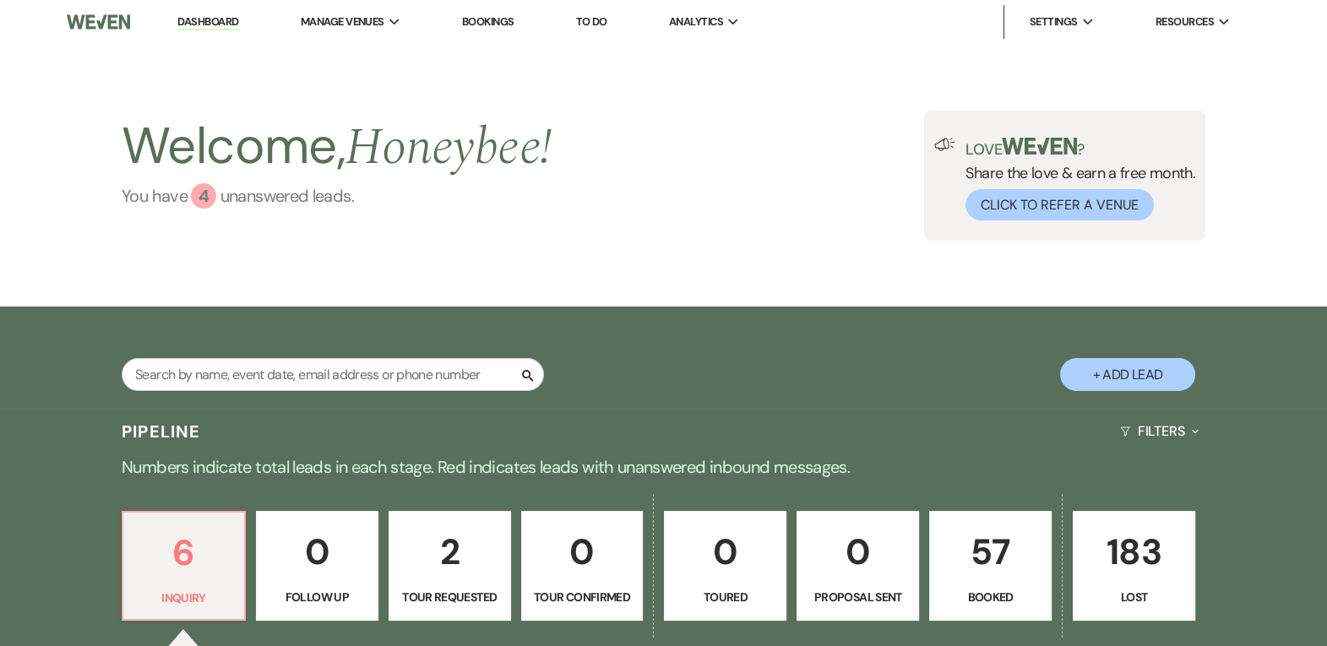
click at [212, 190] on div "4" at bounding box center [203, 195] width 25 height 25
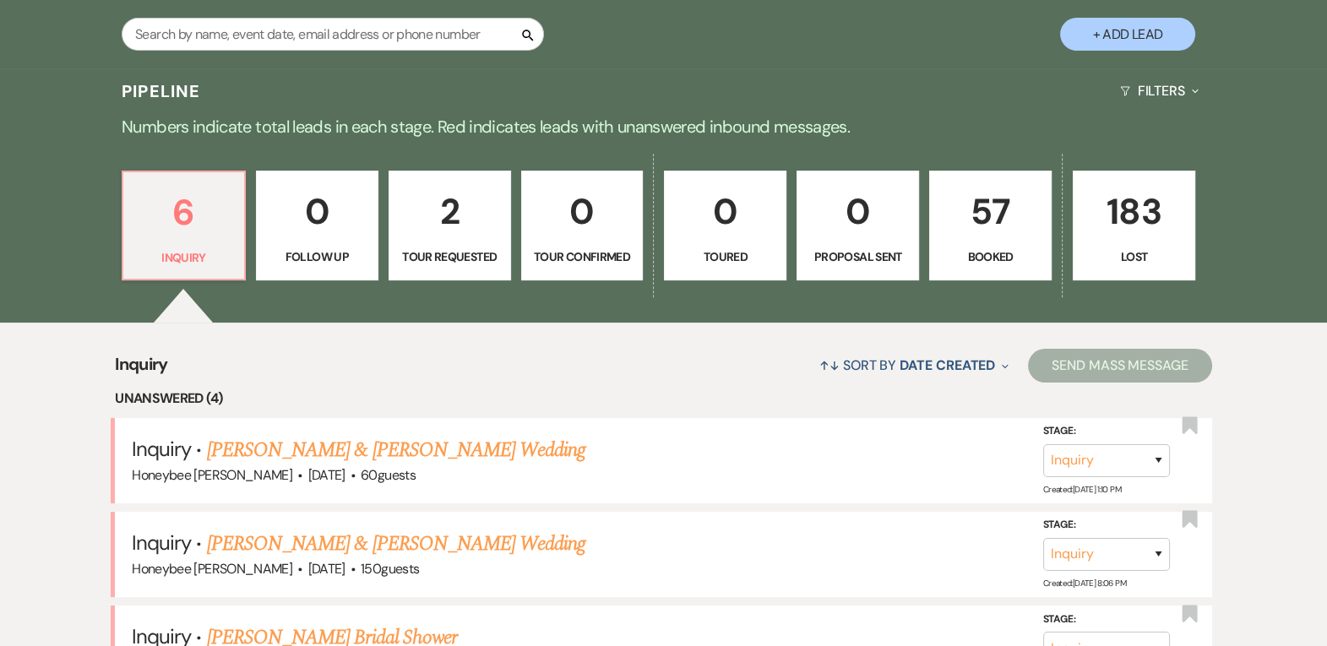
scroll to position [262, 0]
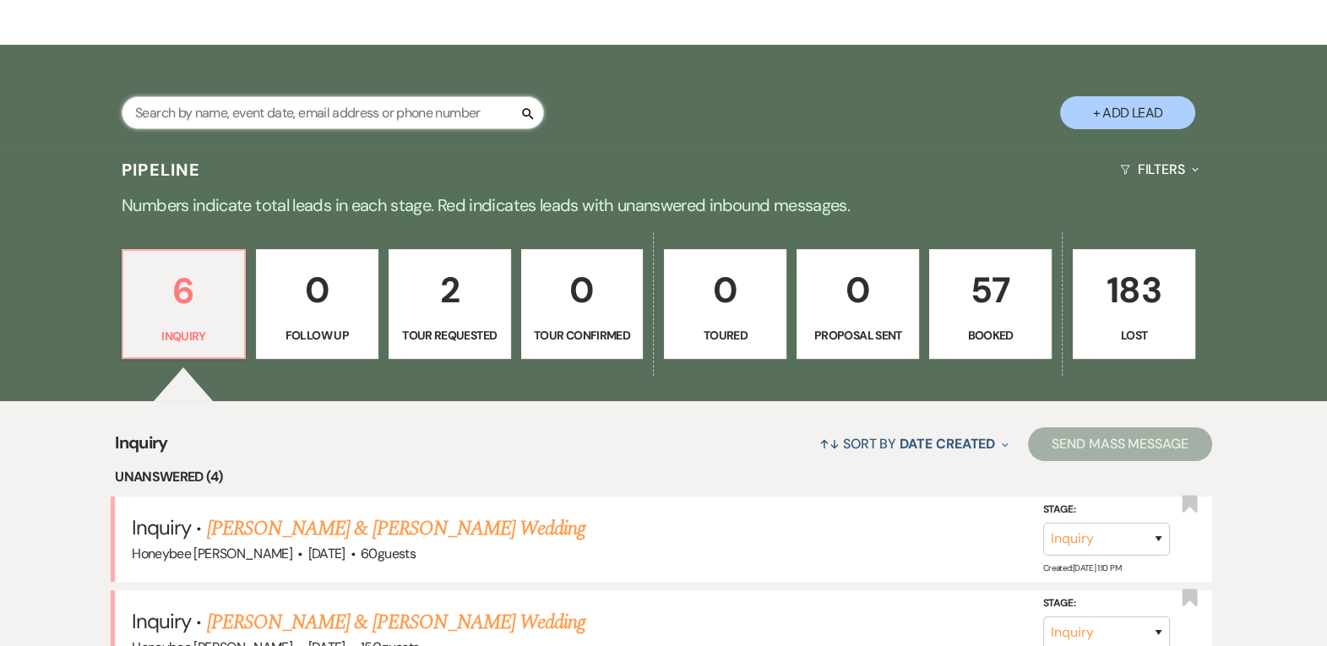
click at [337, 121] on input "text" at bounding box center [333, 112] width 422 height 33
type input "08"
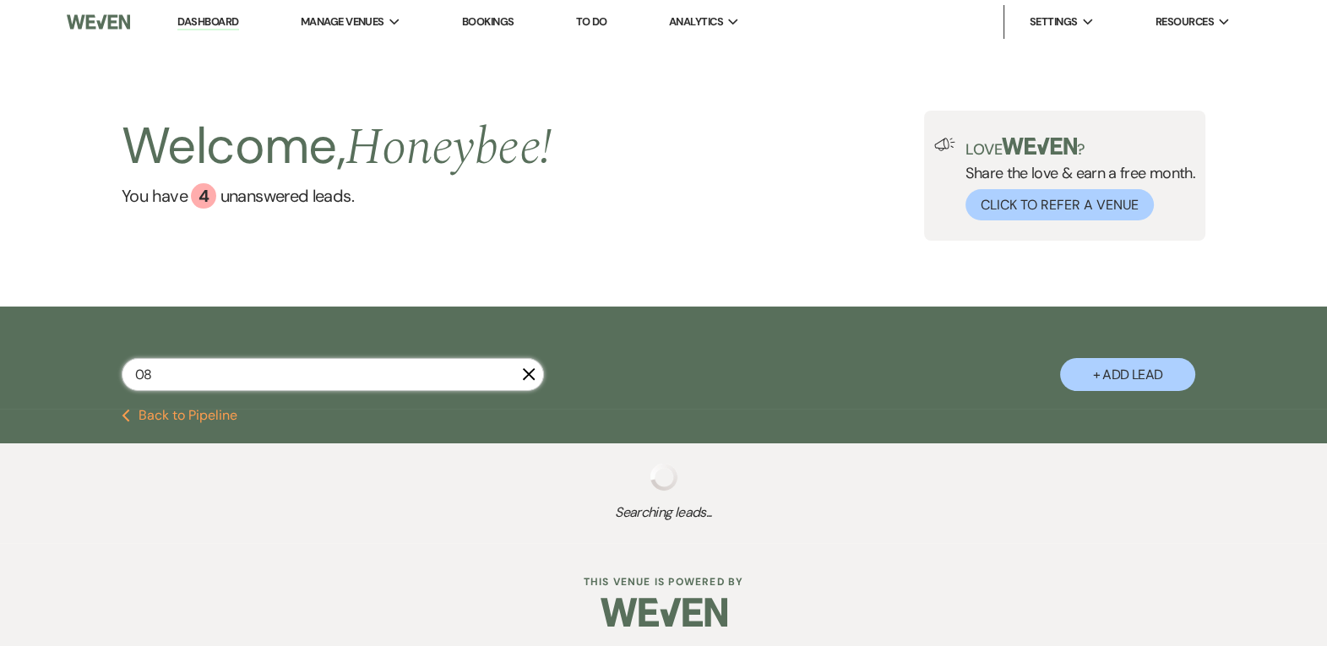
select select "8"
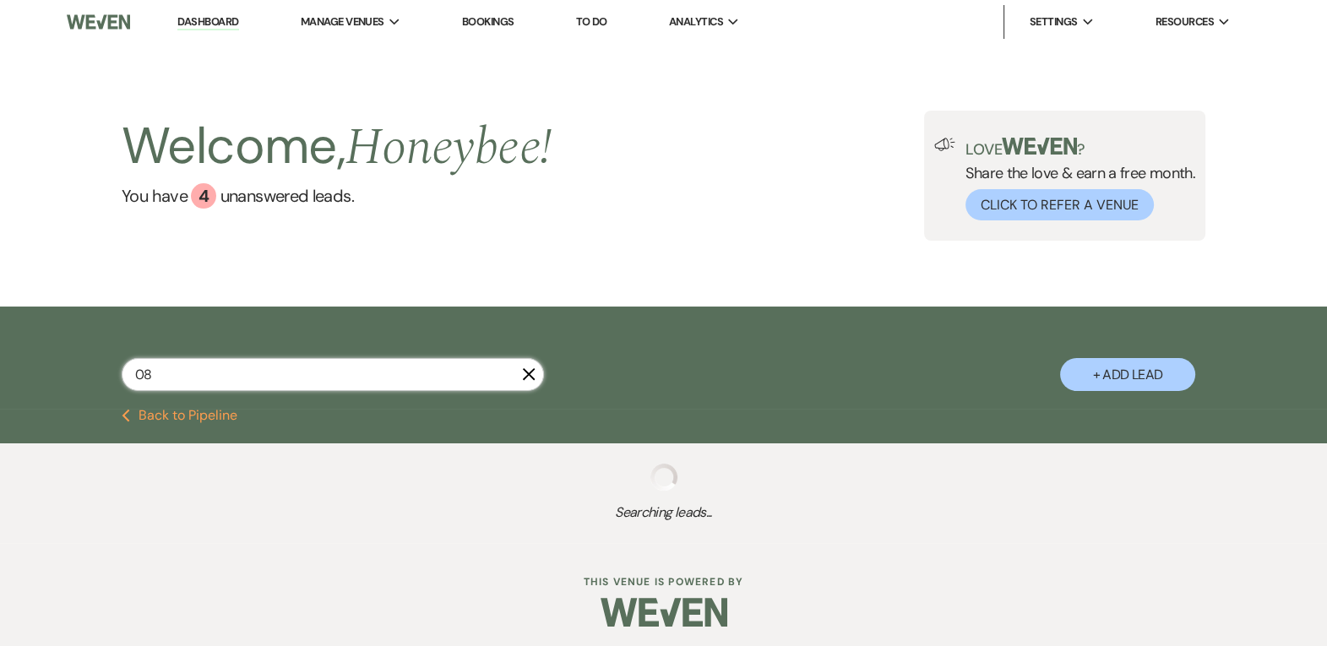
select select "8"
select select "4"
select select "8"
select select "5"
select select "8"
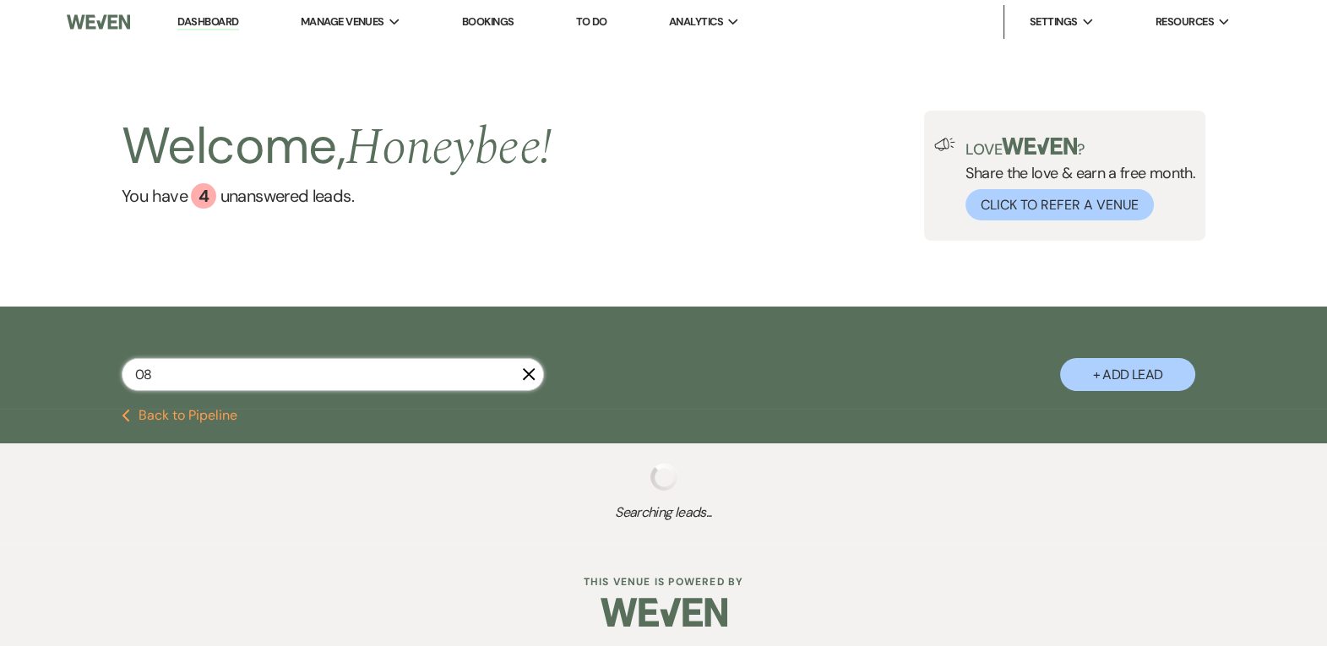
select select "8"
select select "5"
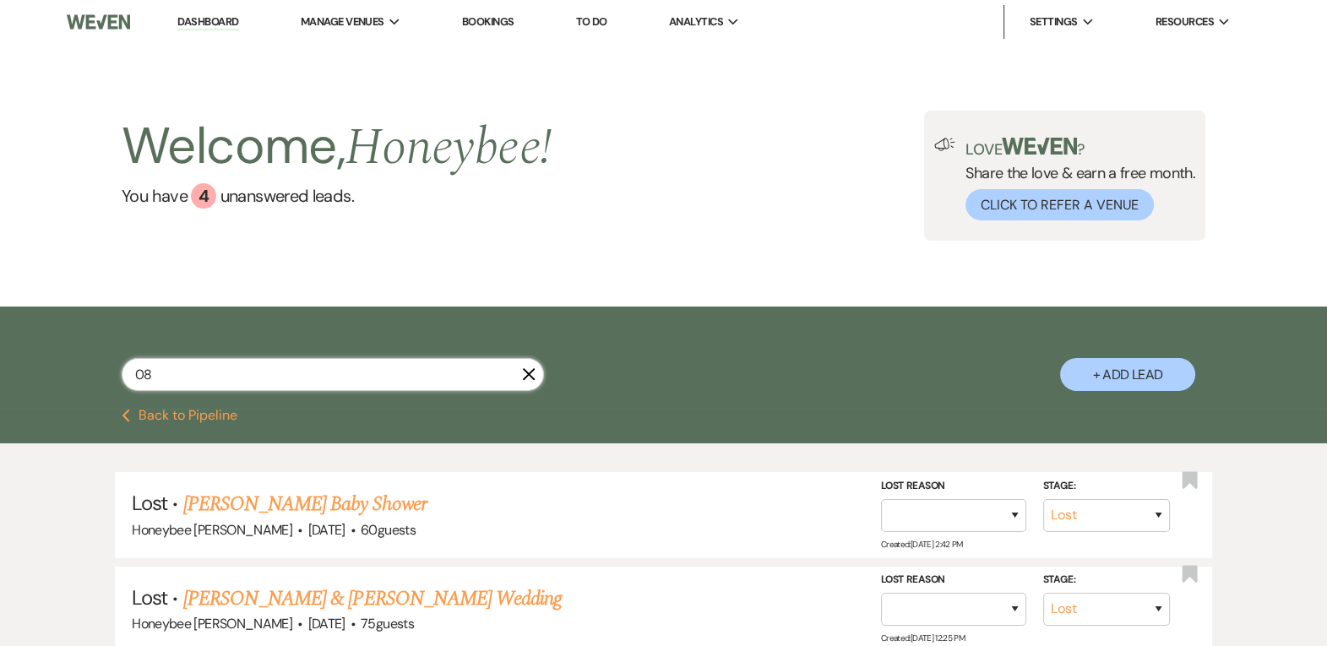
type input "08-"
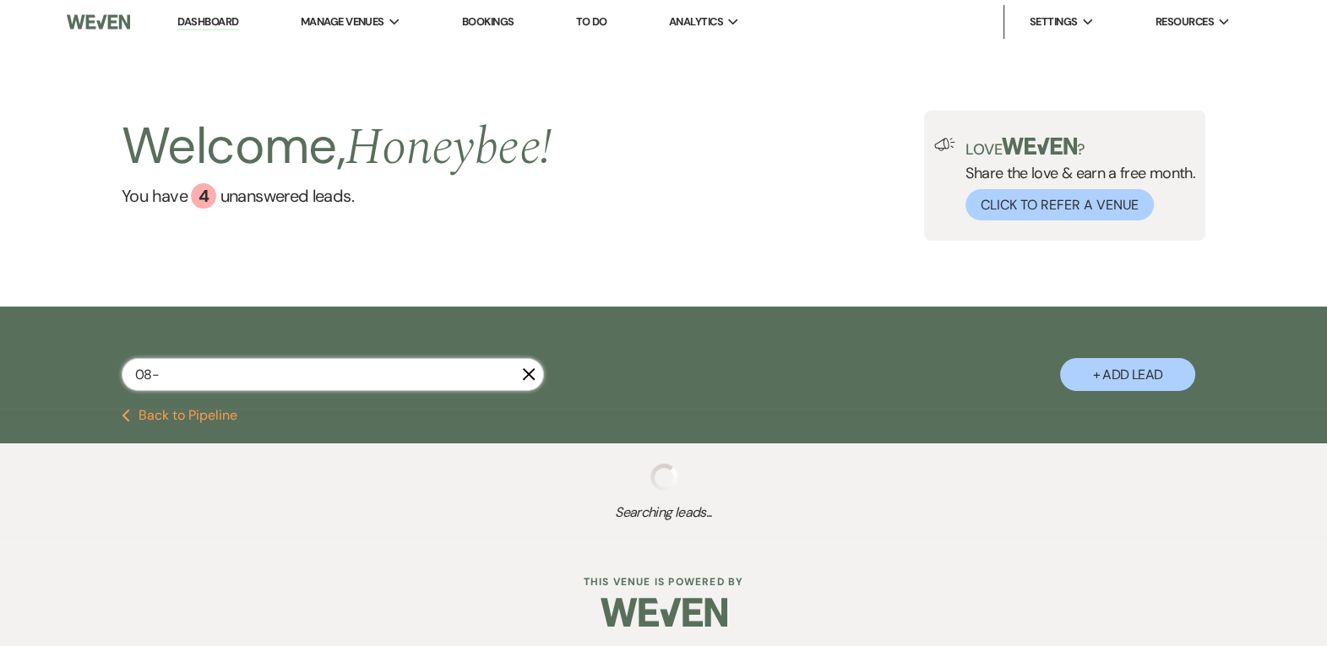
select select "8"
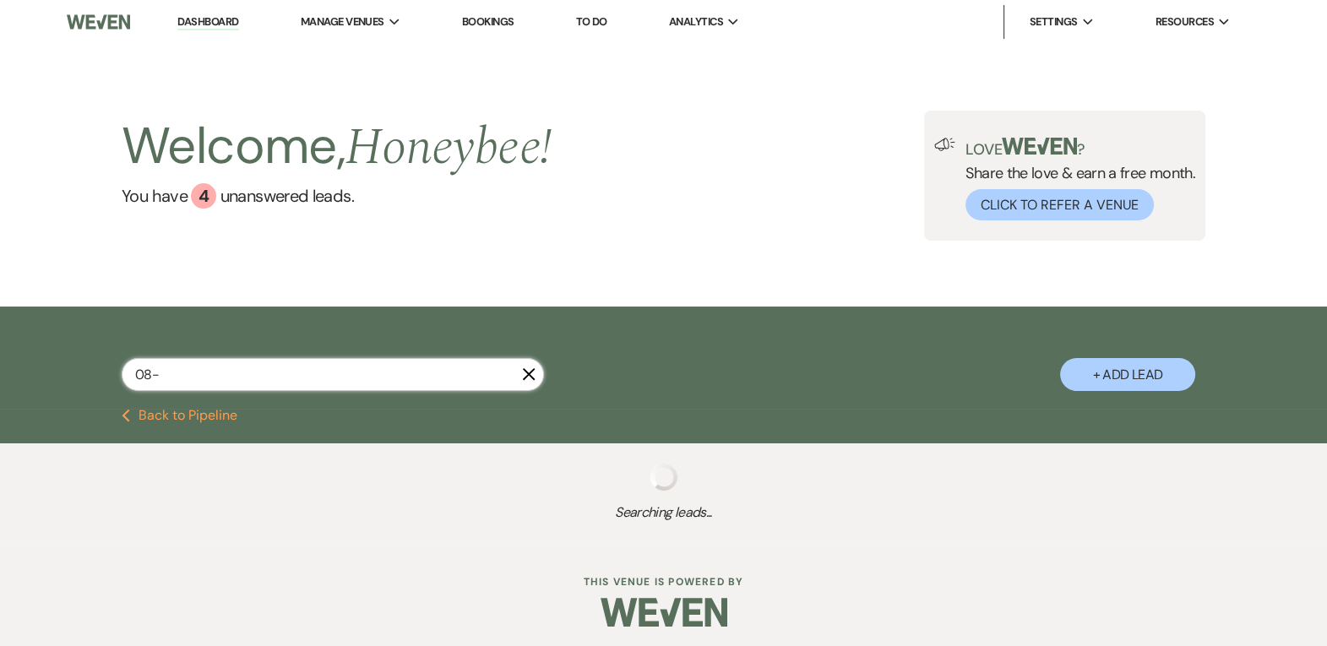
select select "8"
select select "5"
select select "8"
select select "5"
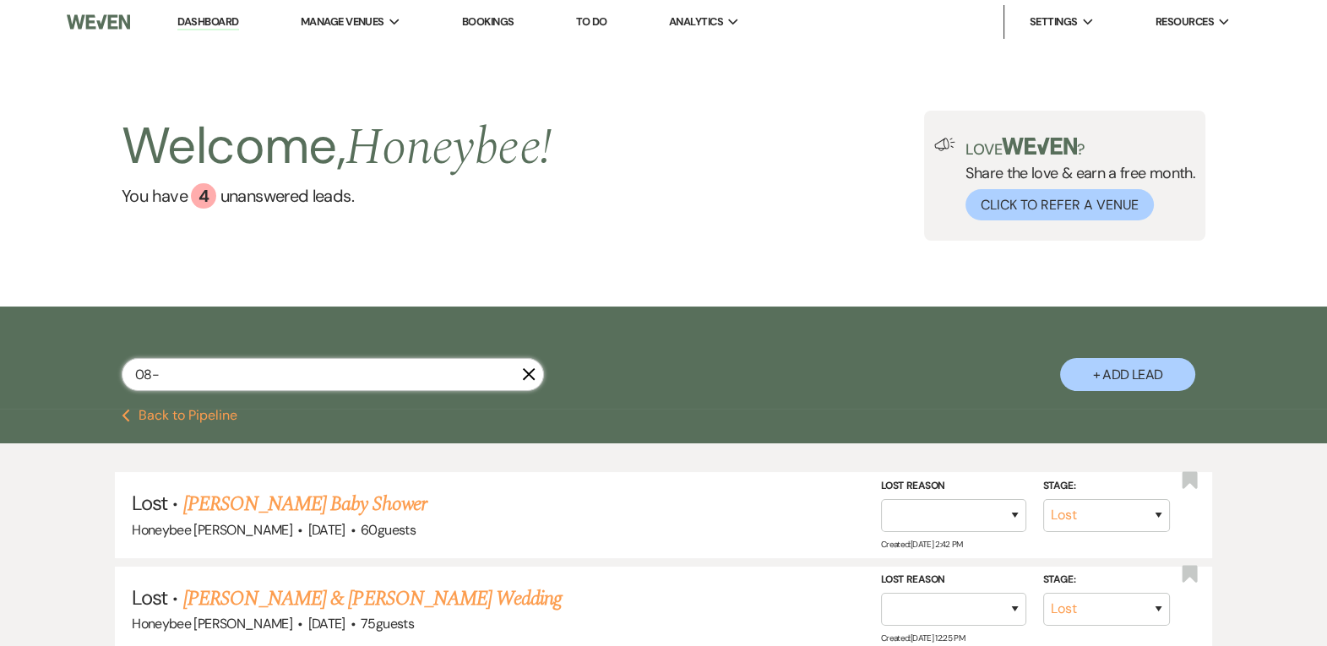
type input "08-3"
select select "8"
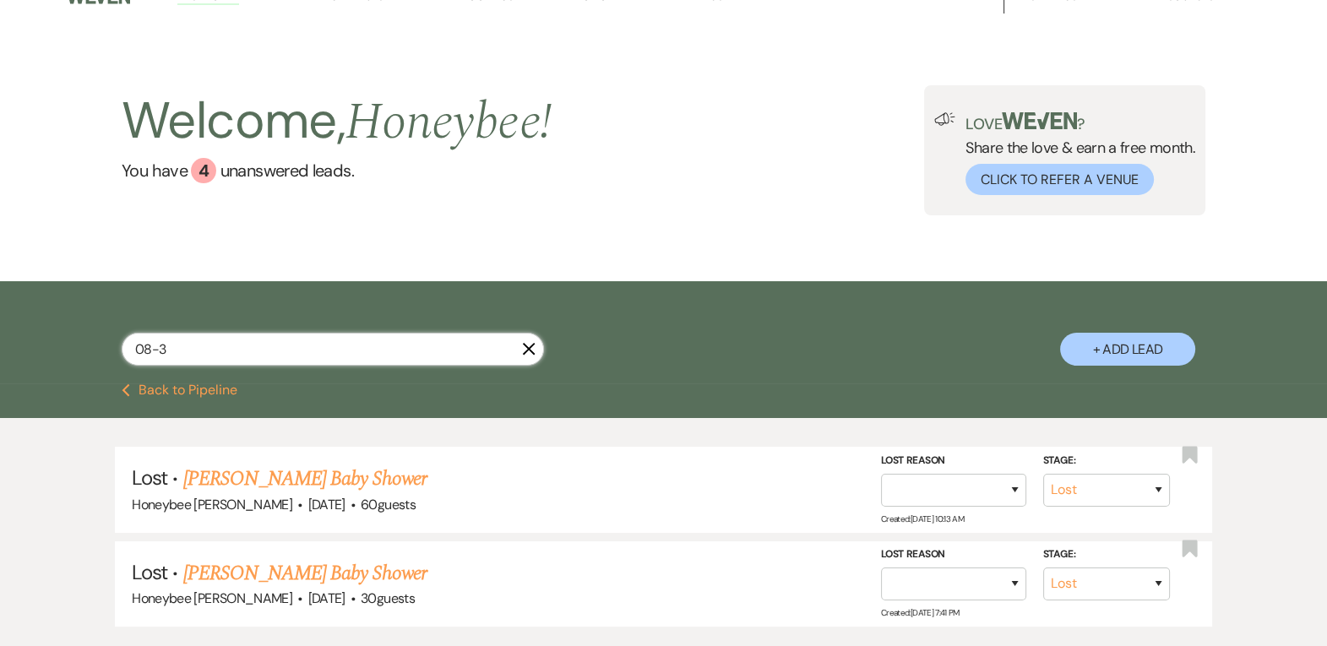
scroll to position [24, 0]
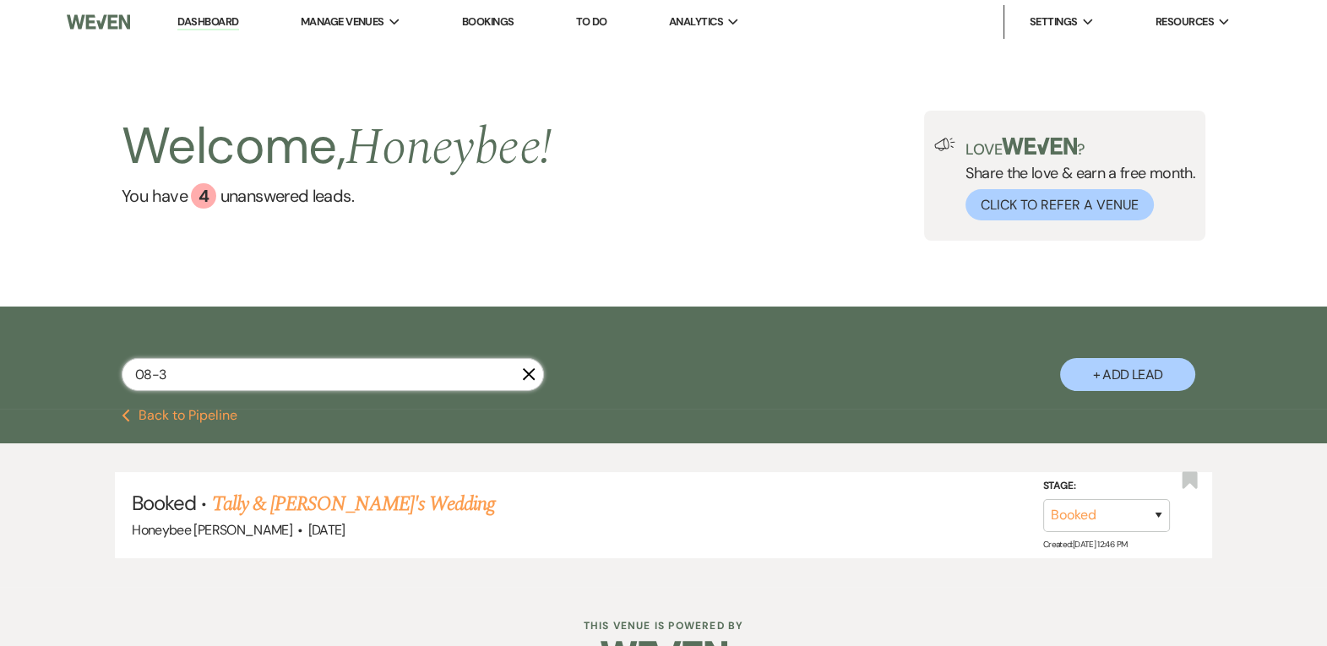
type input "08-30"
select select "8"
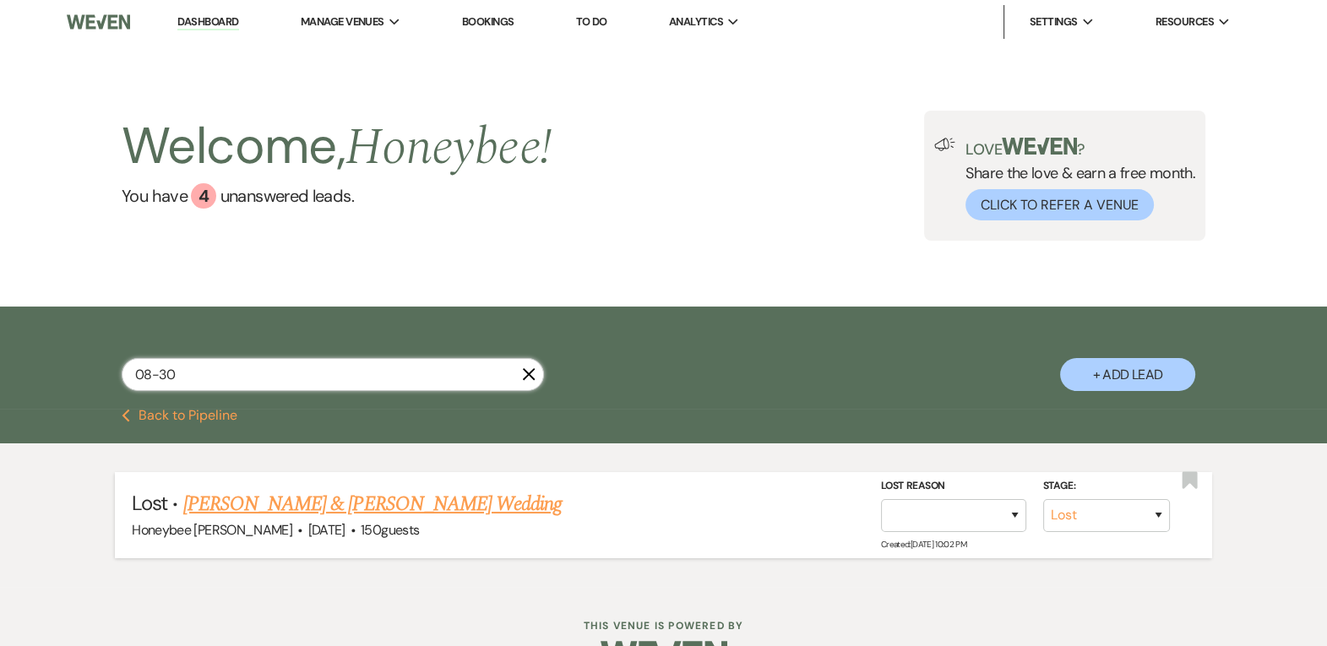
type input "08-30"
click at [410, 508] on link "[PERSON_NAME] & [PERSON_NAME] Wedding" at bounding box center [372, 504] width 378 height 30
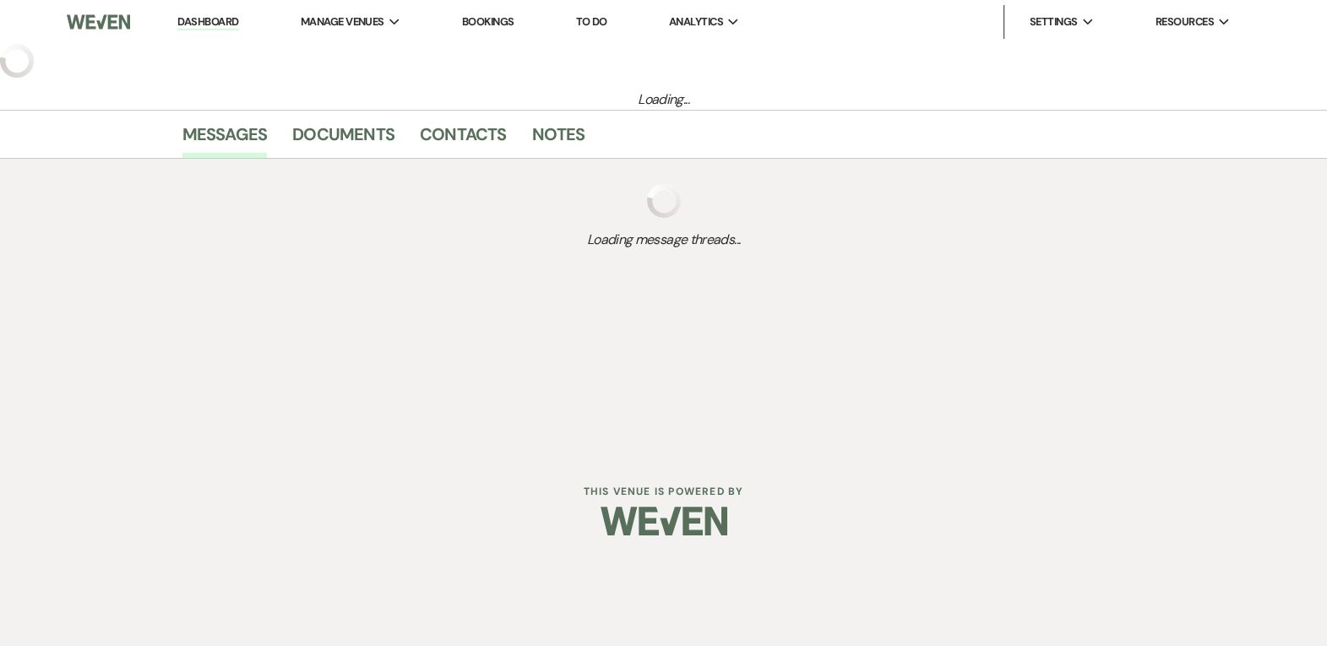
select select "8"
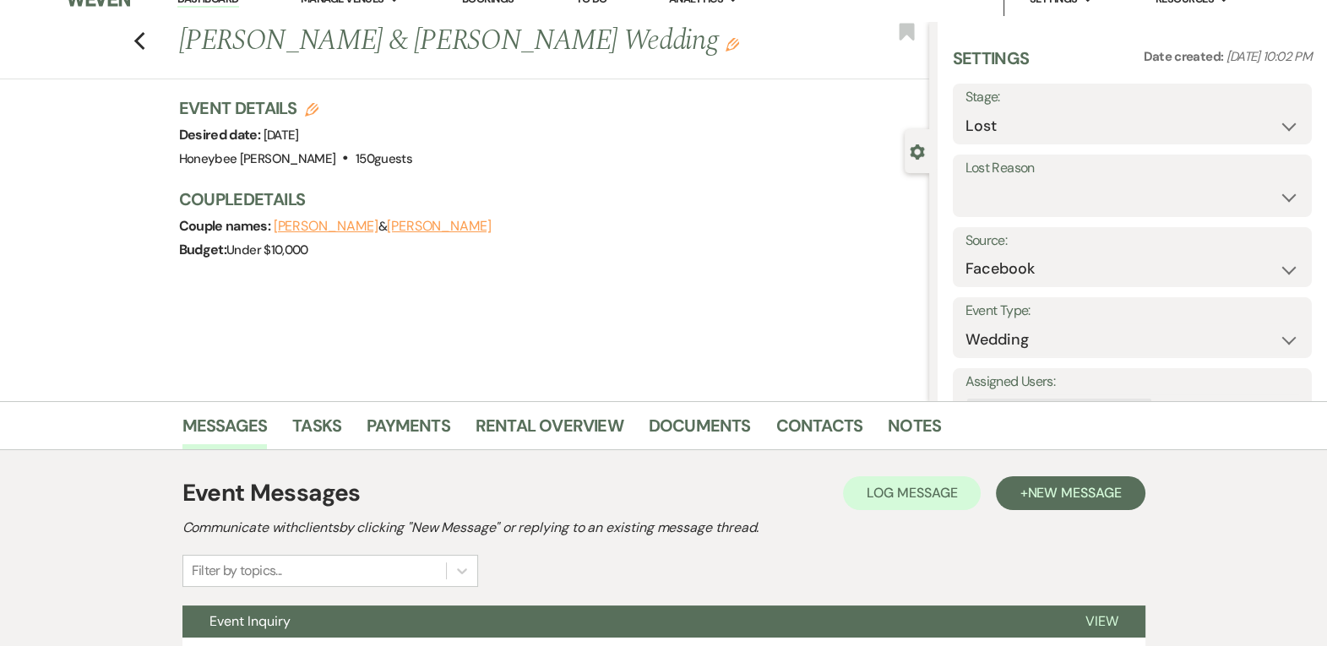
scroll to position [176, 0]
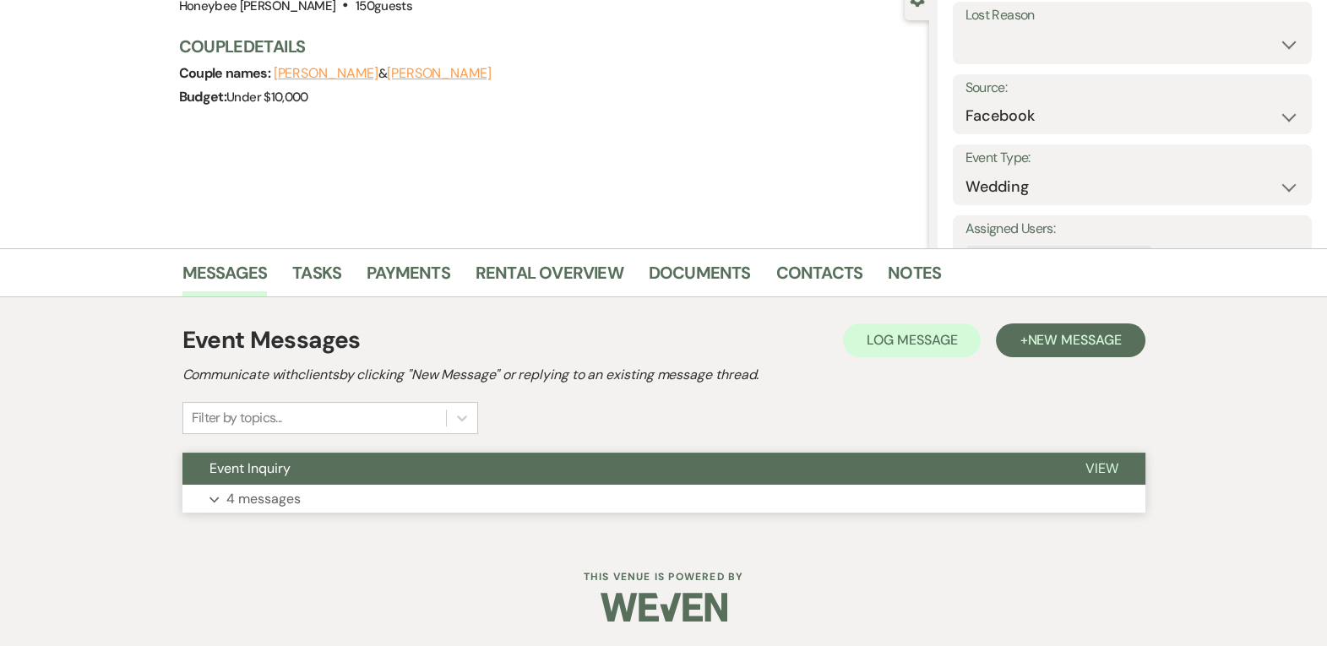
click at [1106, 456] on button "View" at bounding box center [1102, 469] width 87 height 32
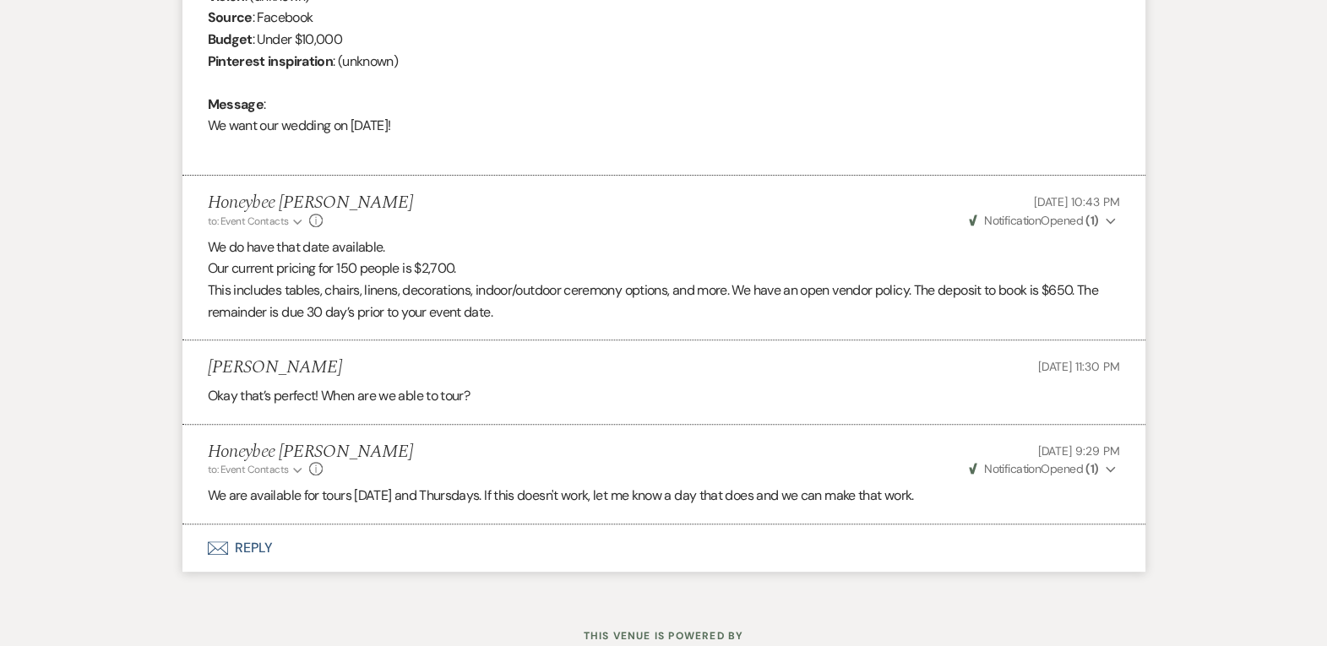
scroll to position [835, 0]
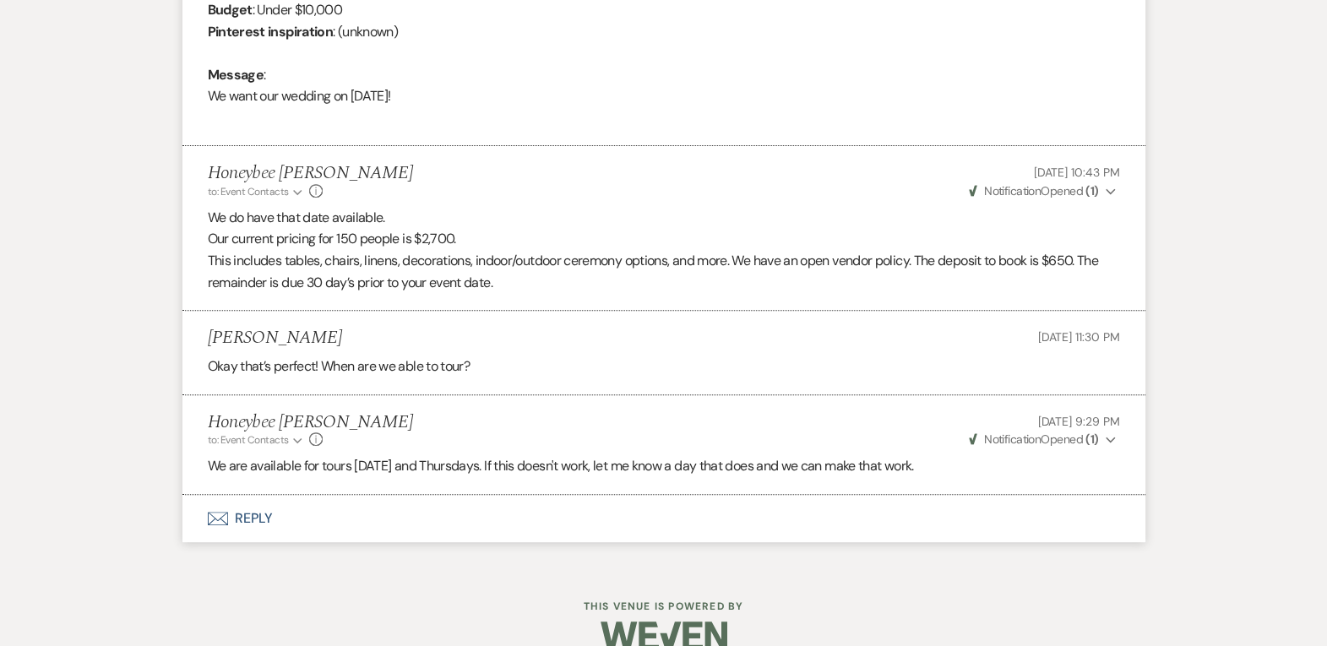
click at [981, 513] on button "Envelope Reply" at bounding box center [663, 518] width 963 height 47
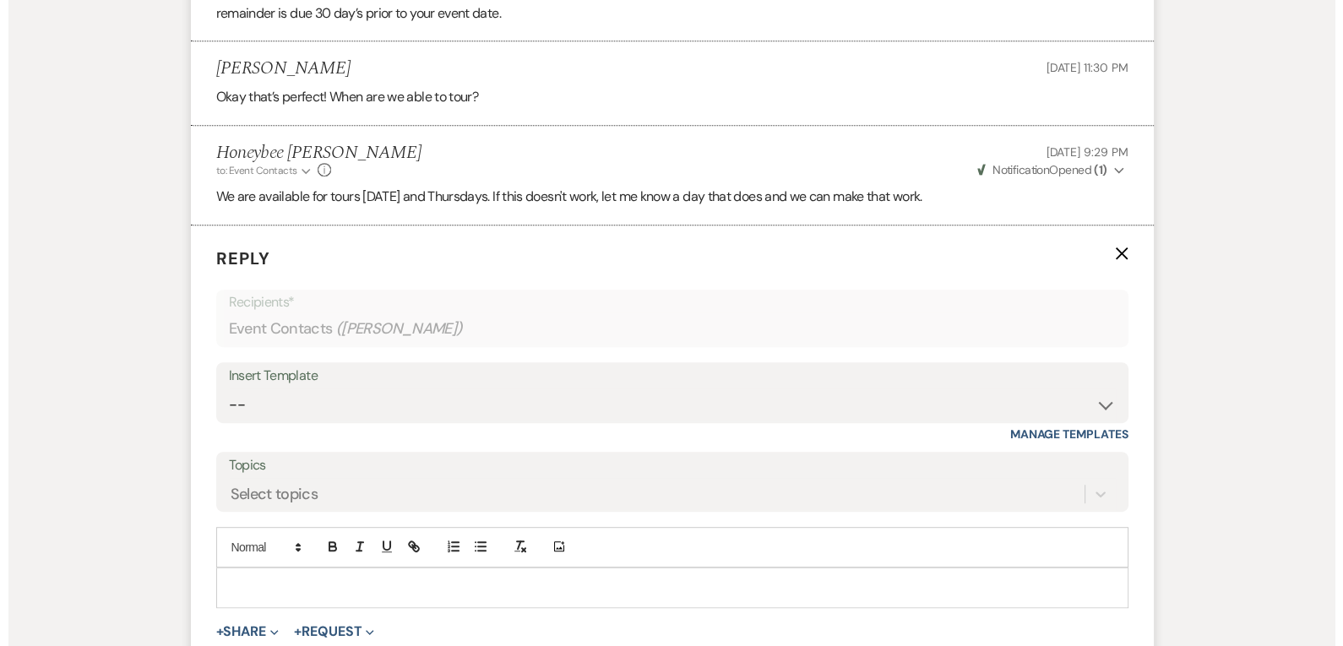
scroll to position [1180, 0]
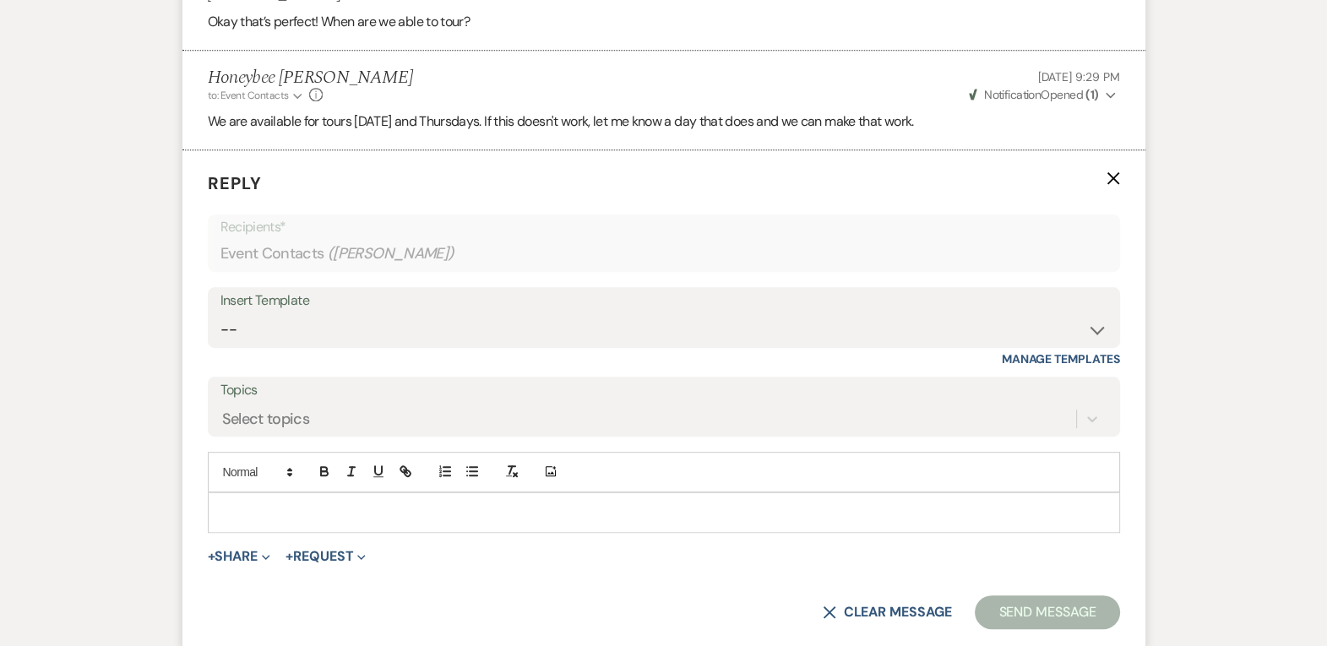
click at [359, 542] on form "Reply X Recipients* Event Contacts ( [PERSON_NAME] ) Insert Template -- Weven P…" at bounding box center [663, 400] width 963 height 500
click at [354, 550] on button "+ Request Expand" at bounding box center [326, 557] width 80 height 14
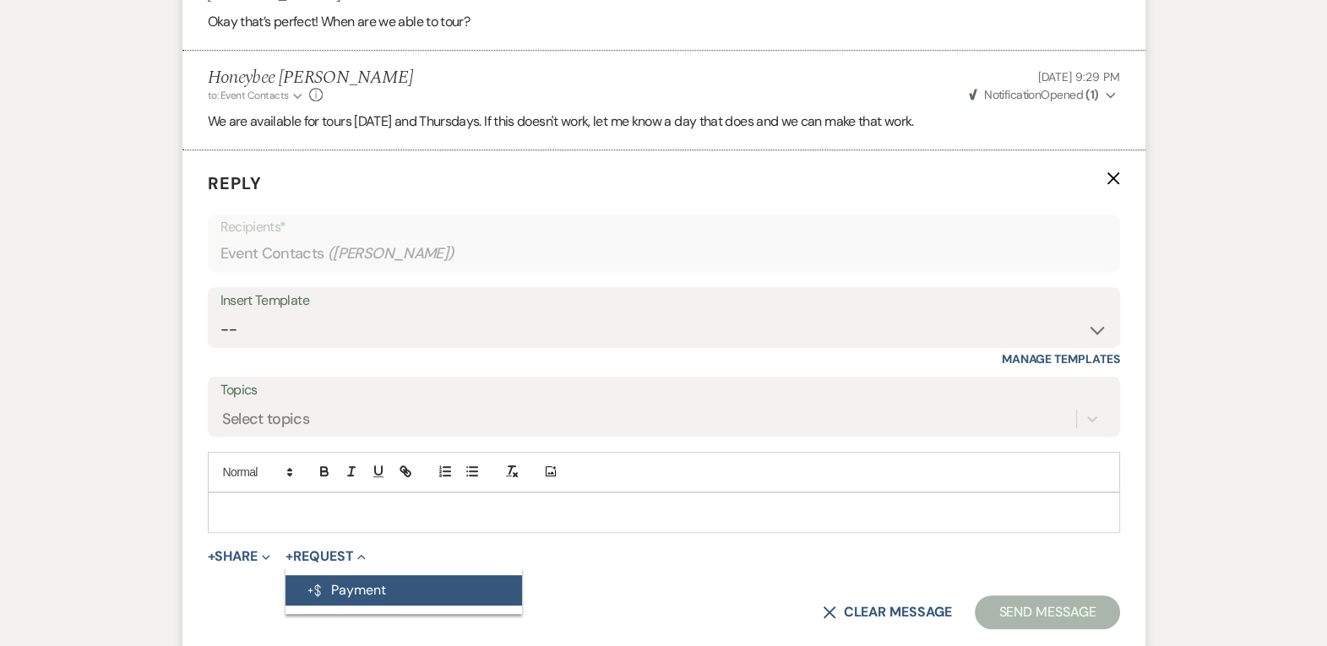
click at [358, 597] on button "Generate Payment Payment" at bounding box center [404, 590] width 237 height 30
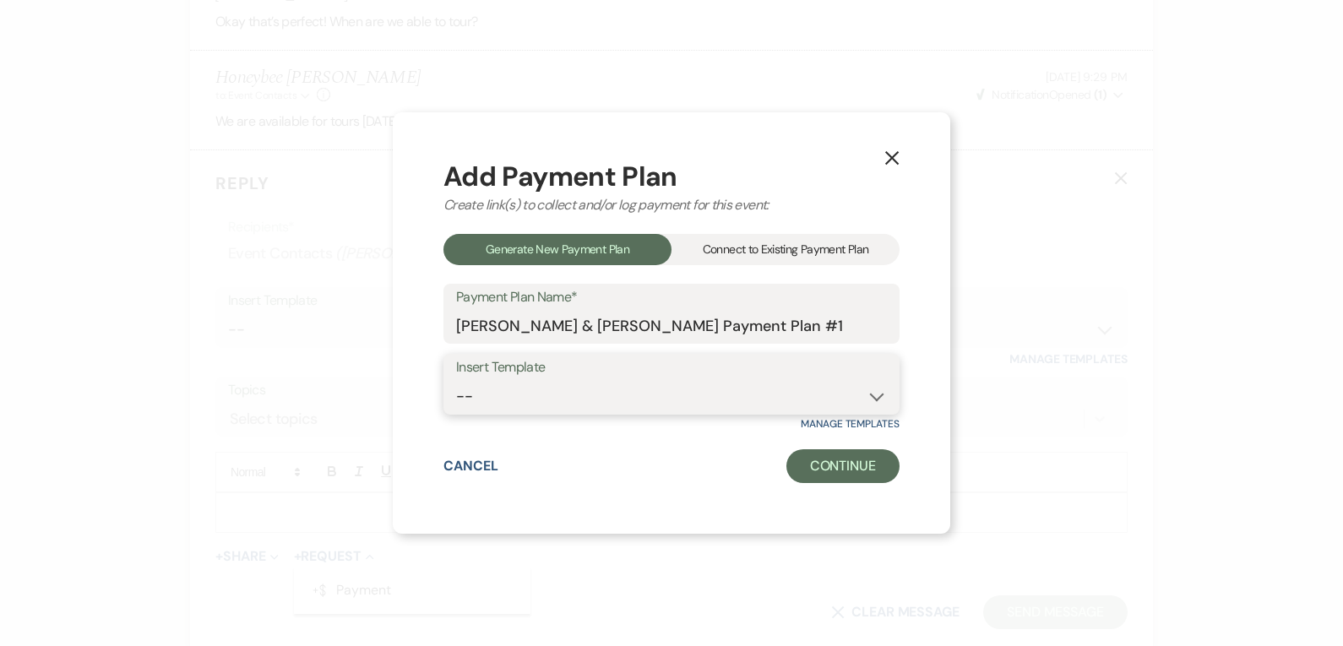
click at [792, 384] on select "--" at bounding box center [671, 396] width 431 height 33
click at [819, 486] on div "X Add Payment Plan Create link(s) to collect and/or log payment for this event:…" at bounding box center [672, 323] width 558 height 422
click at [819, 478] on button "Continue" at bounding box center [842, 466] width 113 height 34
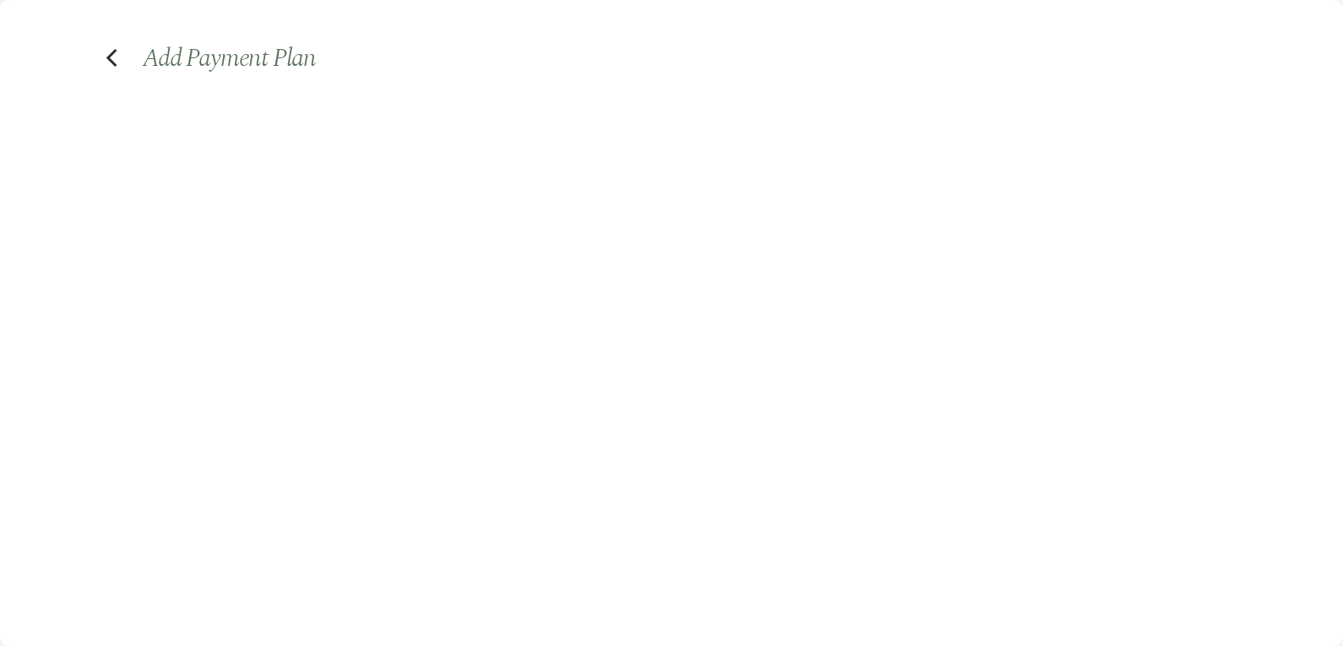
select select "2"
select select "percentage"
select select "false"
select select "client"
select select "weeks"
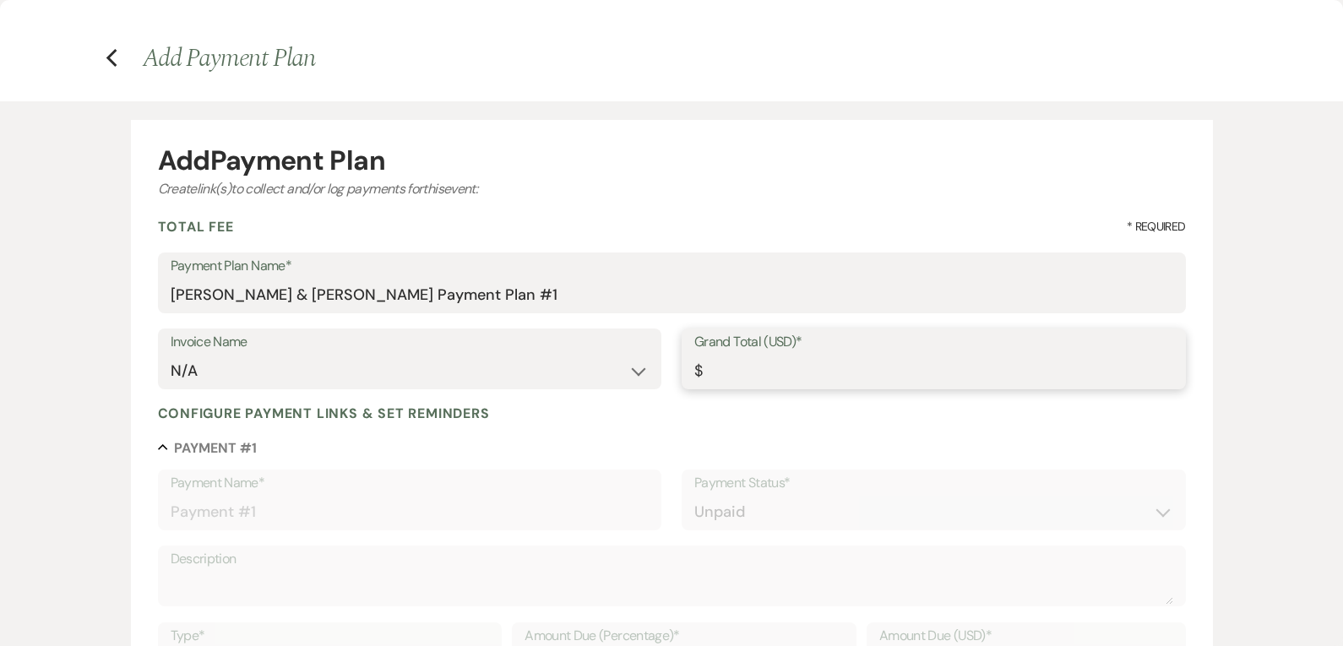
click at [777, 366] on input "Grand Total (USD)*" at bounding box center [933, 371] width 479 height 33
type input "65"
type input "65.00"
type input "650"
type input "650.00"
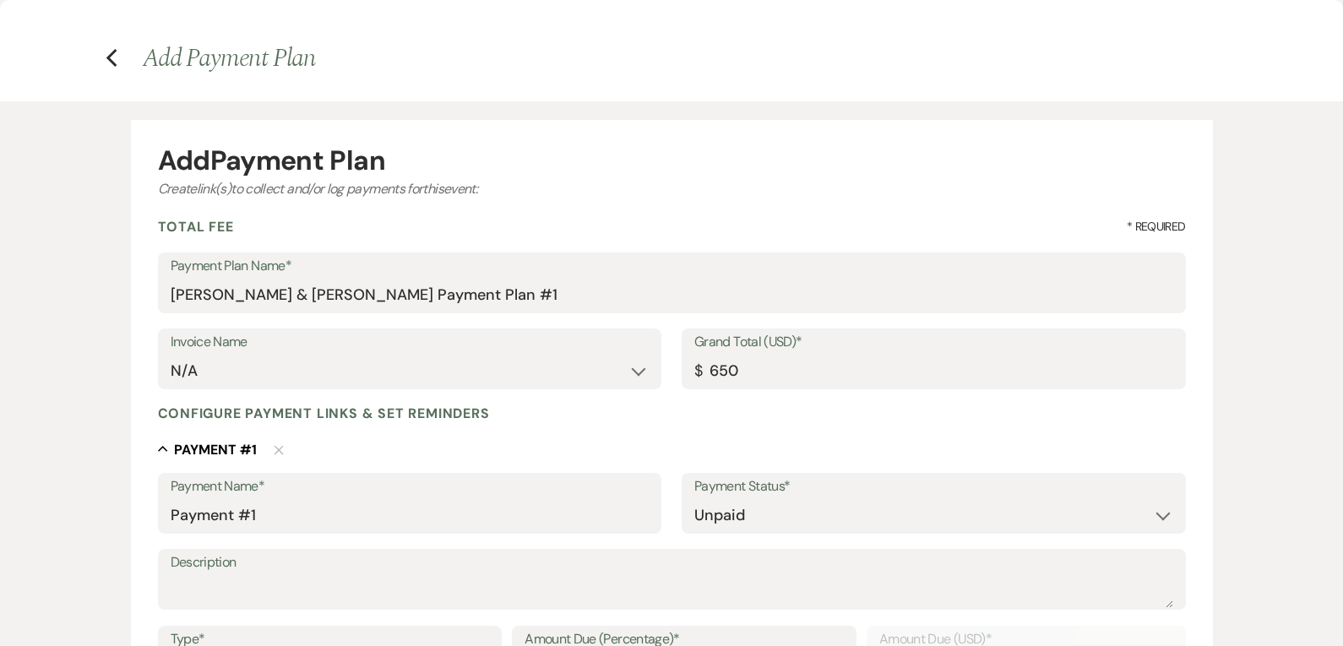
click at [786, 418] on div "Configure payment links & set reminders" at bounding box center [672, 414] width 1028 height 18
type input "650.00"
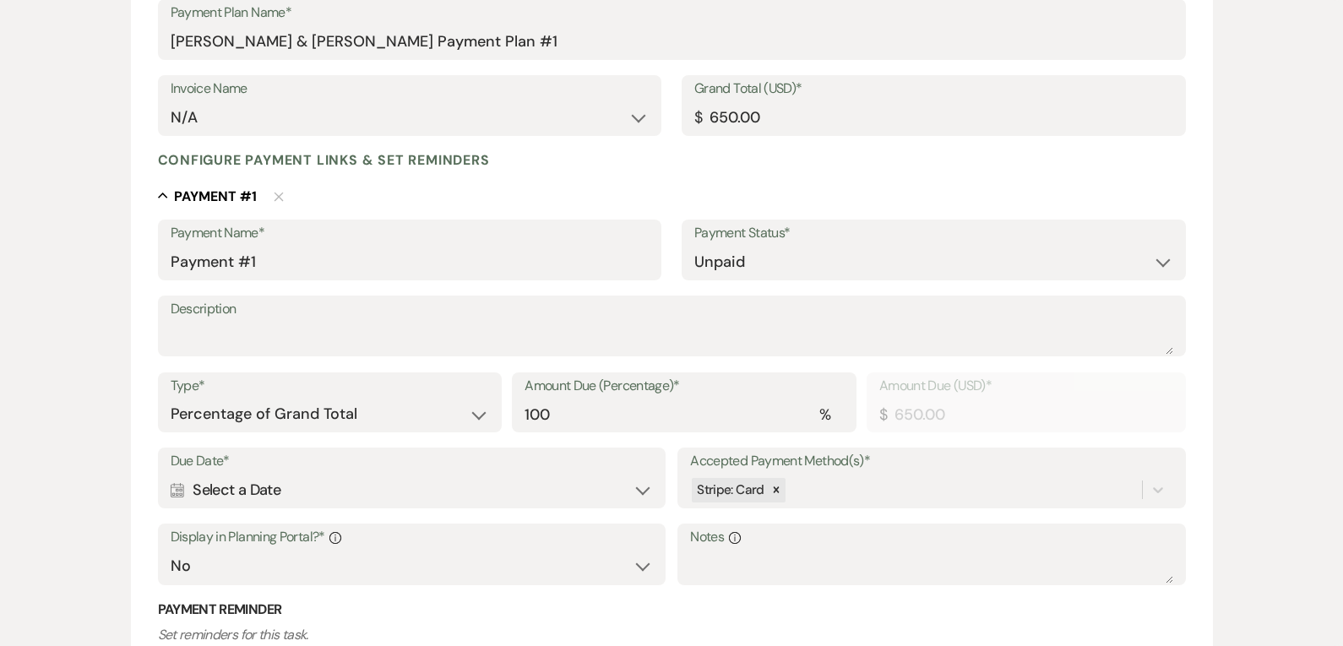
scroll to position [296, 0]
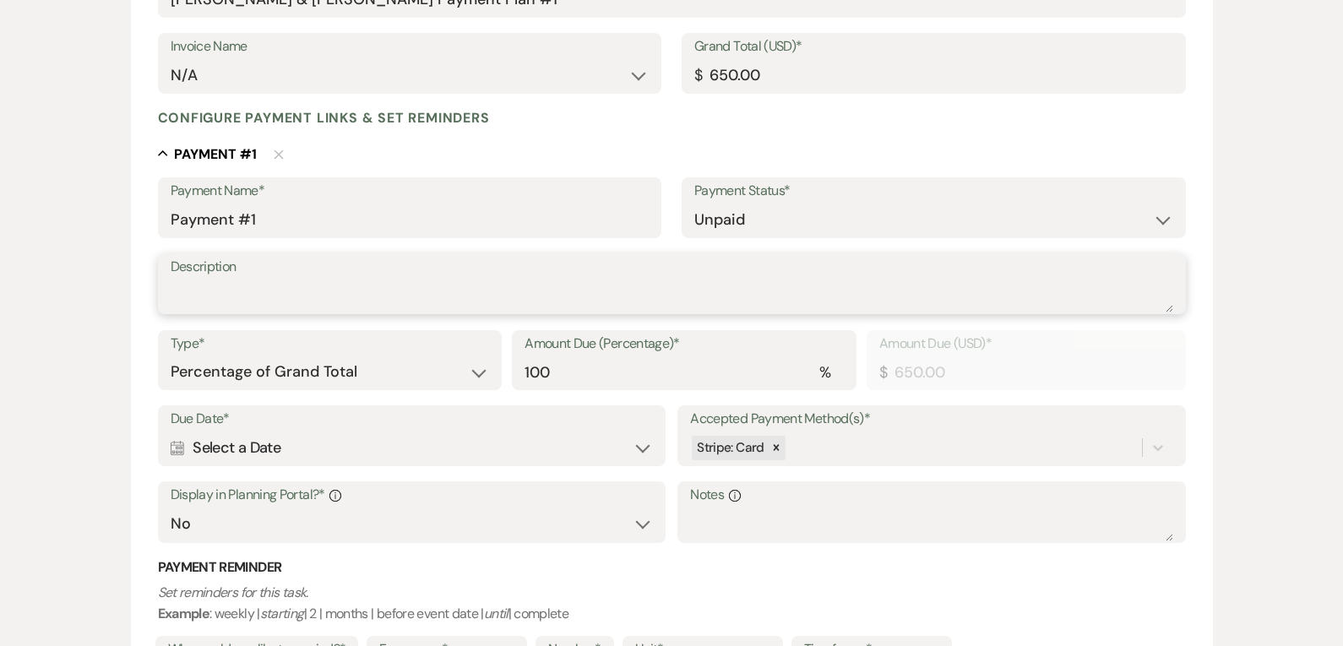
click at [398, 282] on textarea "Description" at bounding box center [672, 296] width 1003 height 34
type textarea "Deposit. Final balance due the week of the event."
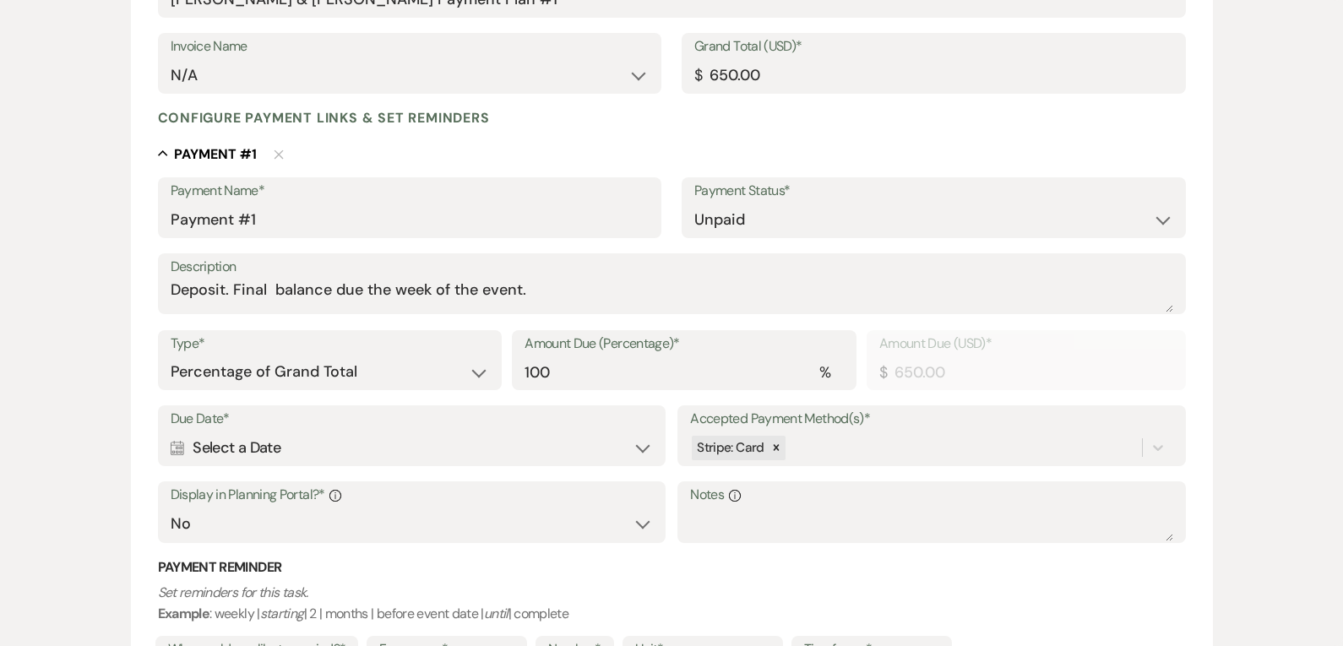
click at [329, 452] on div "Calendar Select a Date Expand" at bounding box center [412, 448] width 482 height 33
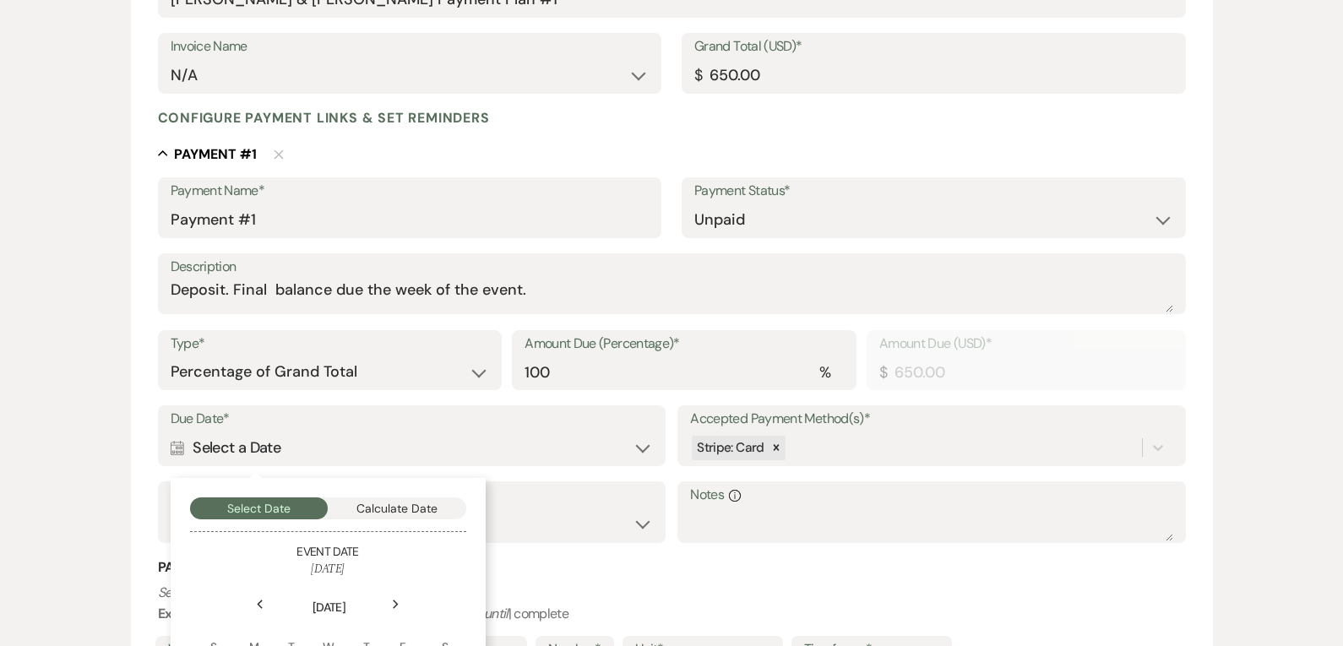
click at [516, 473] on div "Due Date* Calendar Select a Date Collapse Select Date Calculate Date Event Date…" at bounding box center [672, 481] width 1028 height 153
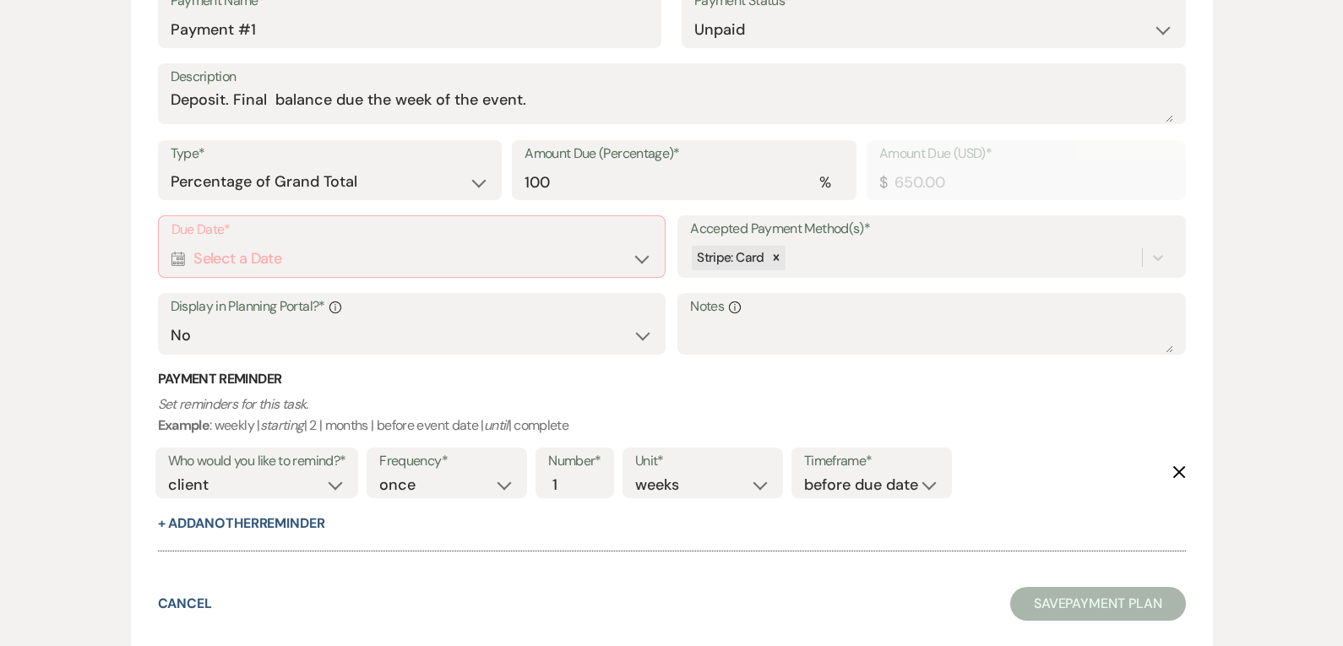
scroll to position [486, 0]
click at [495, 256] on div "Calendar Select a Date Expand" at bounding box center [411, 258] width 481 height 33
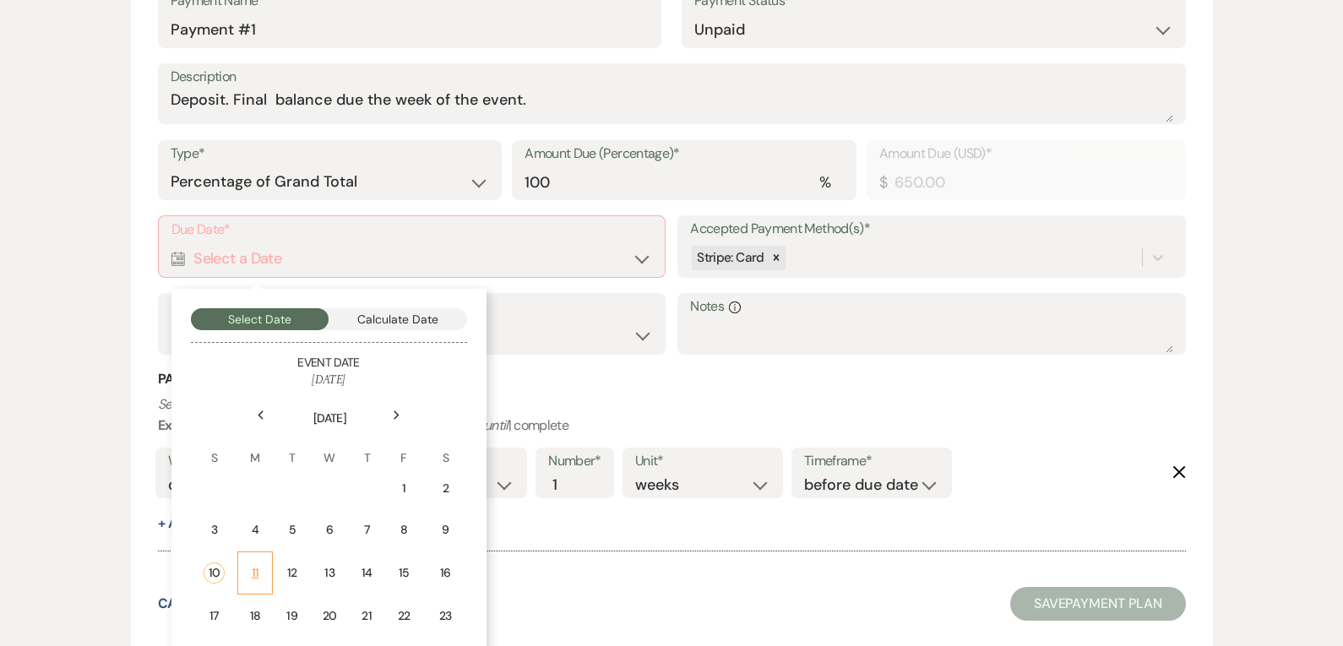
click at [246, 569] on td "11" at bounding box center [254, 573] width 35 height 43
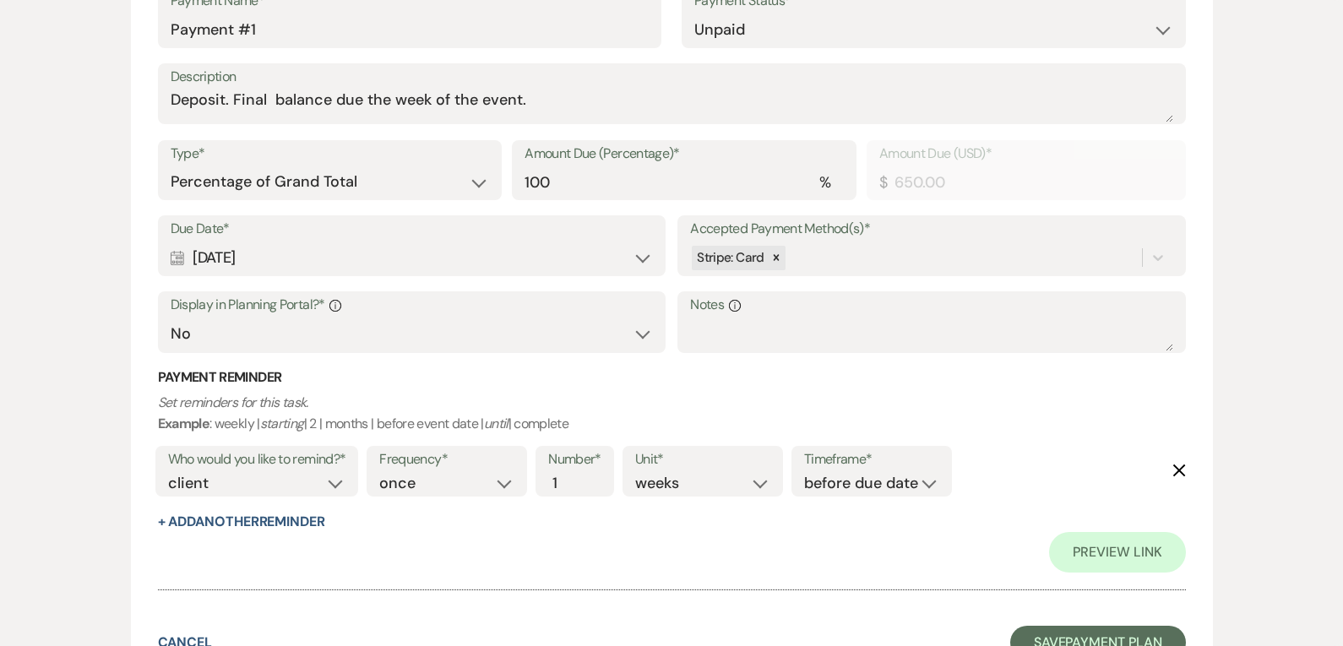
click at [1184, 471] on icon "Delete" at bounding box center [1180, 471] width 14 height 14
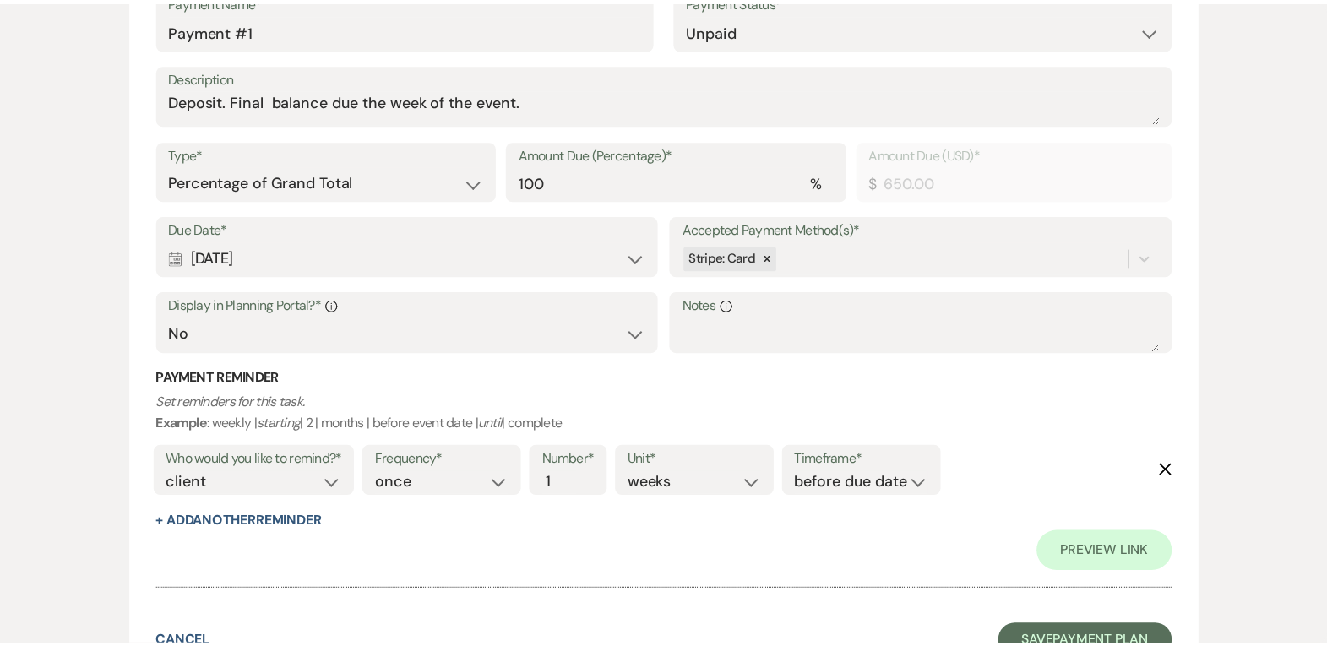
scroll to position [455, 0]
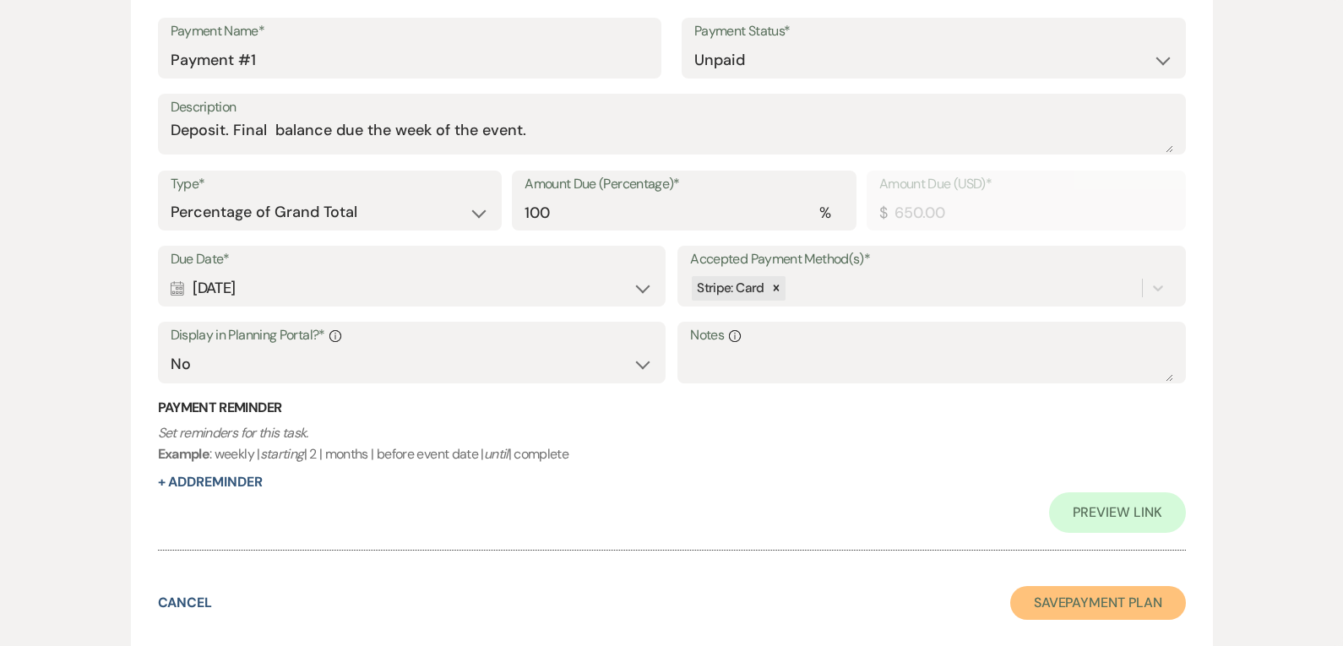
click at [1102, 591] on button "Save Payment Plan" at bounding box center [1098, 603] width 176 height 34
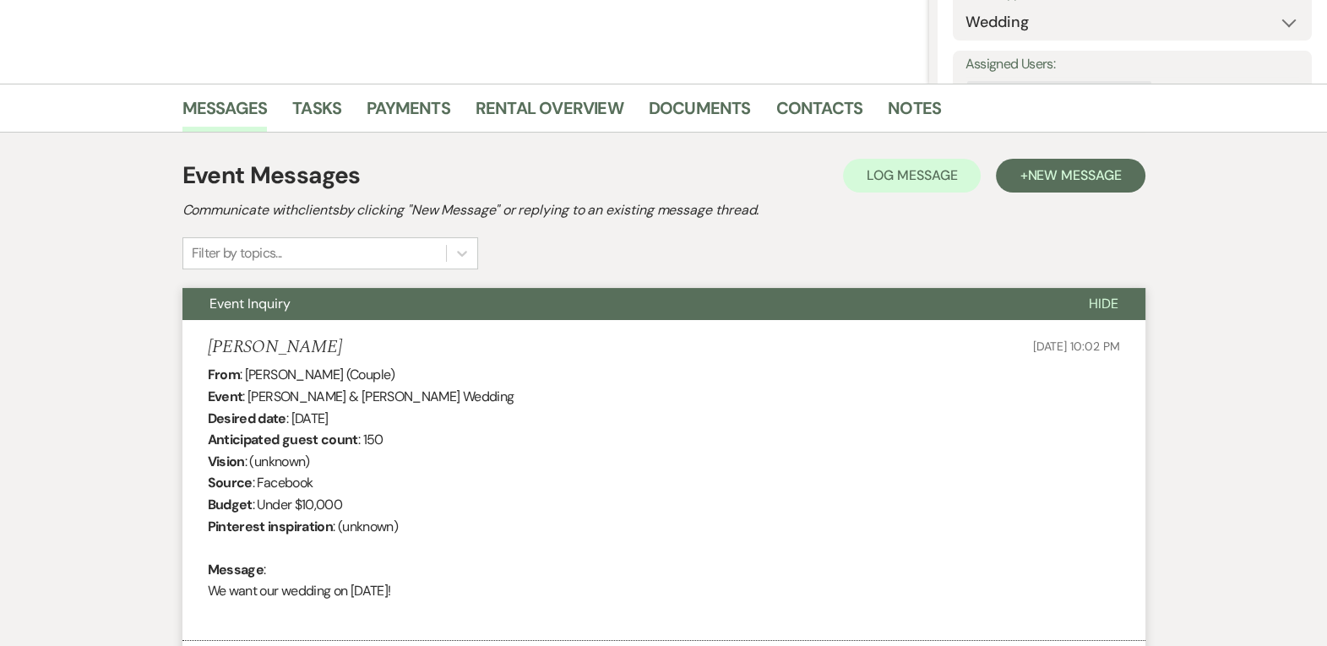
scroll to position [198, 0]
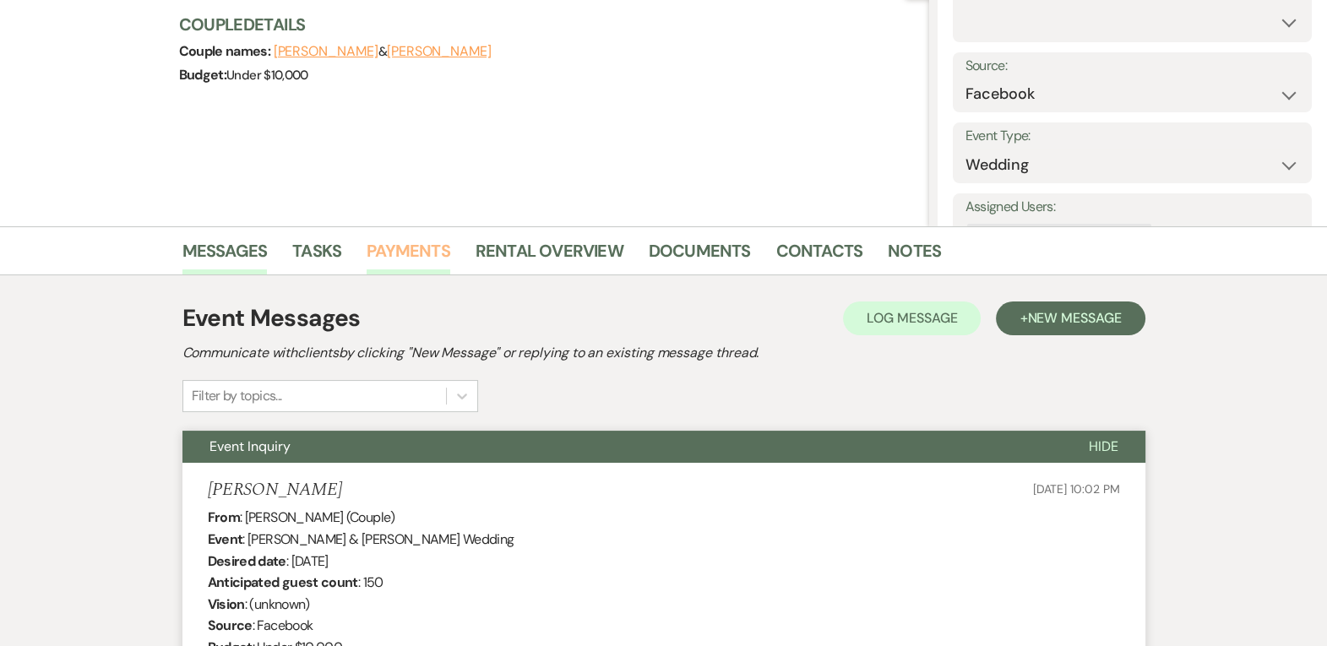
click at [422, 261] on link "Payments" at bounding box center [409, 255] width 84 height 37
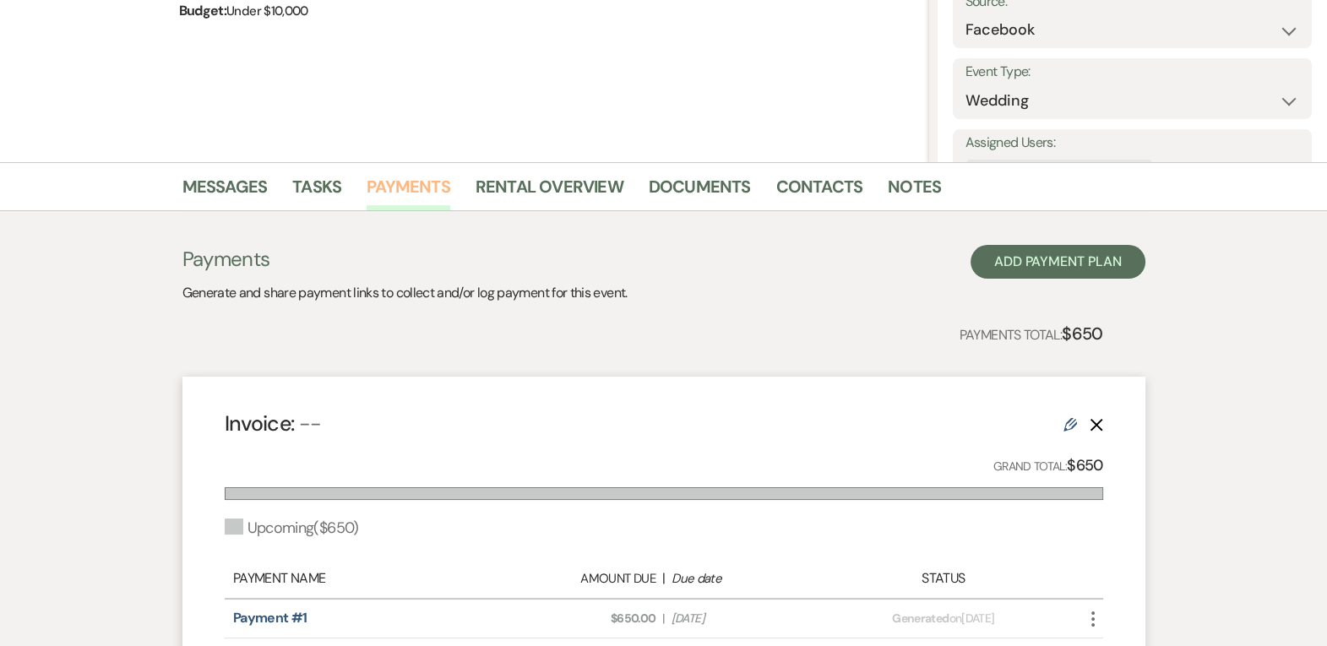
scroll to position [276, 0]
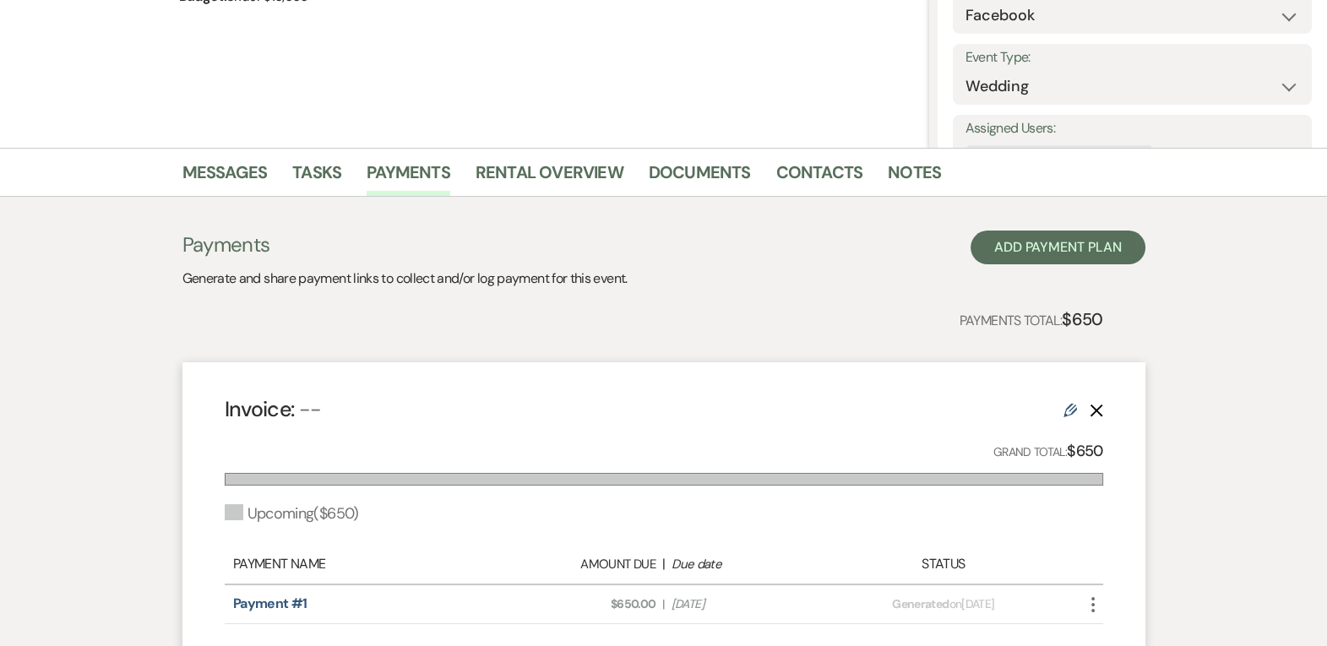
click at [1071, 408] on use at bounding box center [1071, 411] width 14 height 14
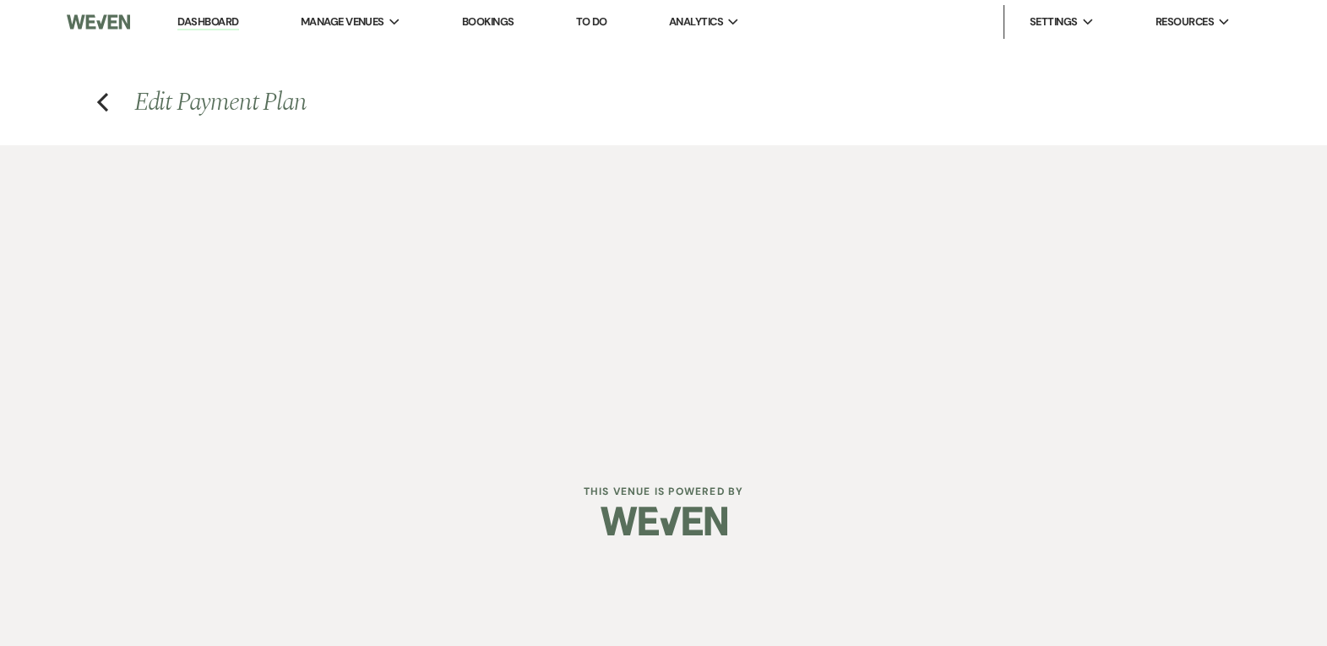
select select "2"
select select "percentage"
select select "false"
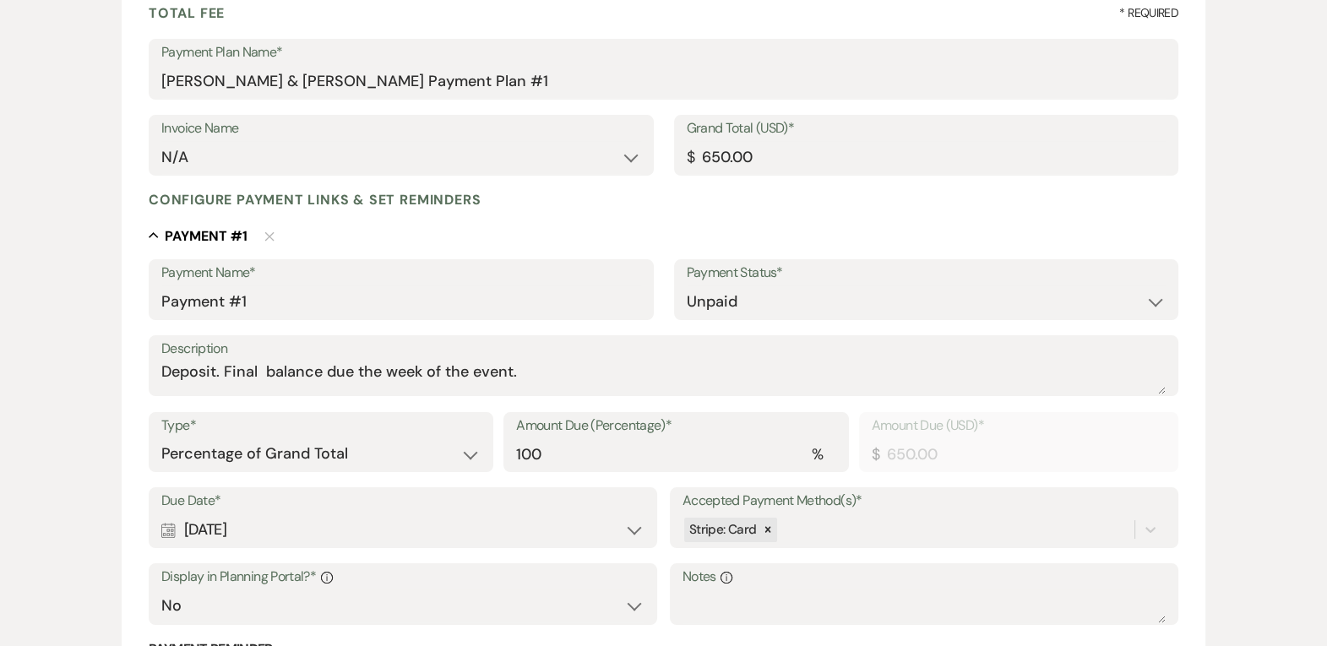
scroll to position [274, 0]
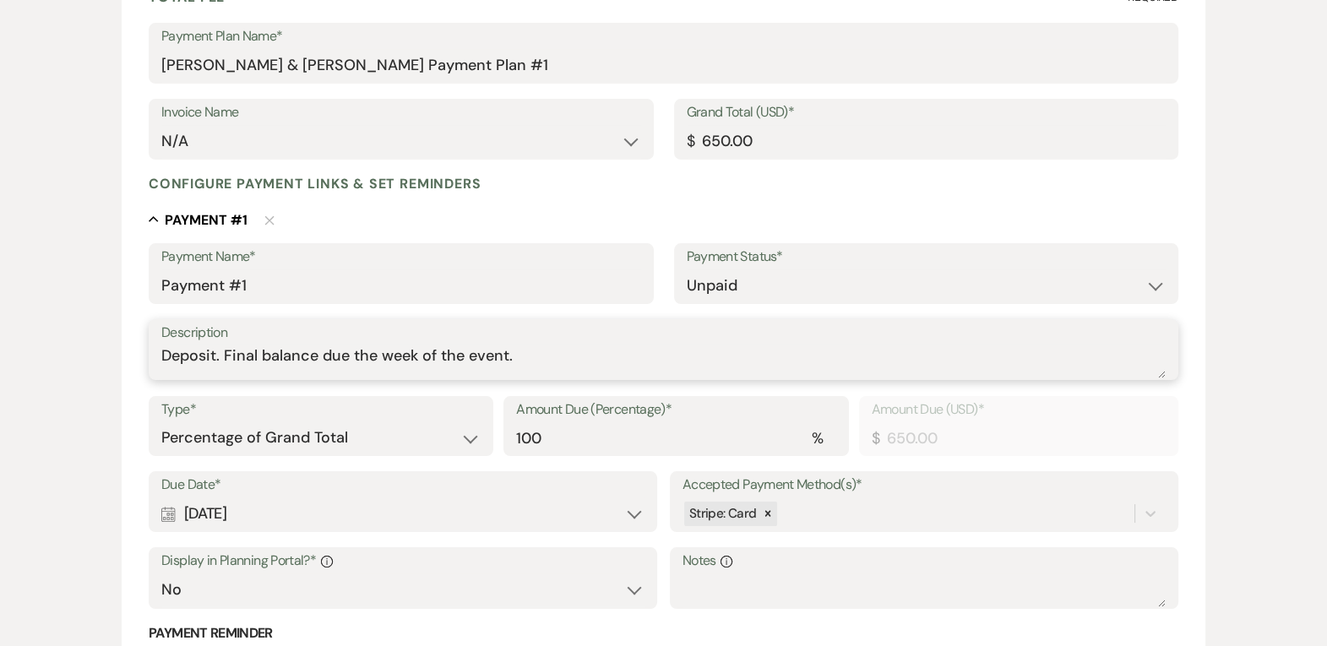
type textarea "Deposit. Final balance due the week of the event."
click at [1225, 414] on div "Edit Payment Plan Create link(s) to collect and/or log payments for this event:…" at bounding box center [664, 372] width 1216 height 1001
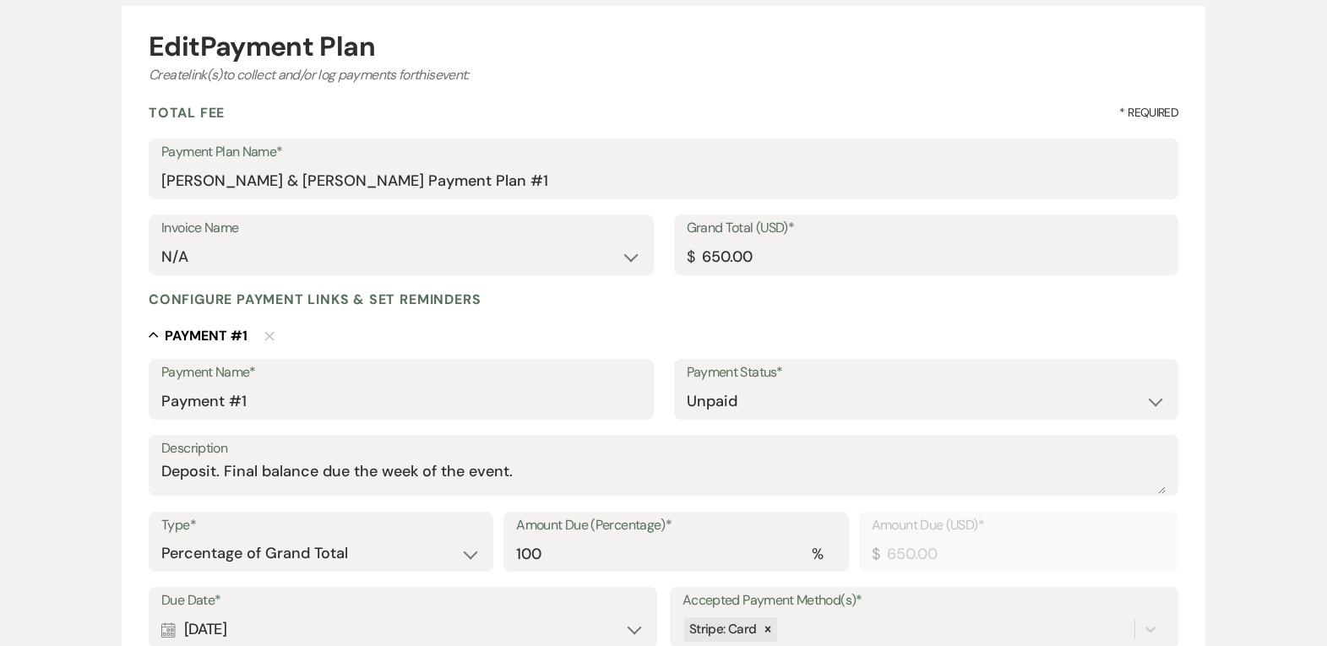
scroll to position [156, 0]
click at [806, 263] on input "650.00" at bounding box center [926, 258] width 479 height 33
type input "2"
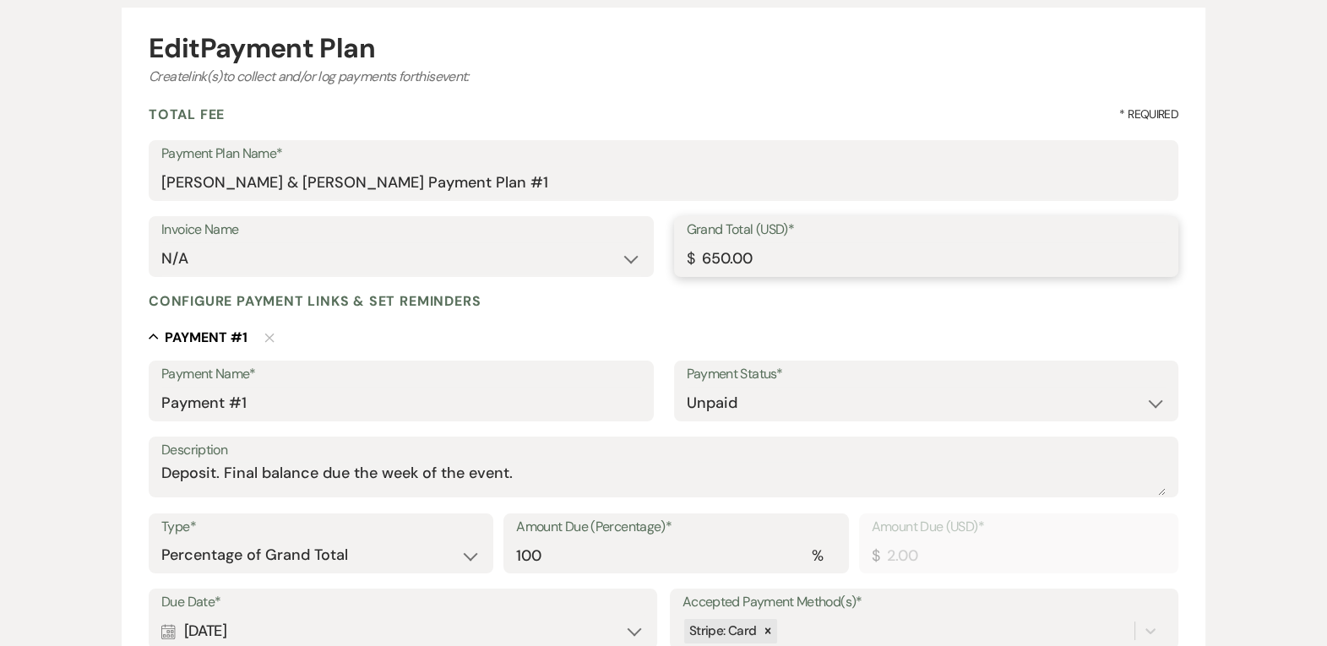
type input "2.00"
type input "20"
type input "20.00"
type input "200"
type input "200.00"
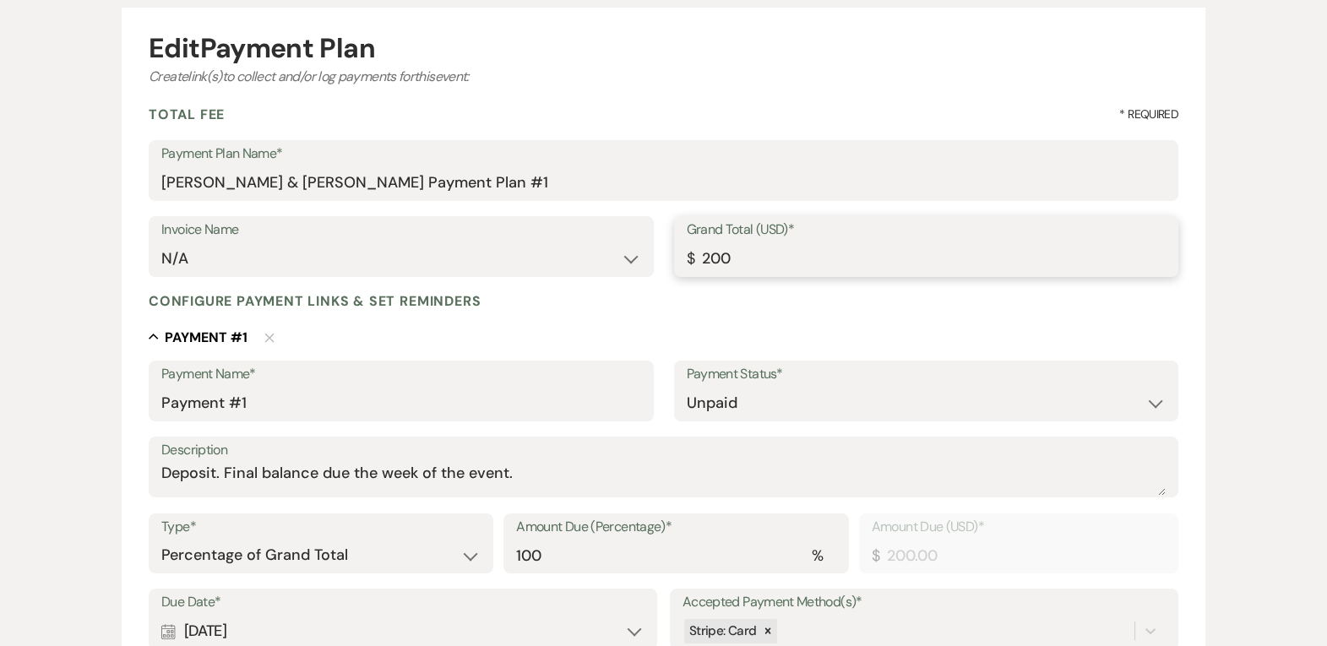
type input "2000"
type input "2000.00"
click at [1293, 251] on div "Edit Payment Plan Create link(s) to collect and/or log payments for this event:…" at bounding box center [663, 489] width 1327 height 1001
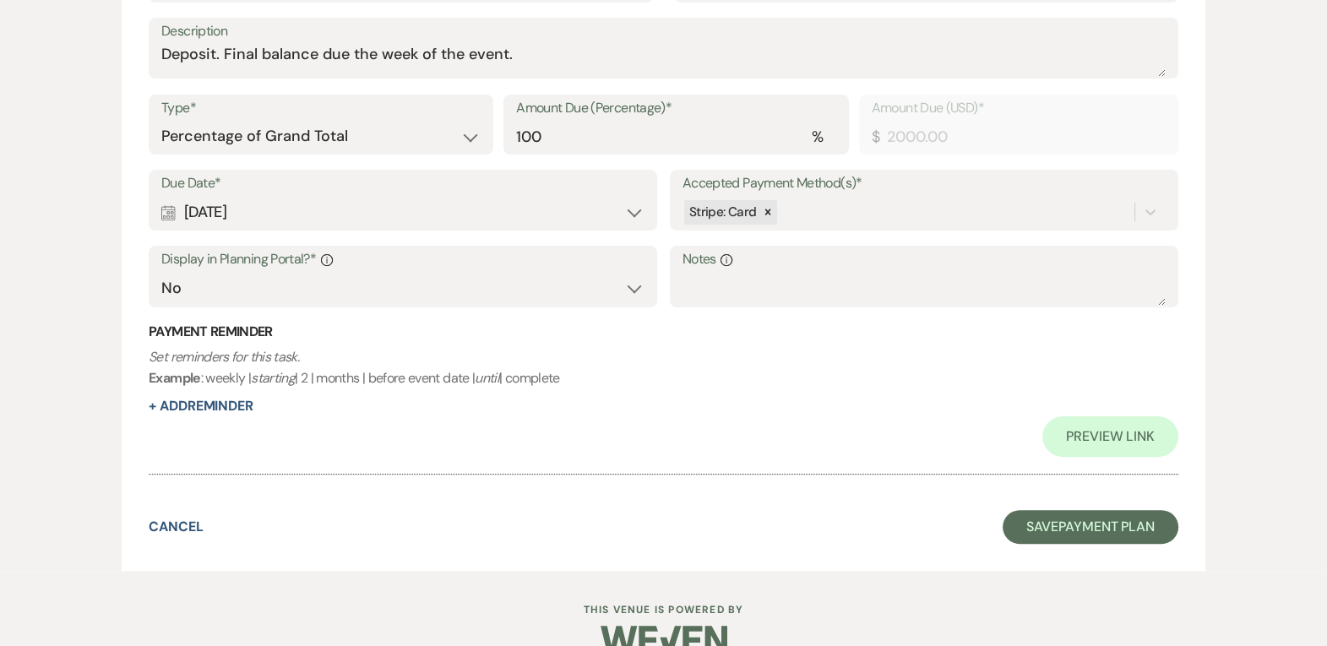
scroll to position [574, 0]
click at [1097, 524] on button "Save Payment Plan" at bounding box center [1091, 528] width 176 height 34
select select "8"
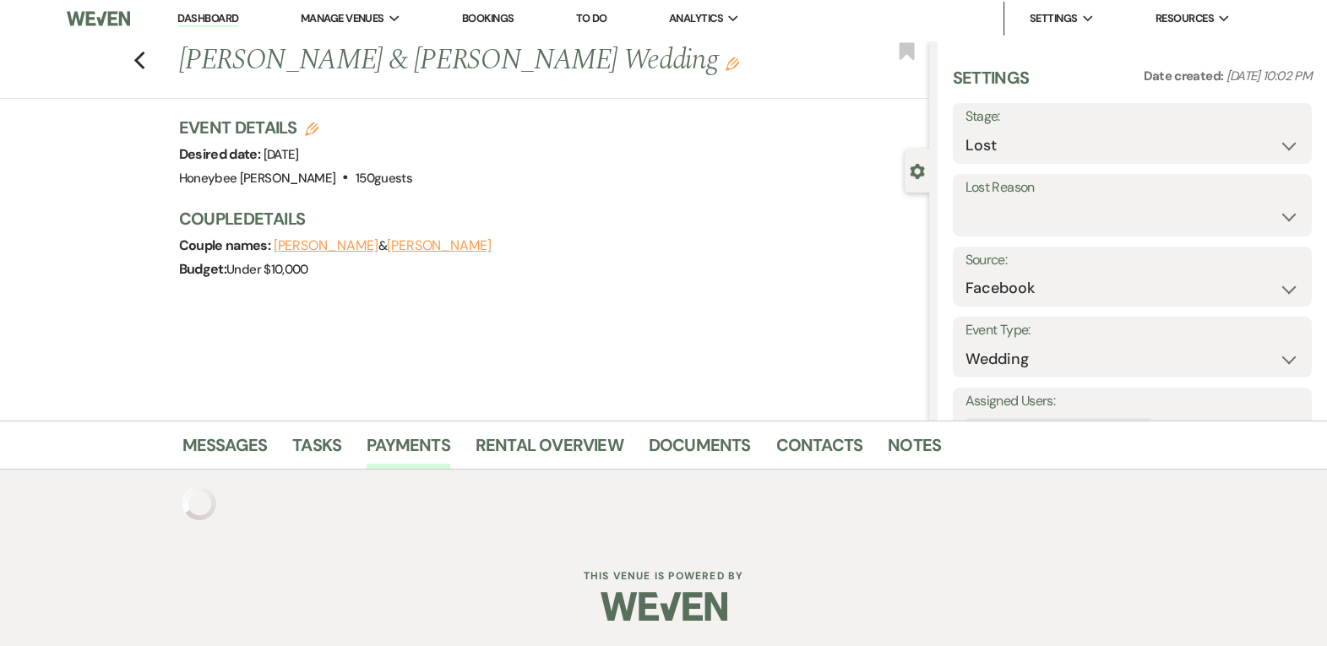
scroll to position [456, 0]
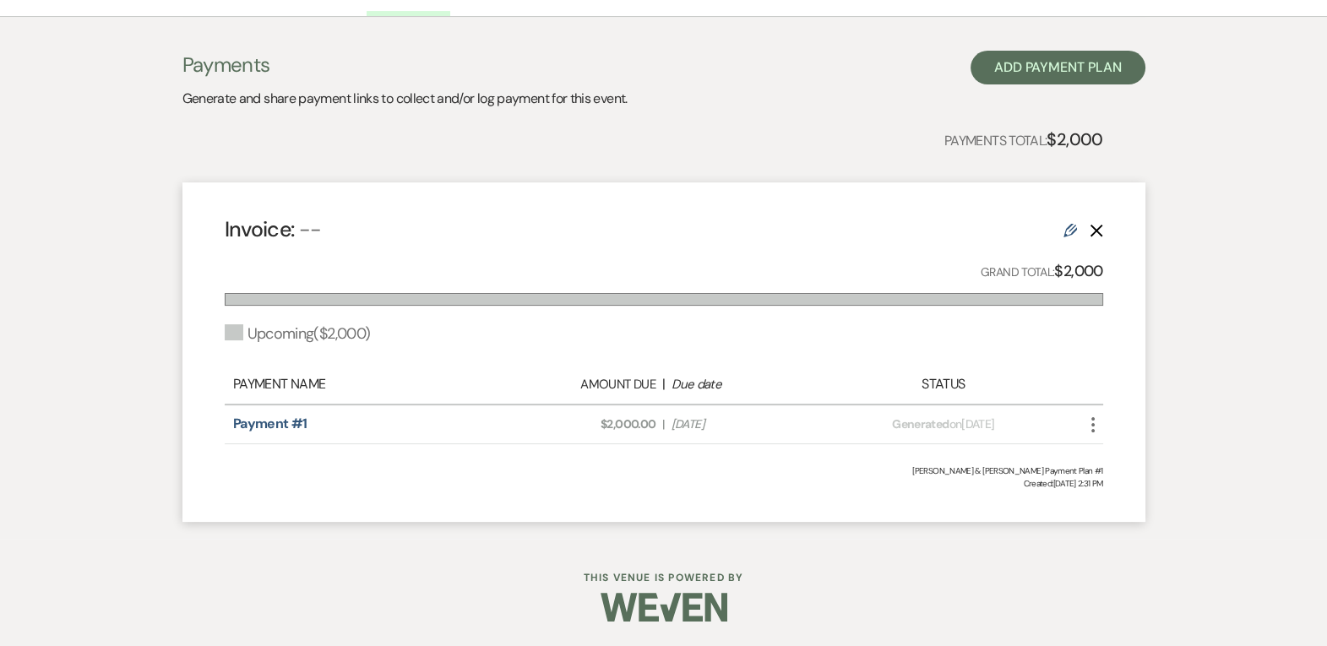
click at [1090, 428] on icon "More" at bounding box center [1093, 425] width 20 height 20
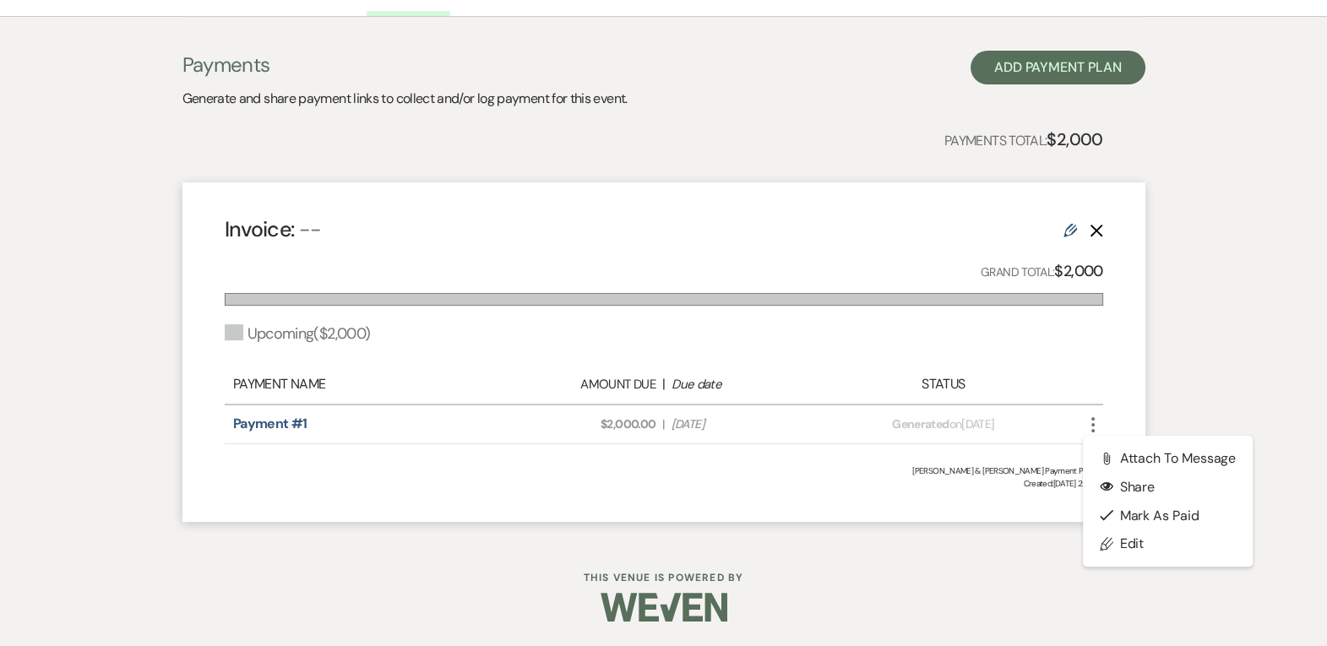
click at [1074, 237] on link "Edit" at bounding box center [1071, 229] width 14 height 18
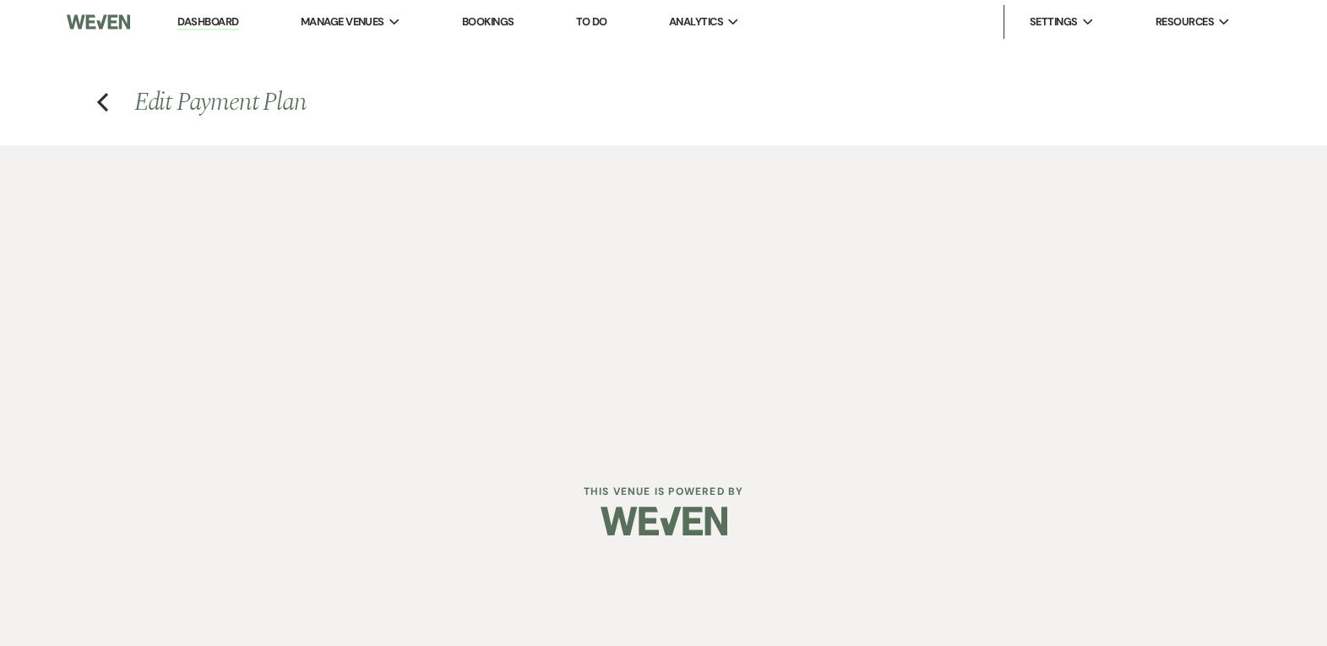
select select "2"
select select "percentage"
select select "false"
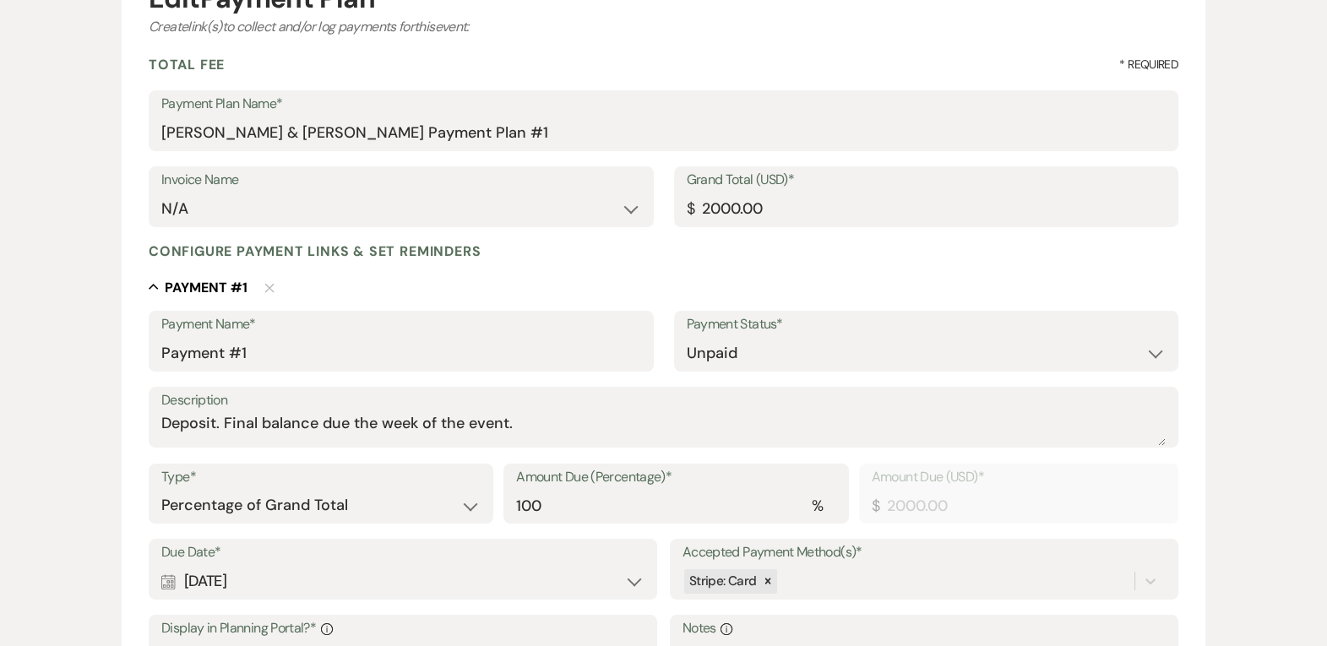
scroll to position [221, 0]
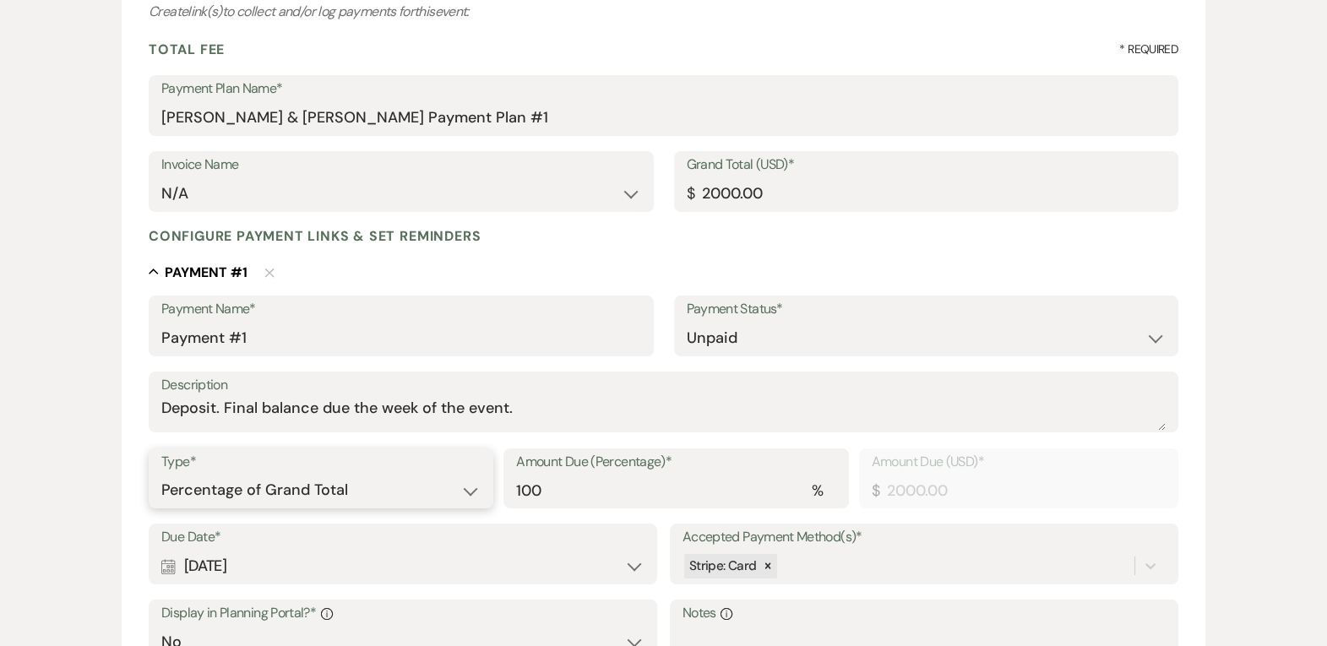
click at [439, 490] on select "Dollar Amount Percentage of Grand Total" at bounding box center [320, 490] width 319 height 33
select select "flat"
click at [161, 474] on select "Dollar Amount Percentage of Grand Total" at bounding box center [320, 490] width 319 height 33
click at [884, 509] on div "Amount Due (USD)* $ 2000.00" at bounding box center [930, 487] width 497 height 76
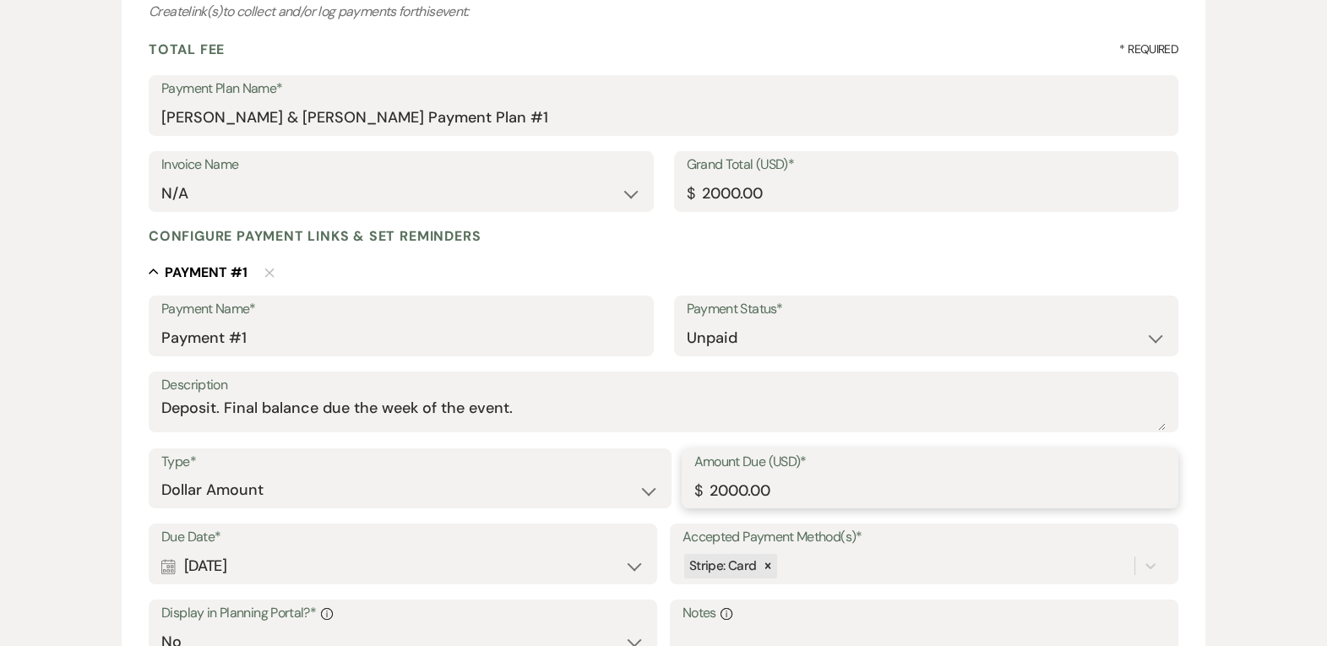
click at [877, 498] on input "2000.00" at bounding box center [929, 490] width 471 height 33
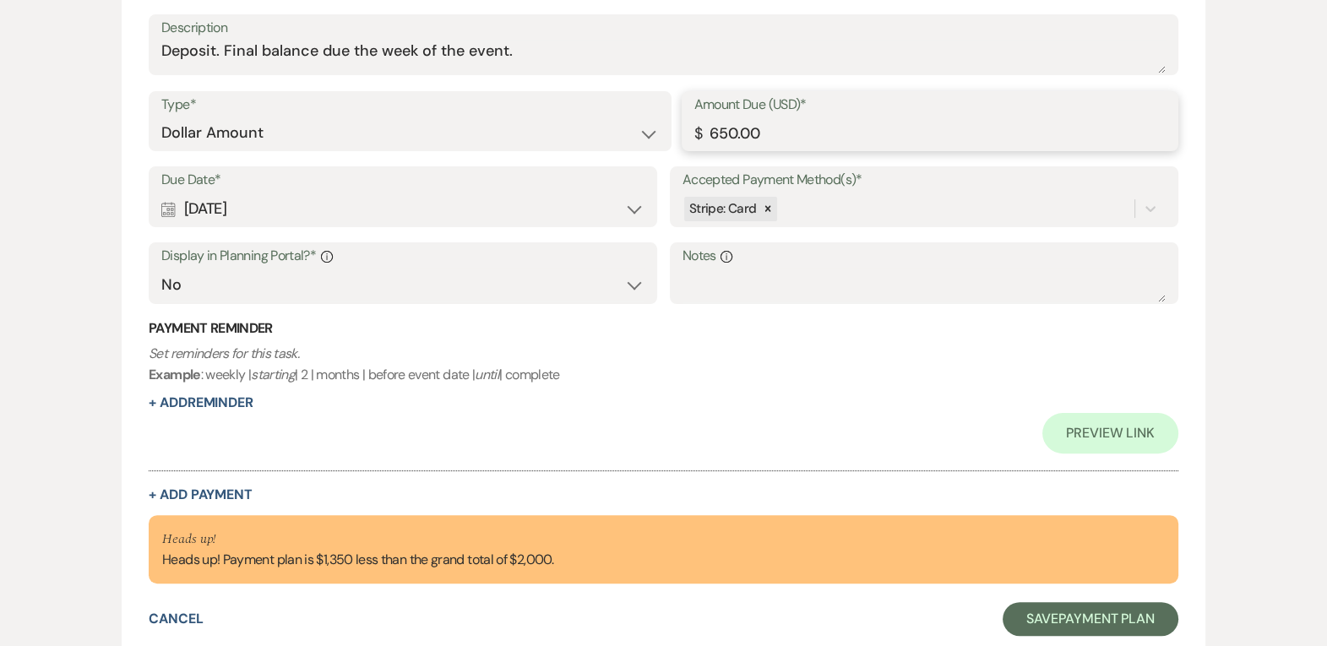
scroll to position [586, 0]
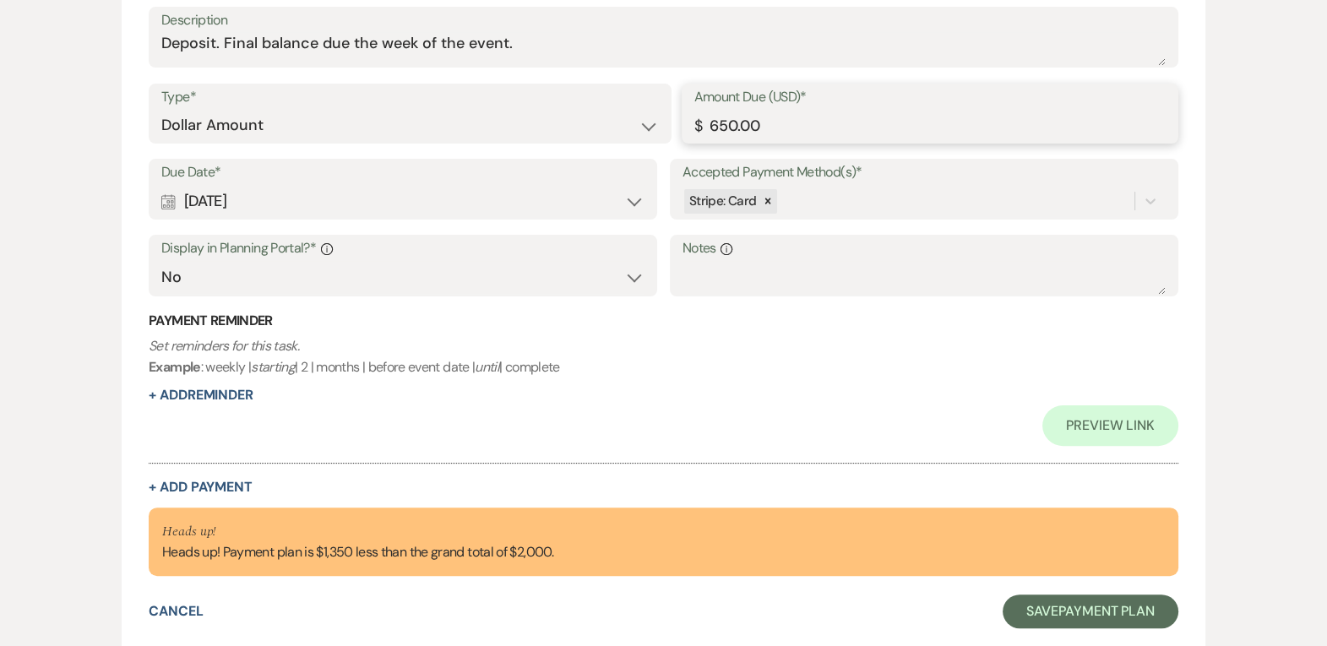
type input "650.00"
drag, startPoint x: 351, startPoint y: 549, endPoint x: 321, endPoint y: 552, distance: 29.8
click at [321, 552] on div "Heads up! Heads up! Payment plan is $1,350 less than the grand total of $2,000." at bounding box center [357, 542] width 391 height 42
copy div "1,350"
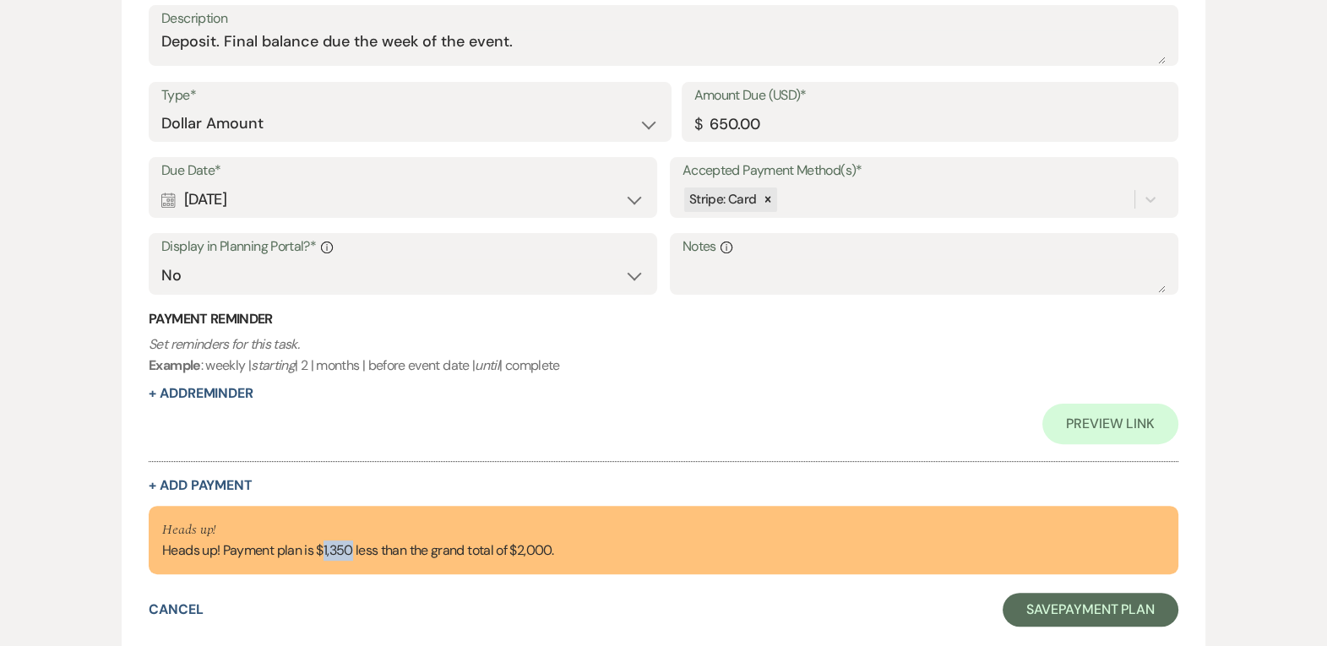
scroll to position [604, 0]
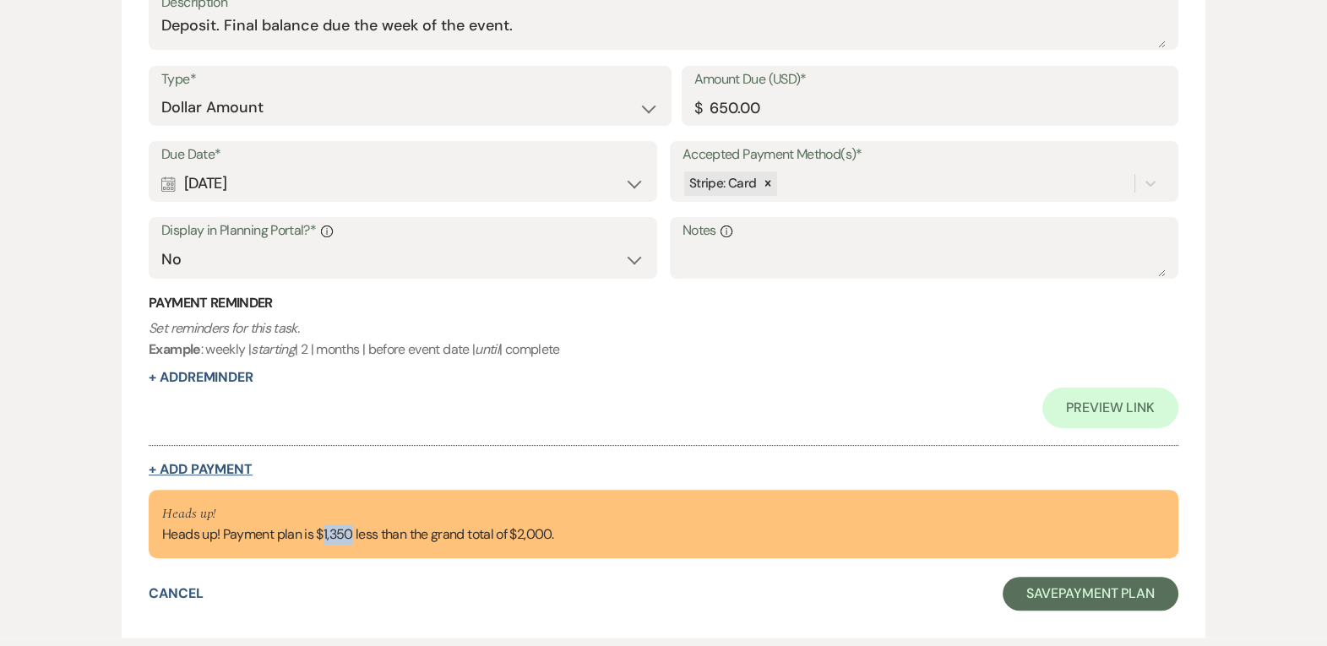
click at [246, 470] on button "+ Add Payment" at bounding box center [201, 470] width 104 height 14
select select "2"
select select "flat"
select select "false"
select select "client"
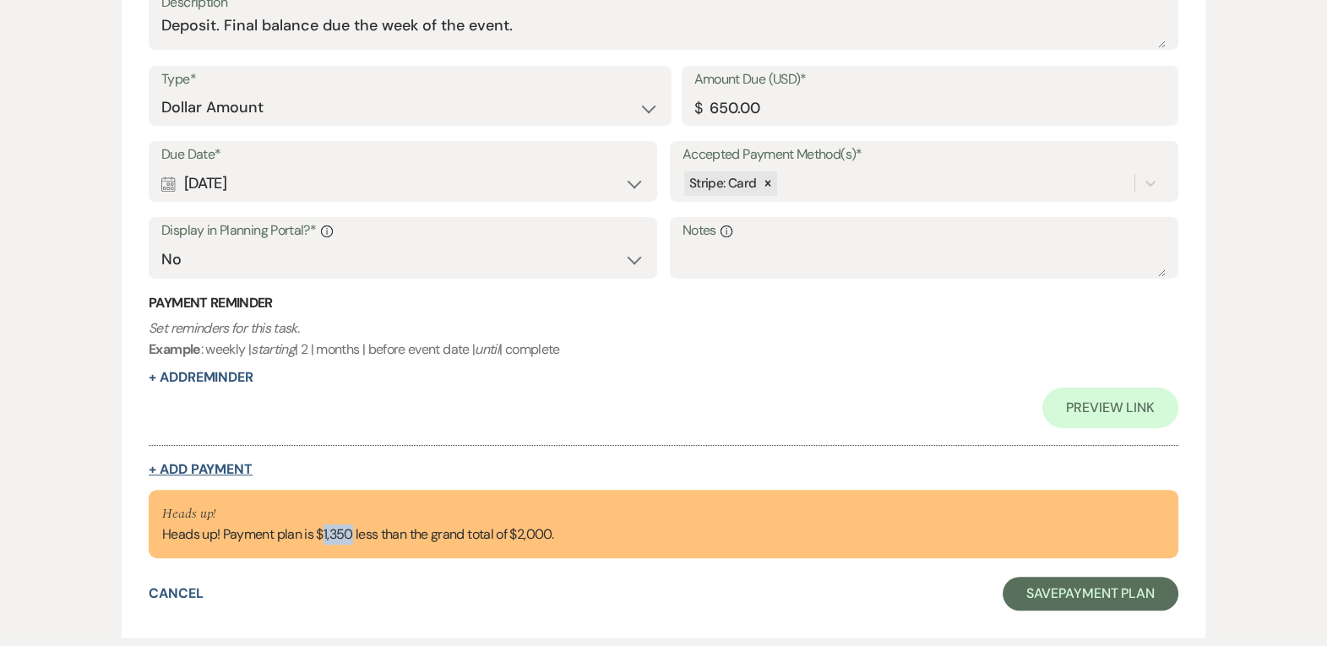
select select "weeks"
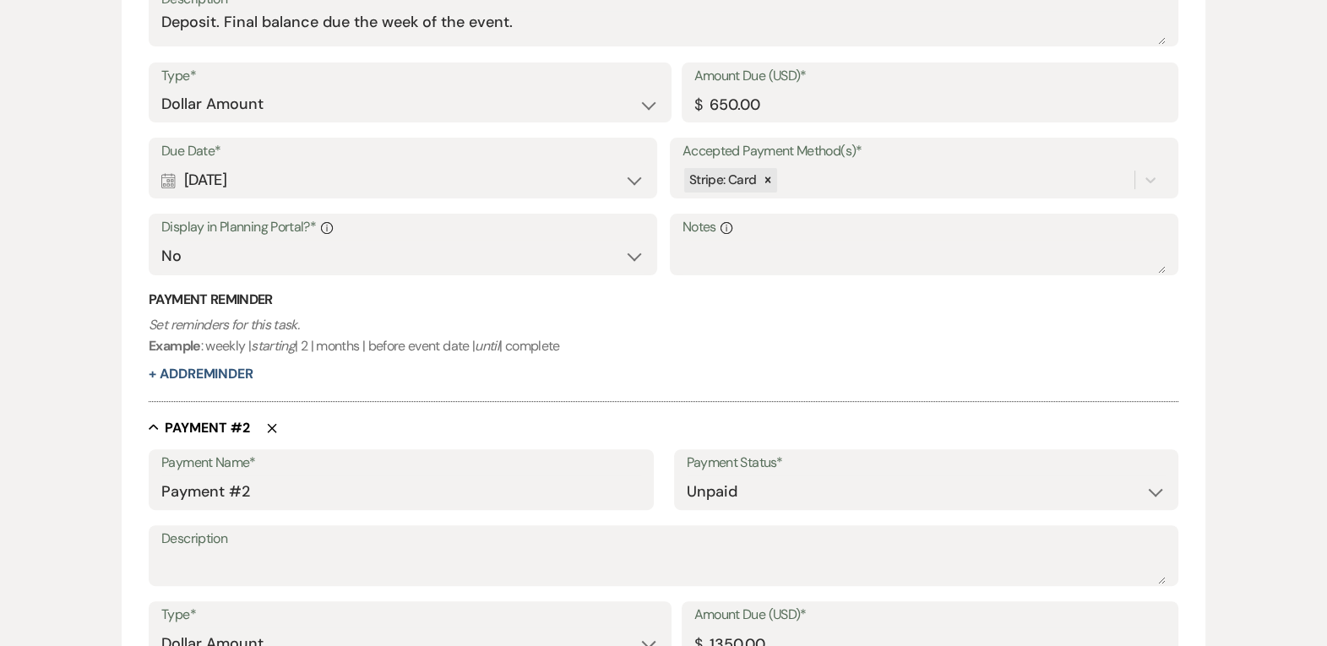
scroll to position [600, 0]
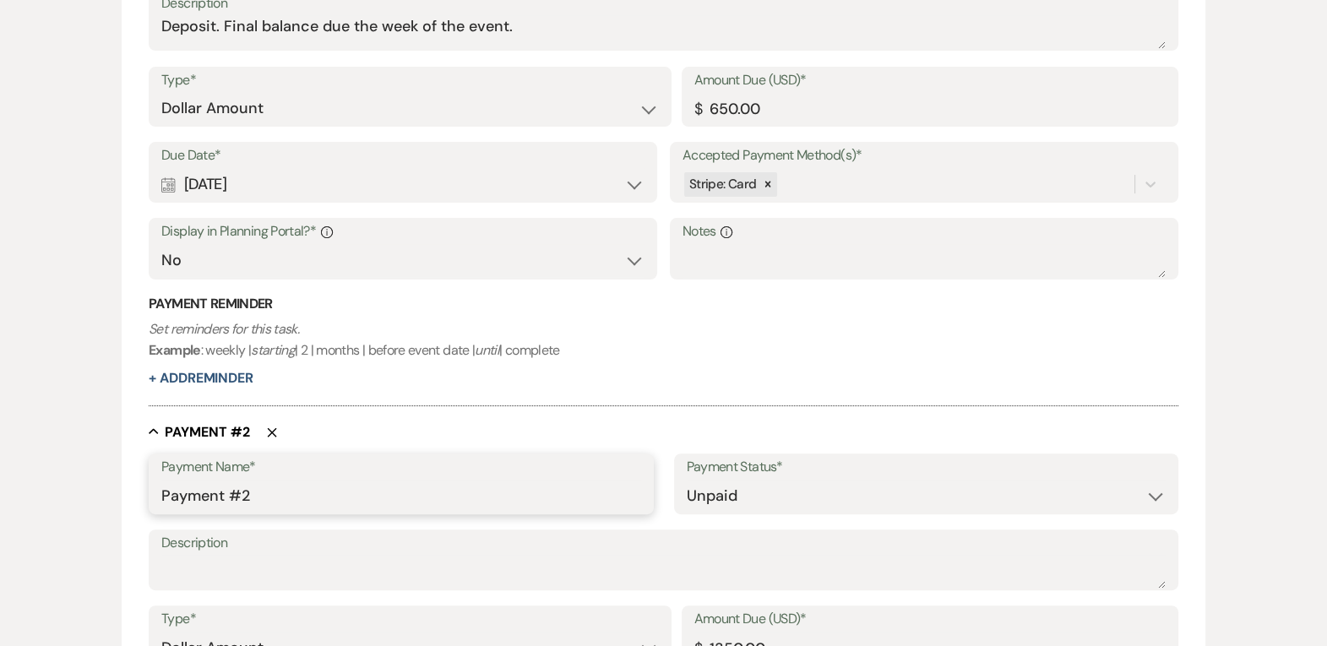
click at [237, 486] on input "Payment #2" at bounding box center [400, 496] width 479 height 33
type input "Balance"
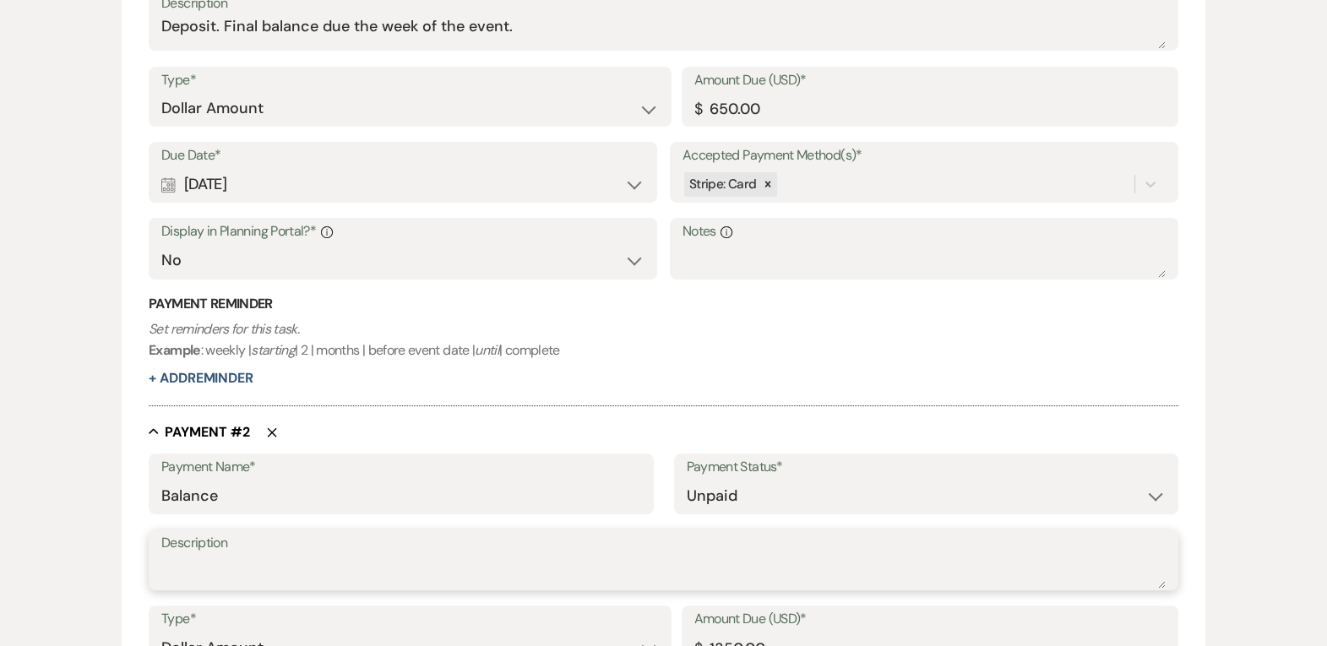
type textarea "b"
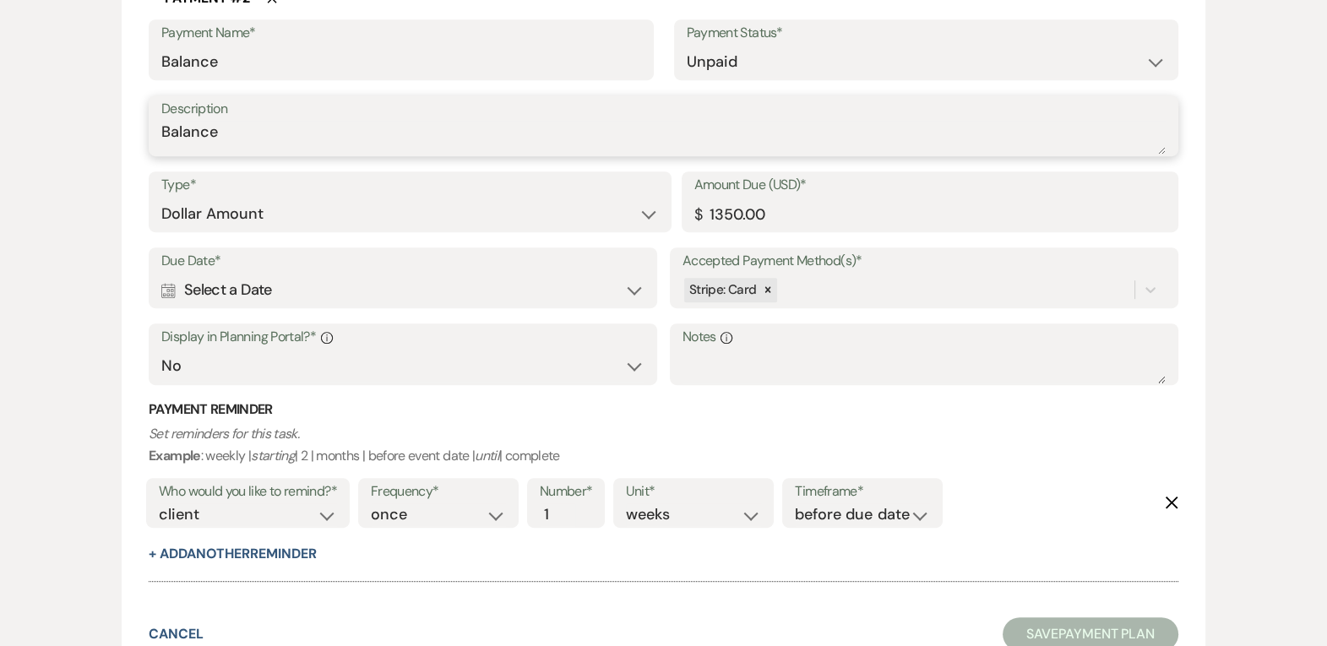
scroll to position [1107, 0]
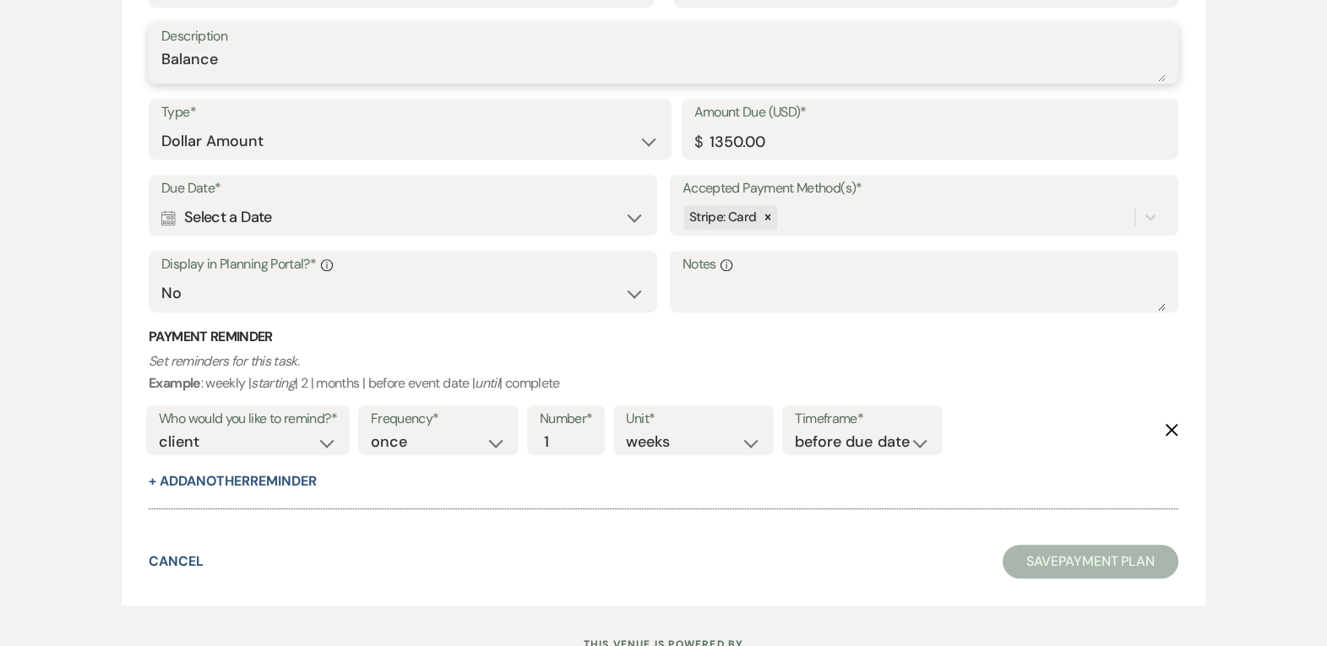
type textarea "Balance"
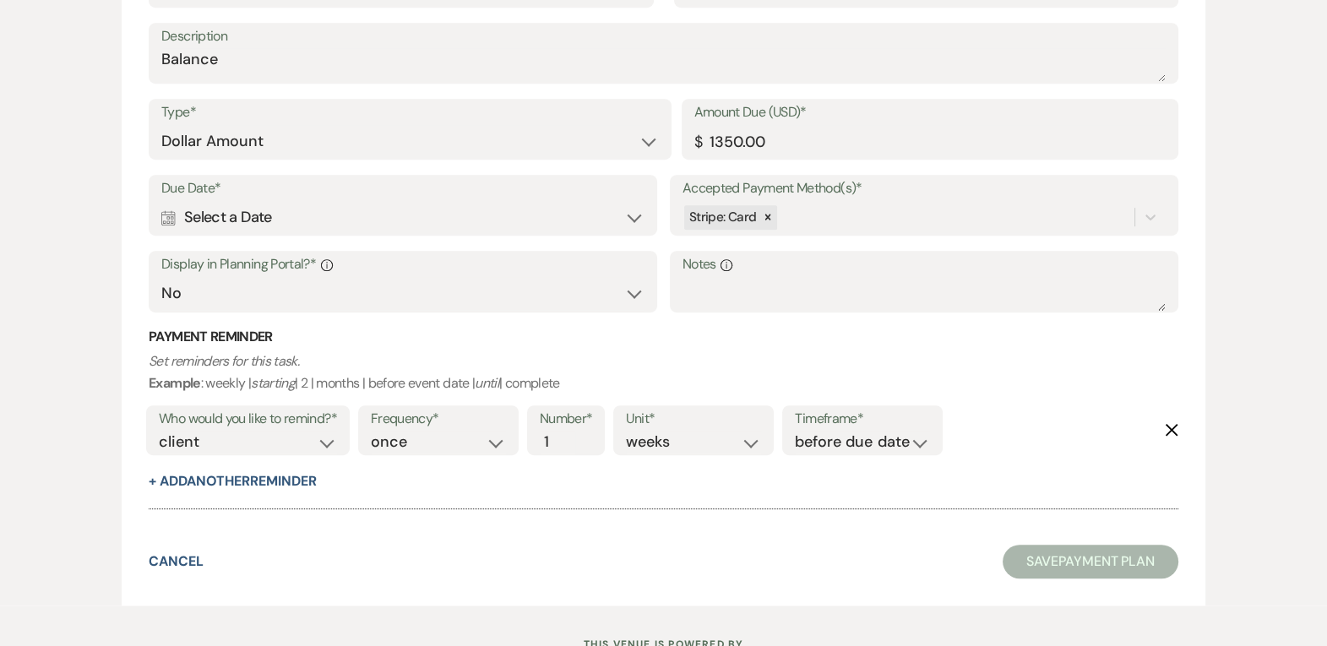
click at [471, 220] on div "Calendar Select a Date Expand" at bounding box center [402, 217] width 483 height 33
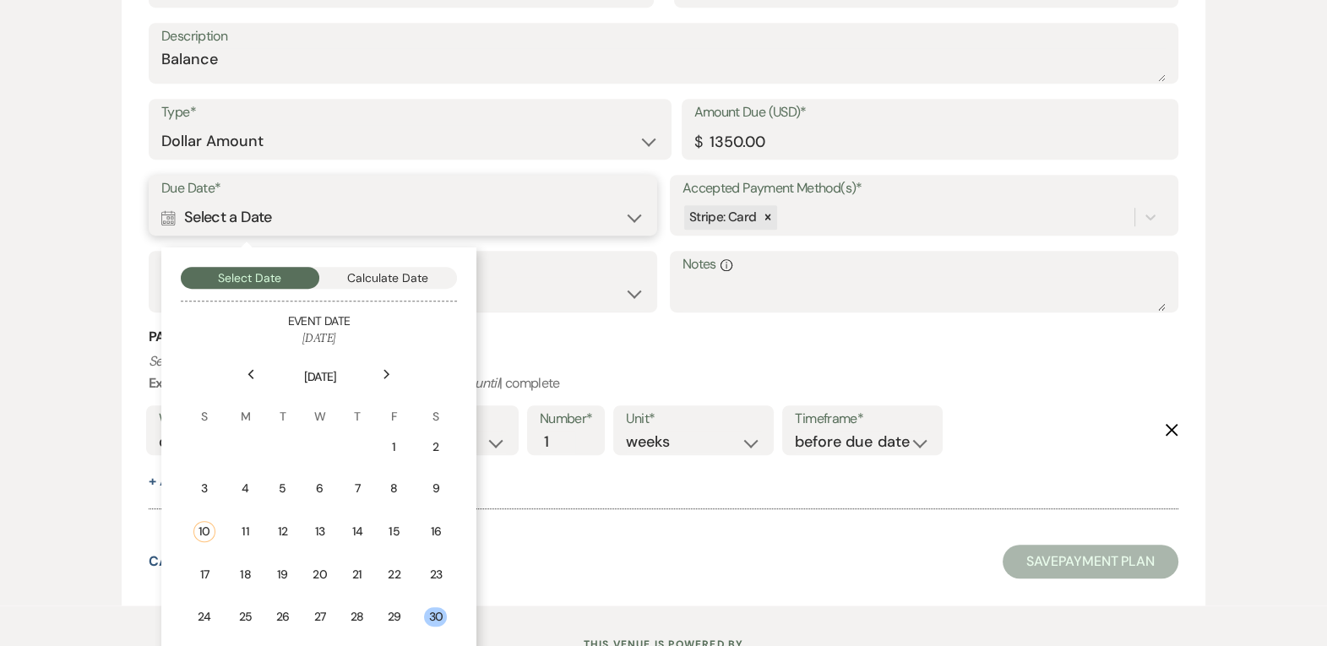
click at [422, 271] on button "Calculate Date" at bounding box center [388, 278] width 139 height 22
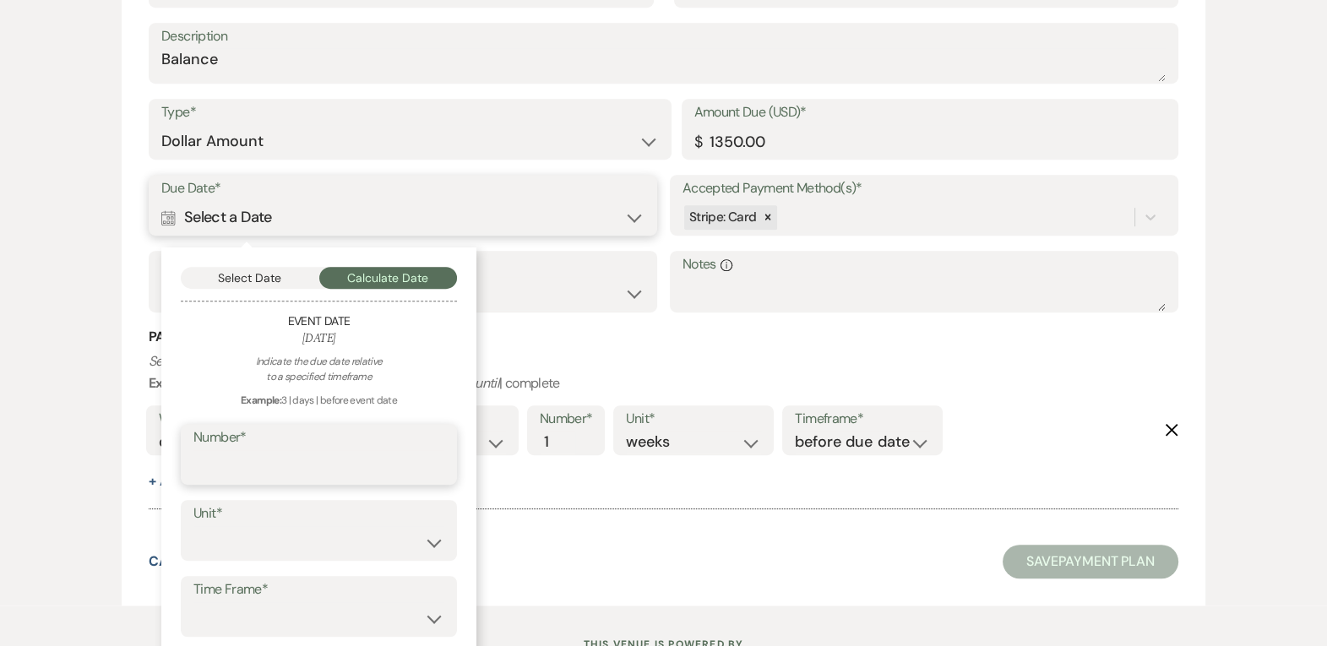
click at [237, 457] on input "Number*" at bounding box center [318, 466] width 251 height 33
type input "5"
click at [232, 527] on select "days weeks months" at bounding box center [318, 542] width 251 height 33
select select "day"
click at [193, 526] on select "days weeks months" at bounding box center [318, 542] width 251 height 33
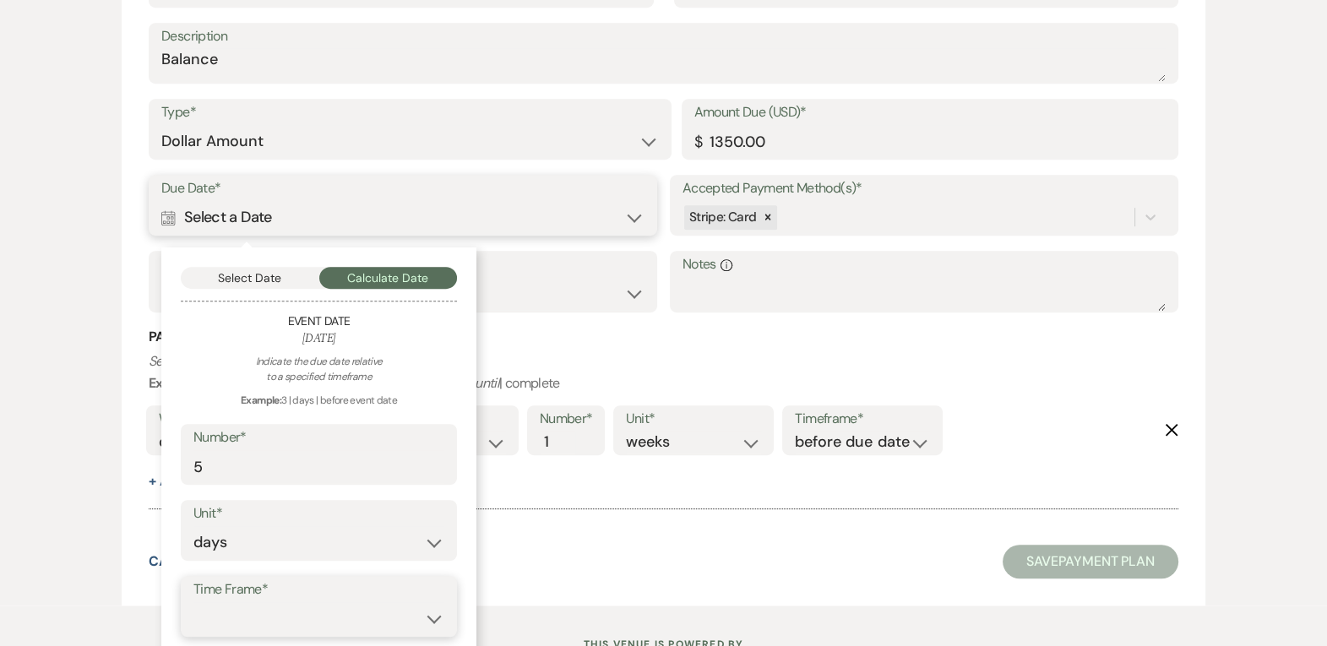
click at [221, 602] on select "before event date after event date after [DATE] date" at bounding box center [318, 618] width 251 height 33
click at [193, 602] on select "before event date after event date after [DATE] date" at bounding box center [318, 618] width 251 height 33
click at [236, 604] on select "before event date after event date after [DATE] date" at bounding box center [318, 618] width 251 height 33
select select "beforeEventDate"
click at [193, 602] on select "before event date after event date after [DATE] date" at bounding box center [318, 618] width 251 height 33
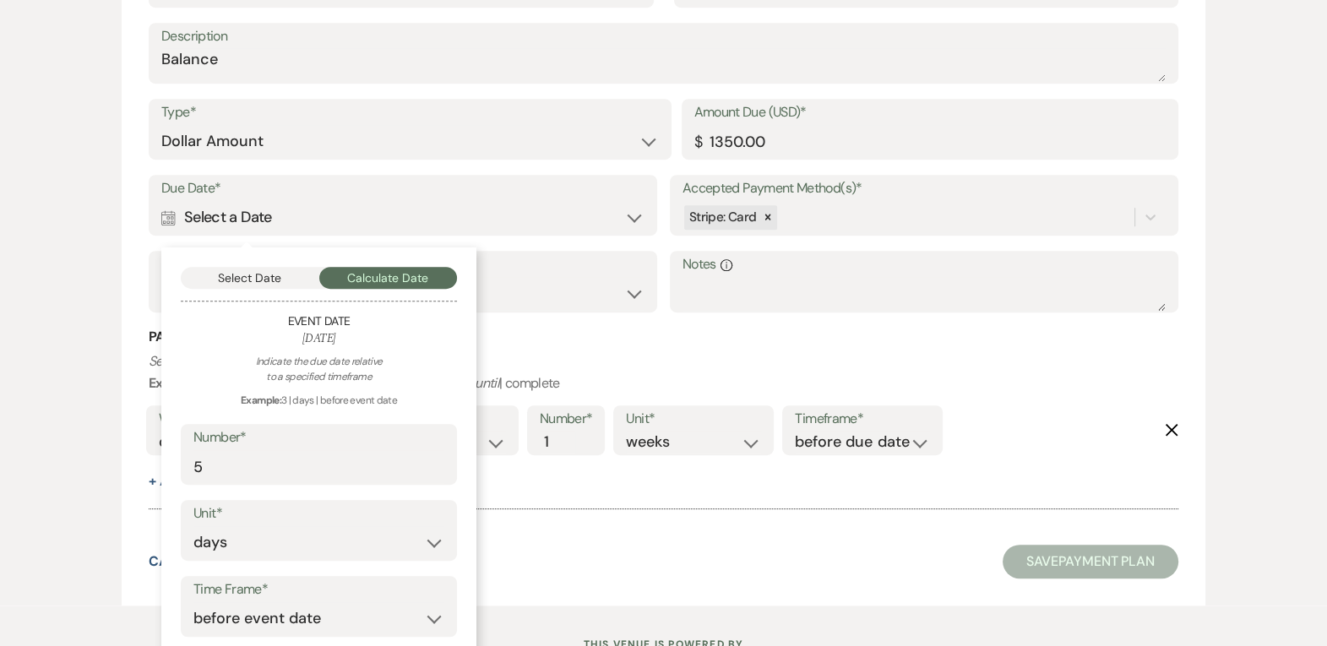
click at [591, 524] on div "Collapse Payment # 2 Delete Payment Name* Balance Payment Status* Paid Unpaid D…" at bounding box center [664, 221] width 1030 height 610
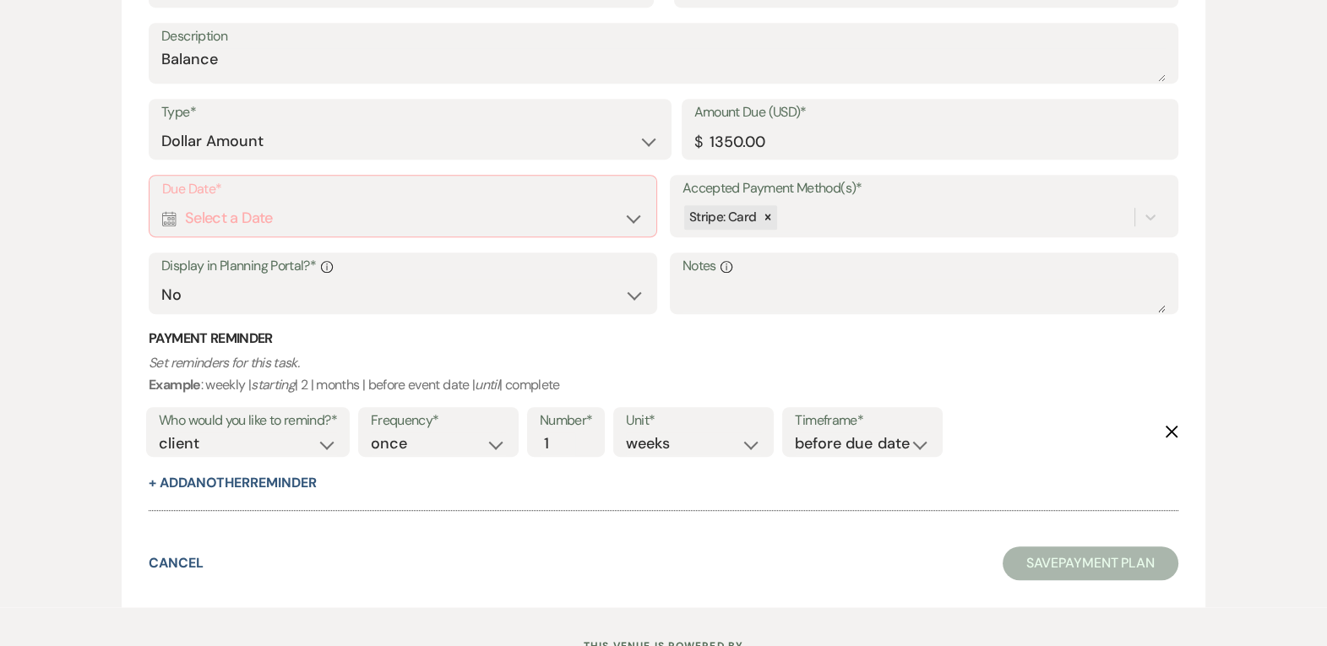
scroll to position [1174, 0]
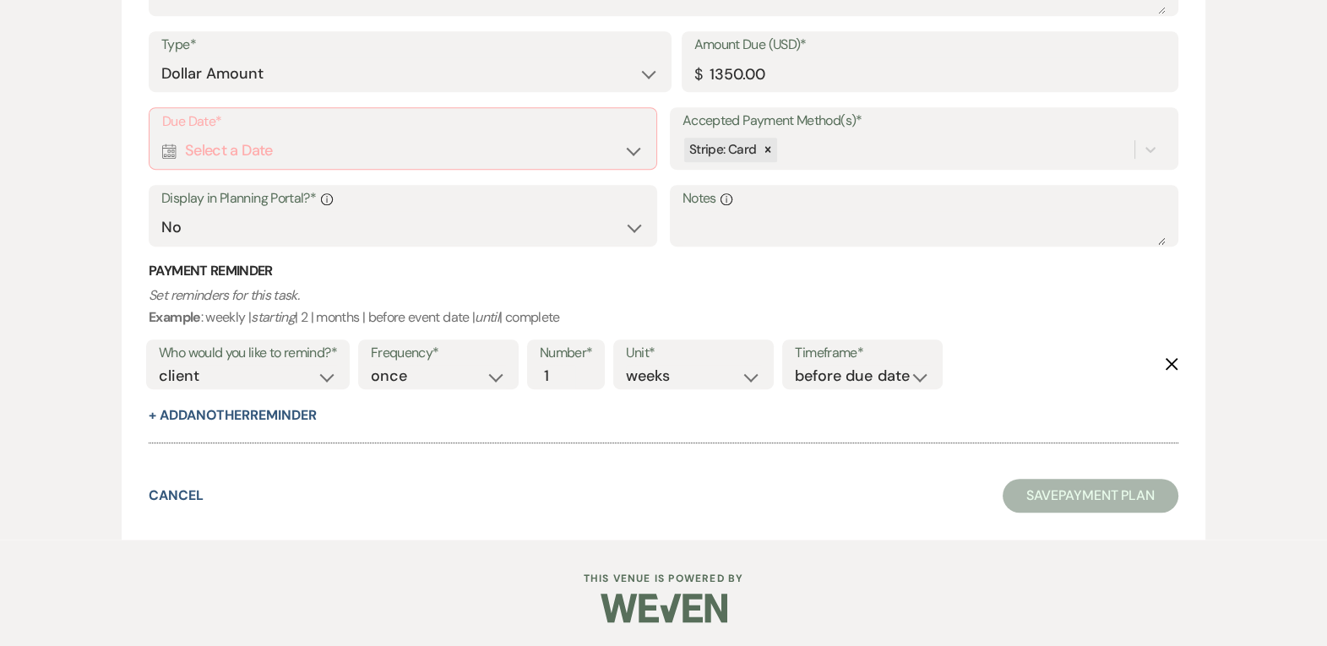
click at [1091, 490] on button "Save Payment Plan" at bounding box center [1091, 496] width 176 height 34
click at [602, 144] on div "Calendar Select a Date Expand" at bounding box center [403, 150] width 482 height 33
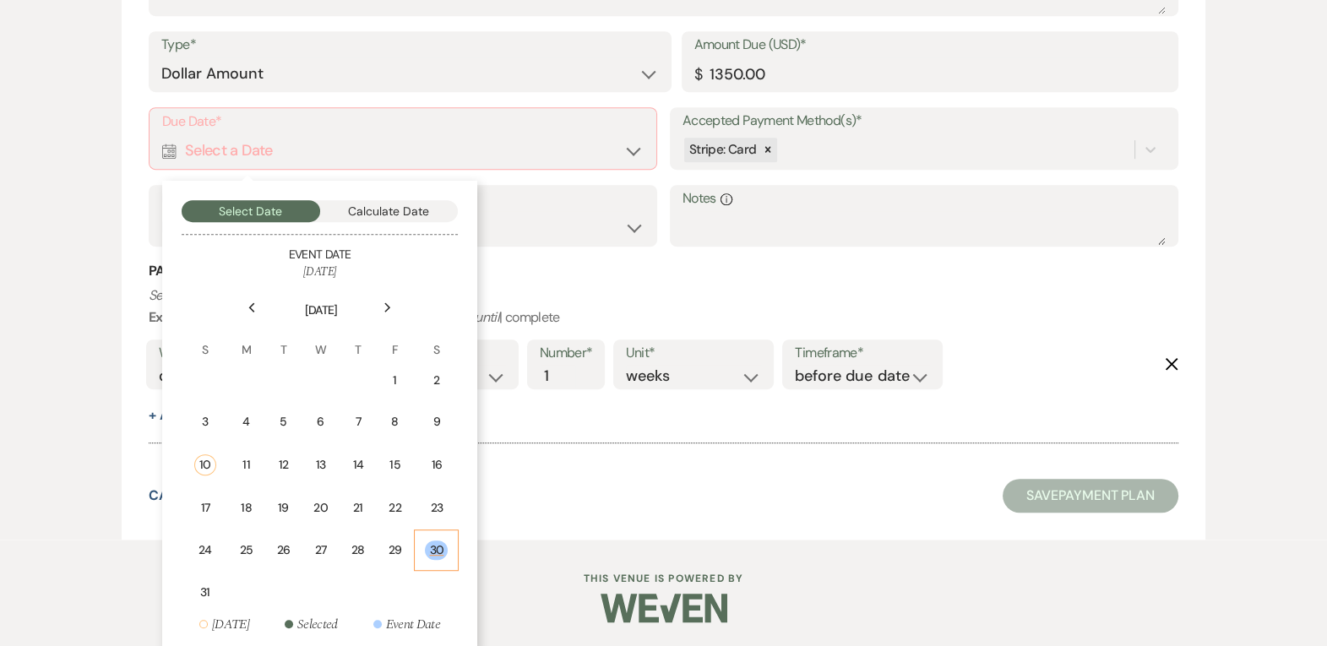
click at [431, 530] on td "30" at bounding box center [436, 550] width 45 height 41
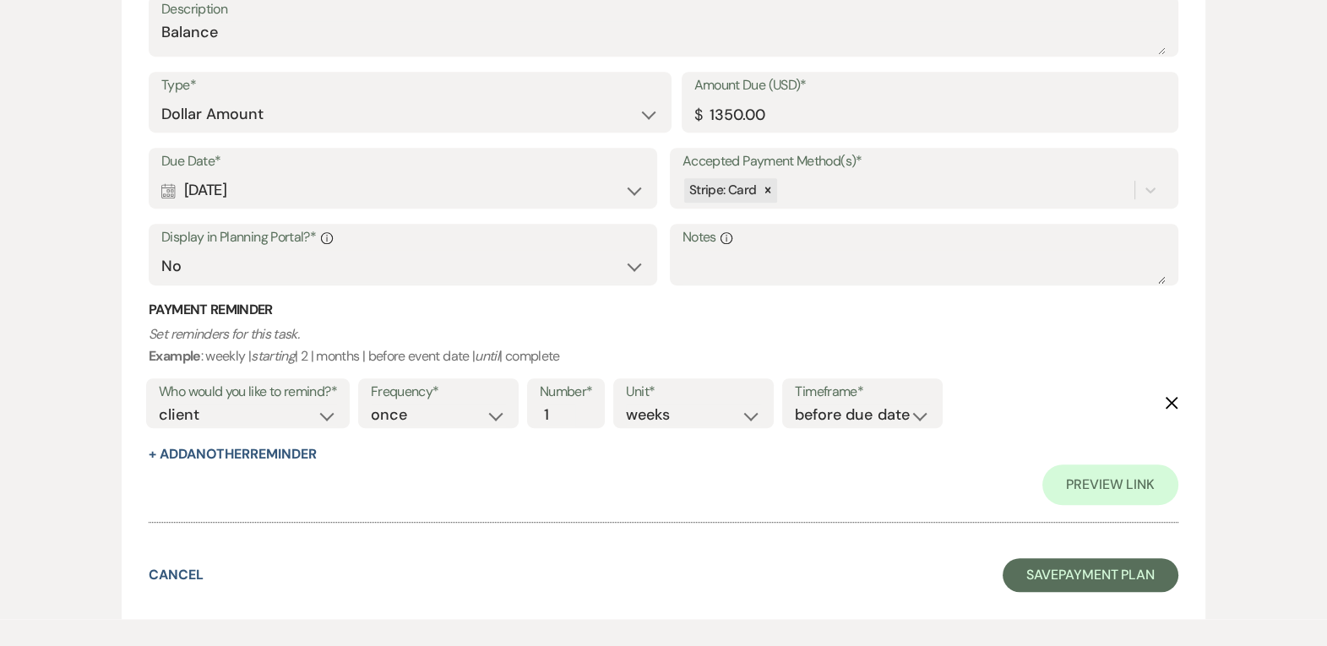
scroll to position [1216, 0]
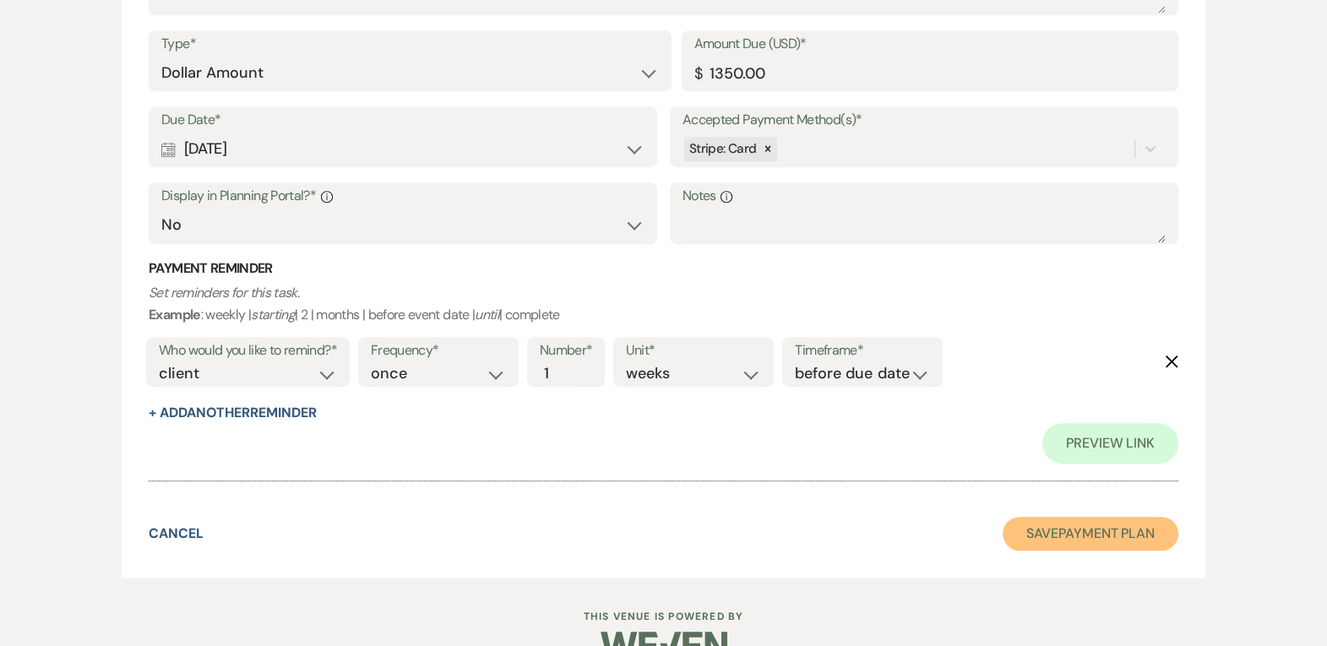
click at [1026, 517] on button "Save Payment Plan" at bounding box center [1091, 534] width 176 height 34
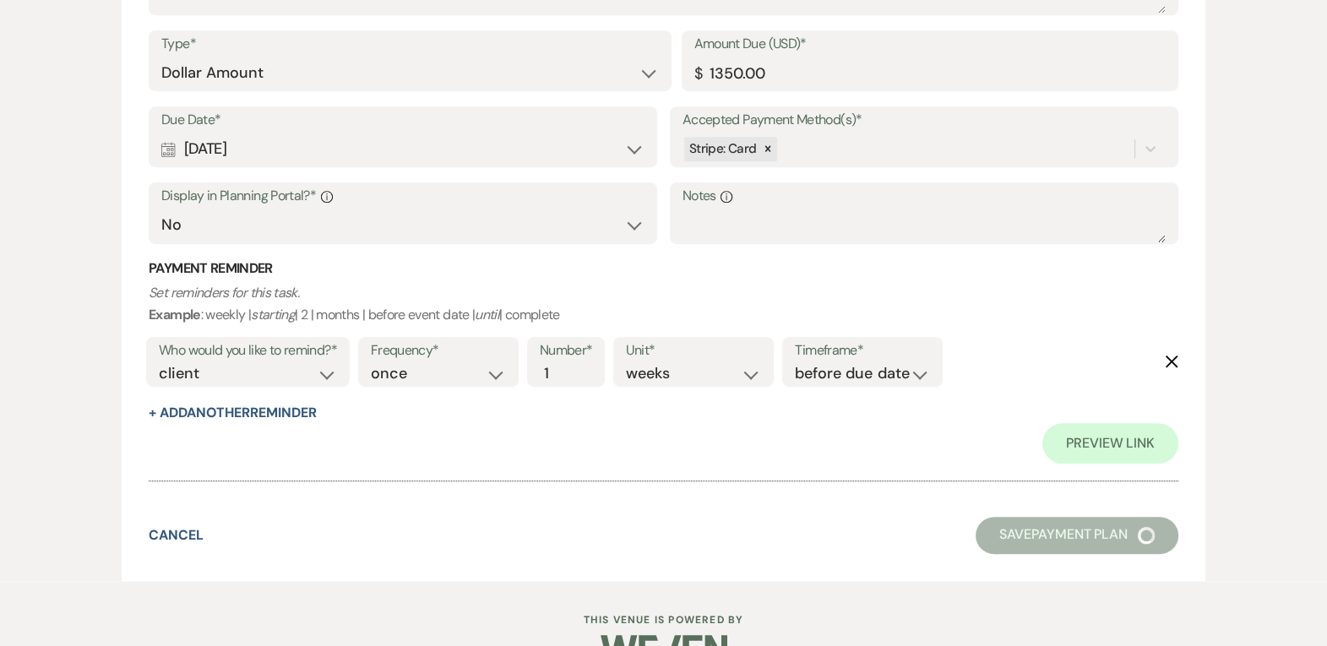
select select "8"
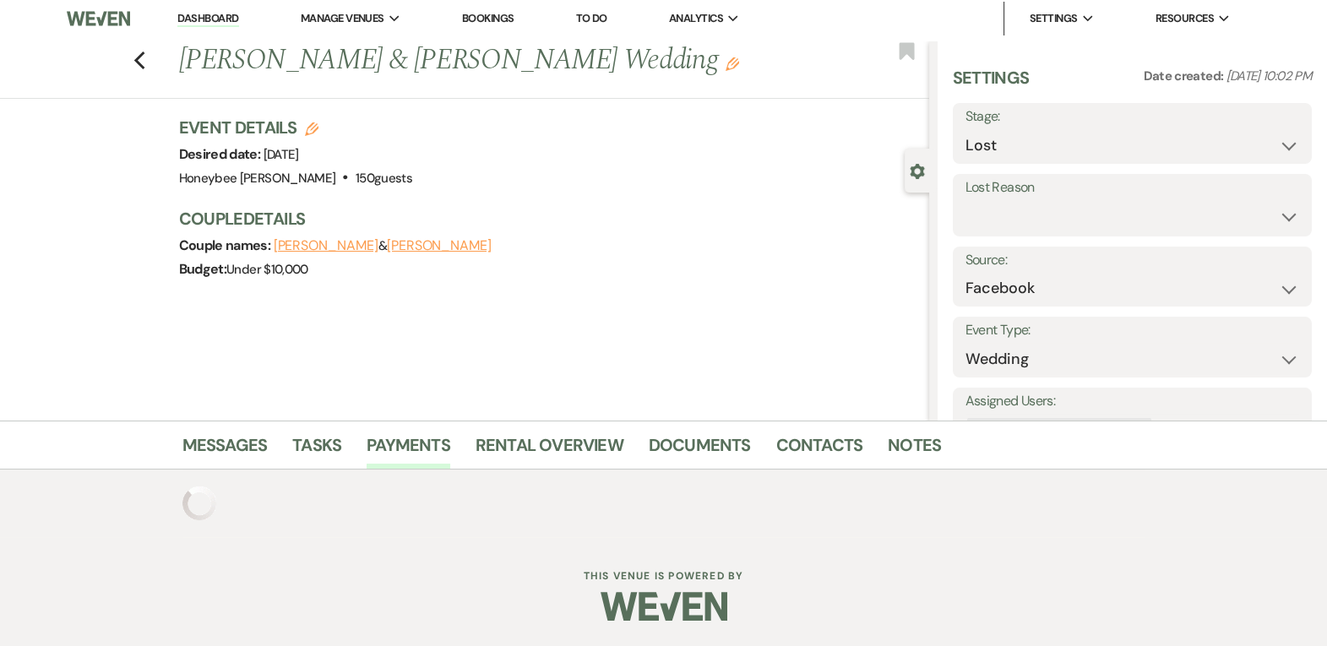
scroll to position [494, 0]
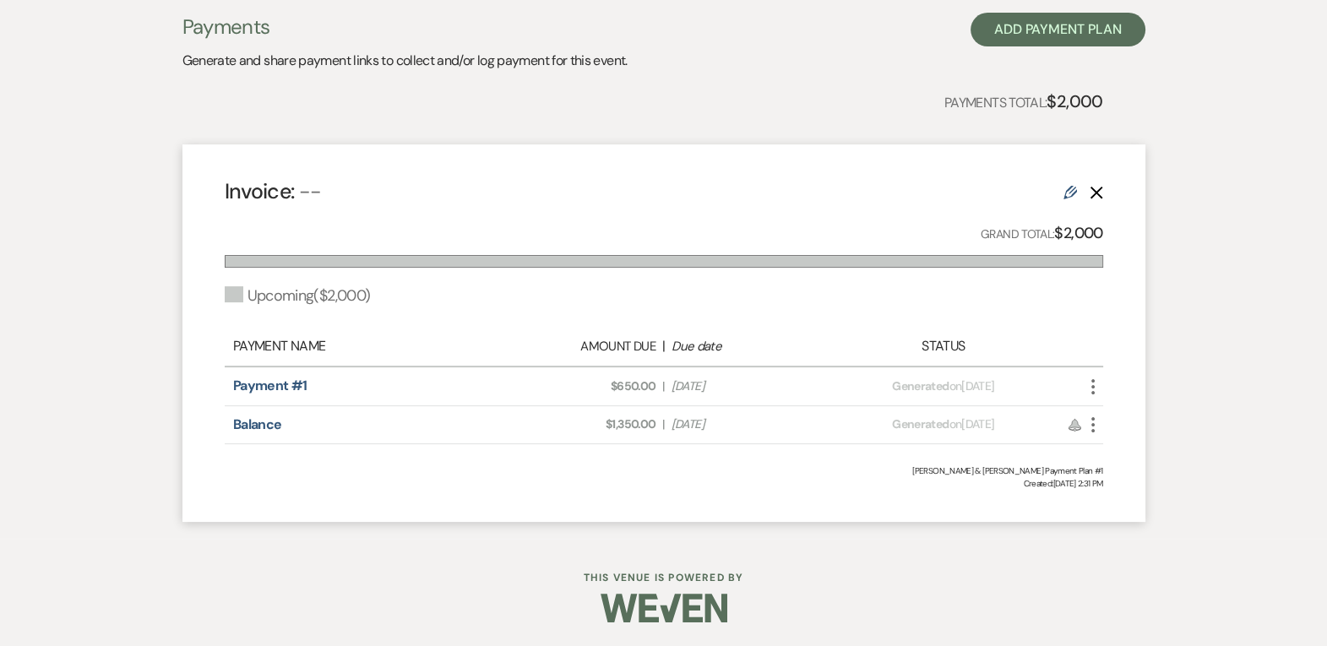
click at [1091, 424] on icon "More" at bounding box center [1093, 425] width 20 height 20
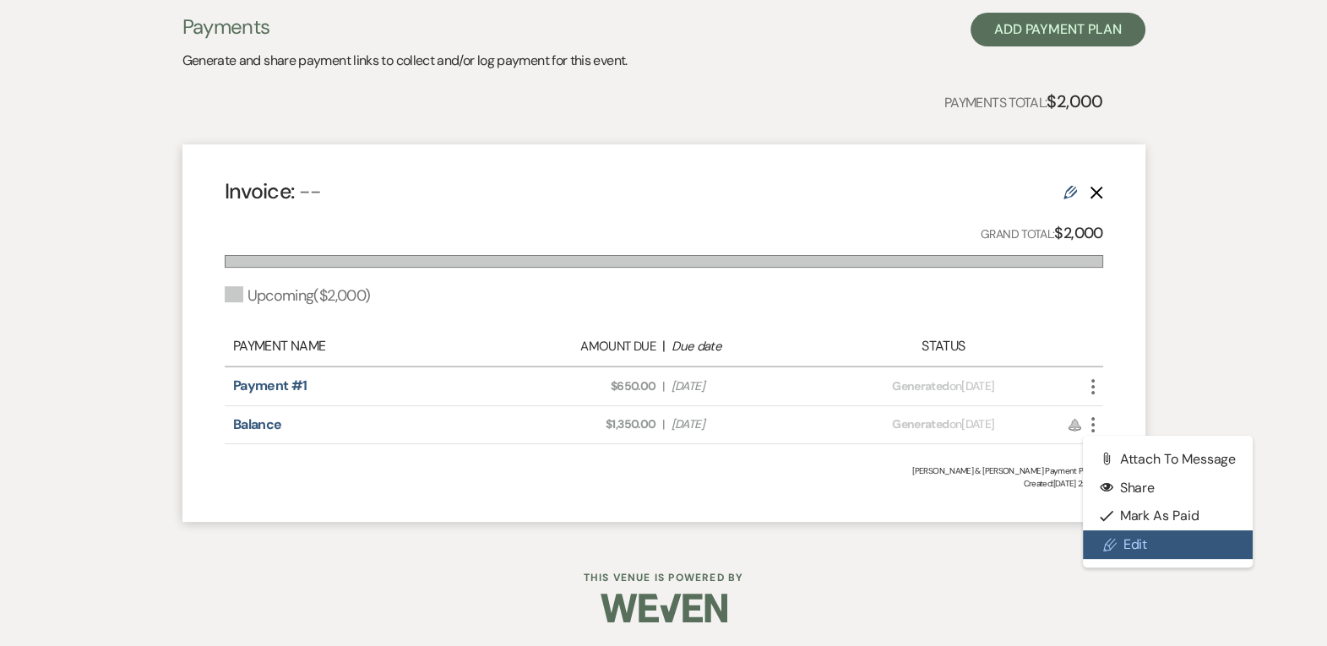
click at [1134, 551] on link "Pencil Edit" at bounding box center [1168, 545] width 171 height 29
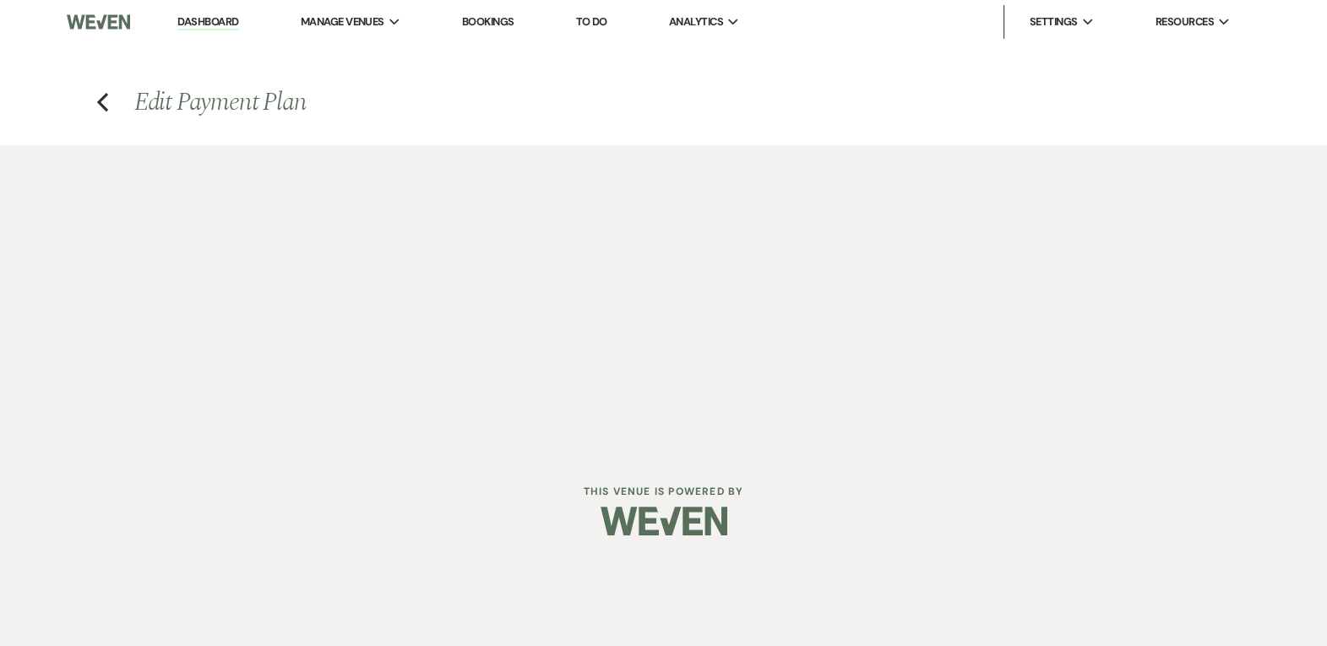
select select "2"
select select "flat"
select select "false"
select select "2"
select select "flat"
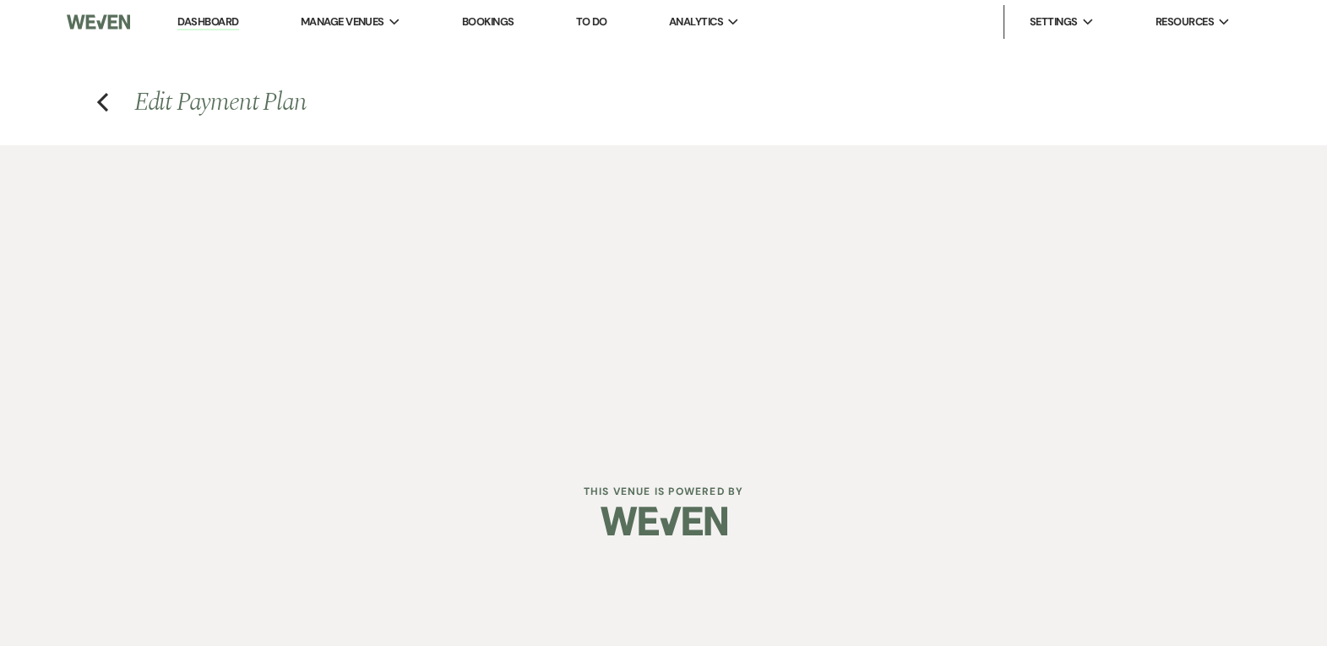
select select "false"
select select "client"
select select "weeks"
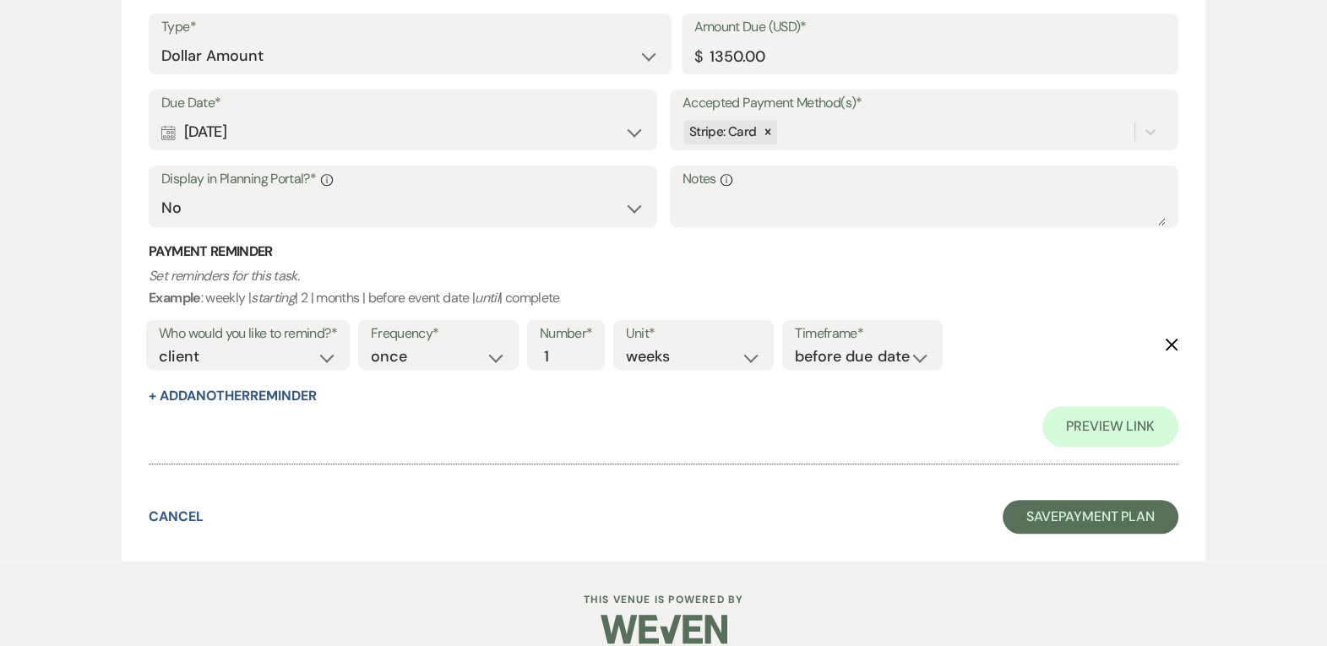
scroll to position [1253, 0]
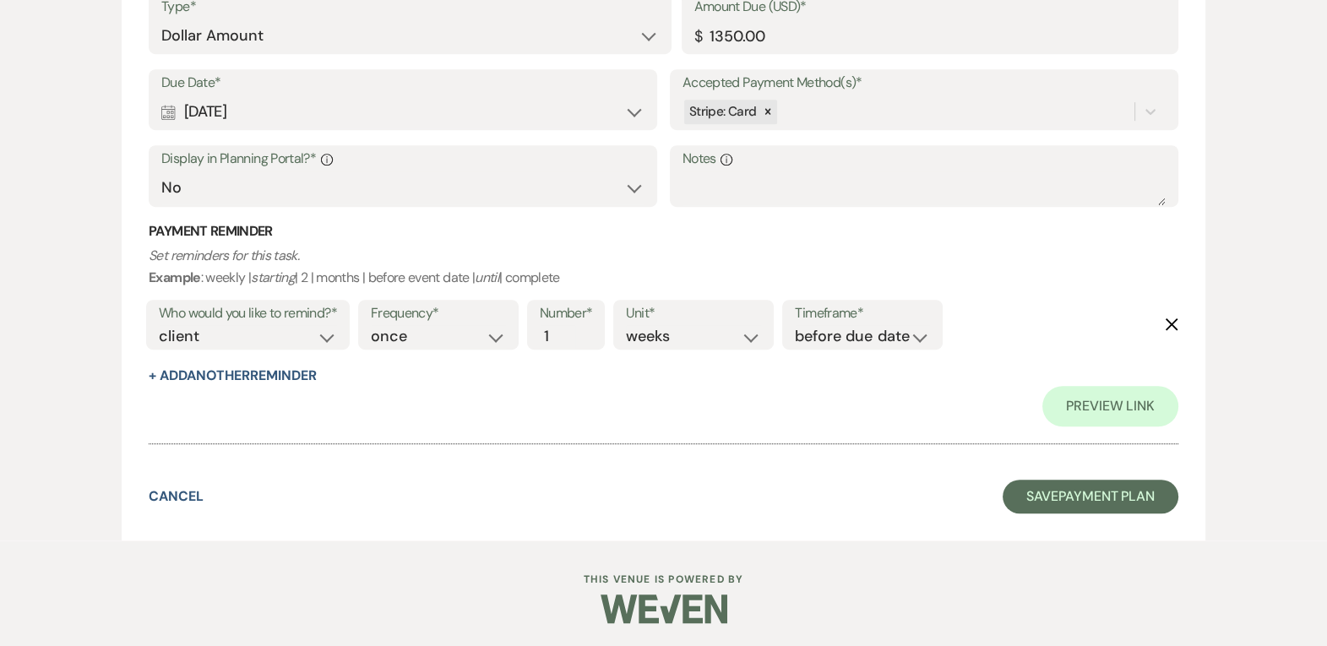
click at [1177, 326] on icon "Delete" at bounding box center [1172, 325] width 14 height 14
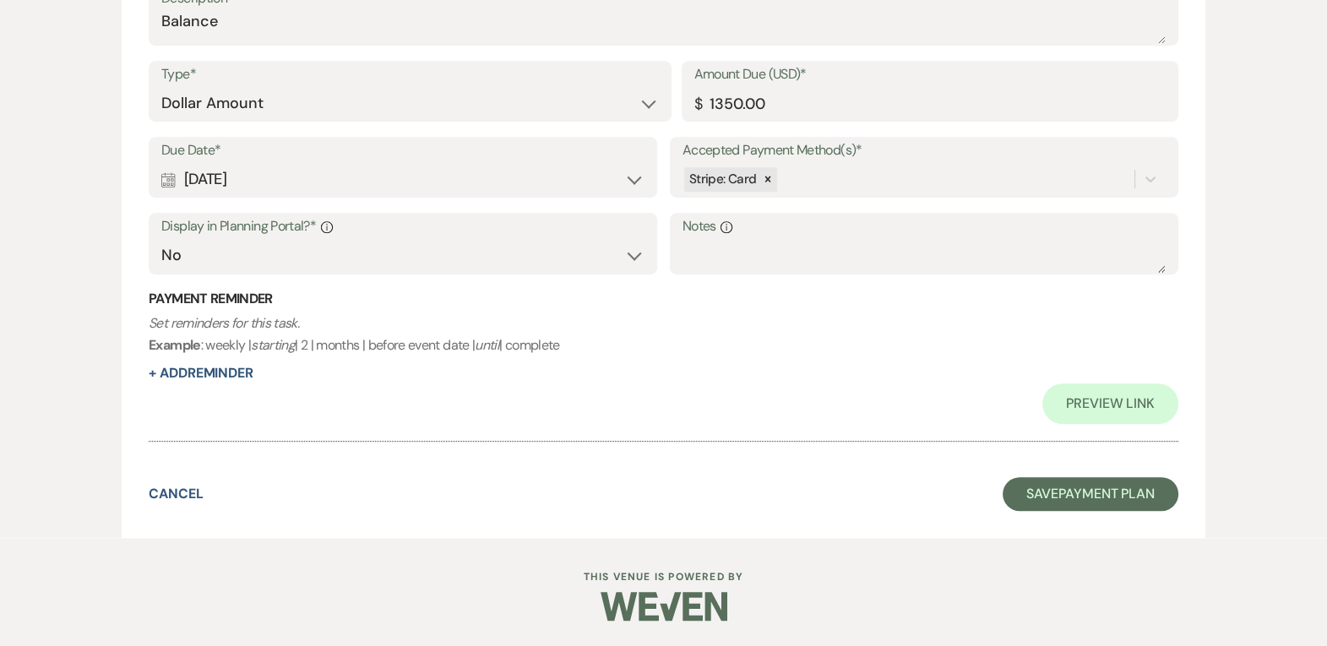
scroll to position [1184, 0]
click at [1137, 495] on button "Save Payment Plan" at bounding box center [1091, 495] width 176 height 34
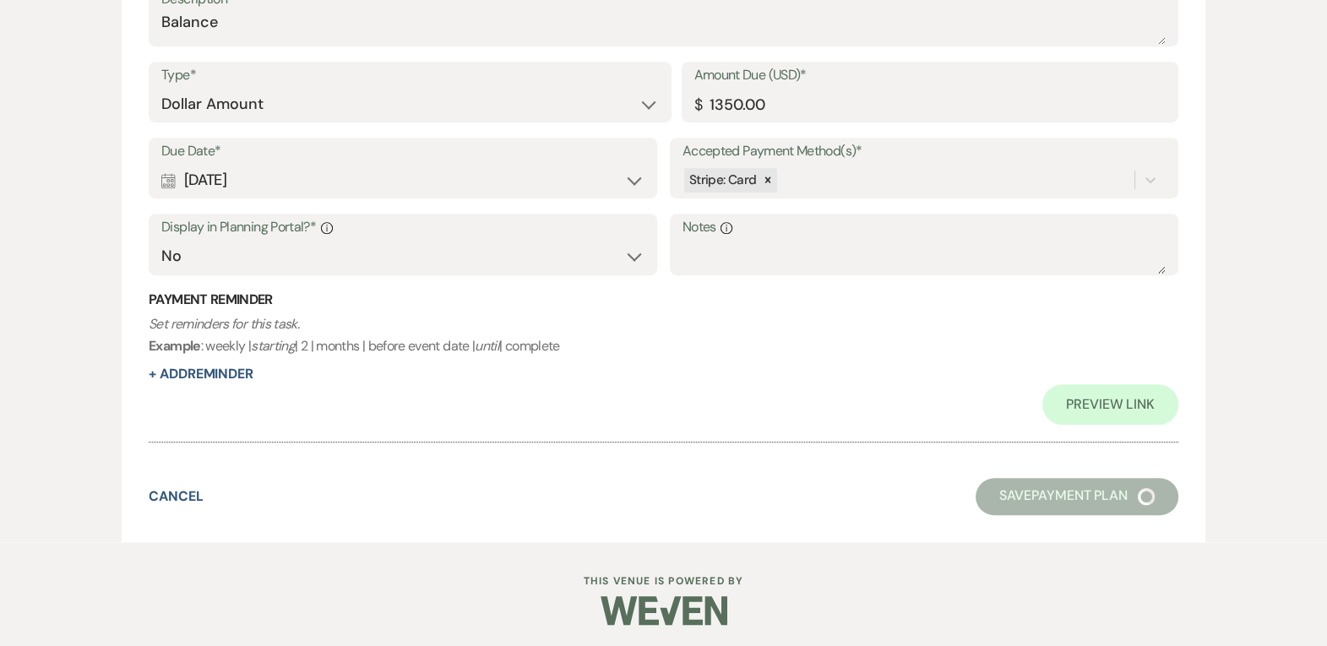
select select "8"
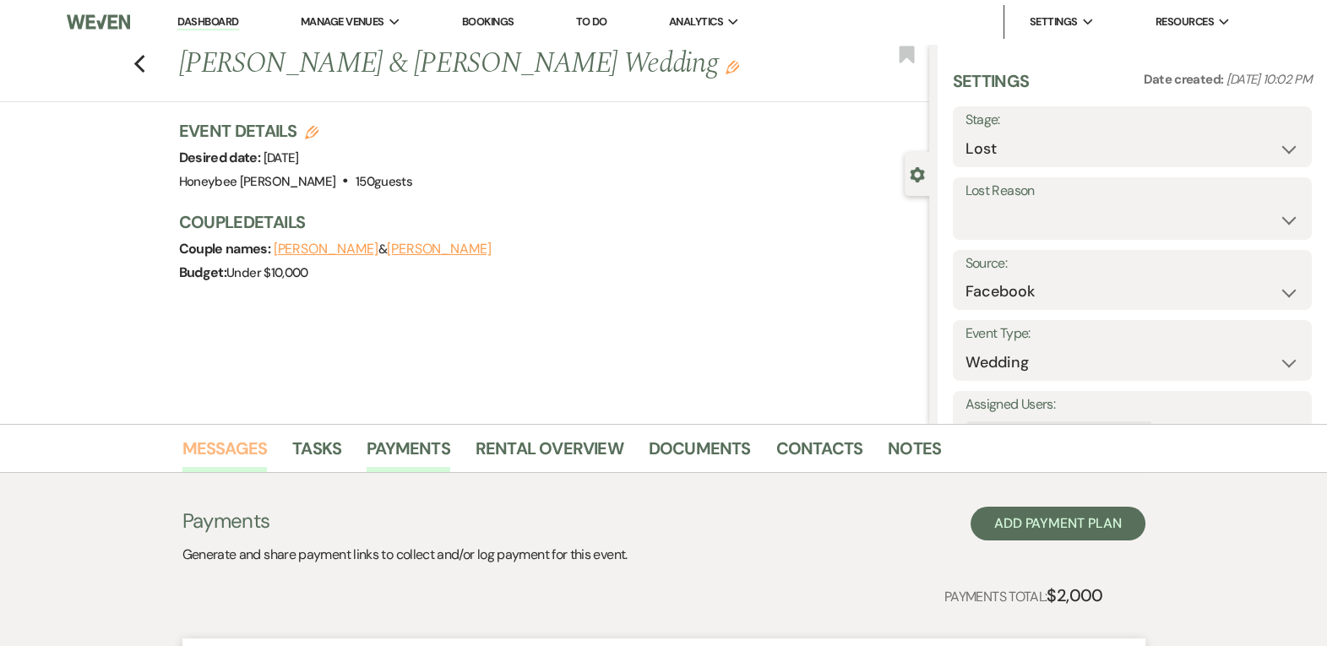
click at [259, 444] on link "Messages" at bounding box center [224, 453] width 85 height 37
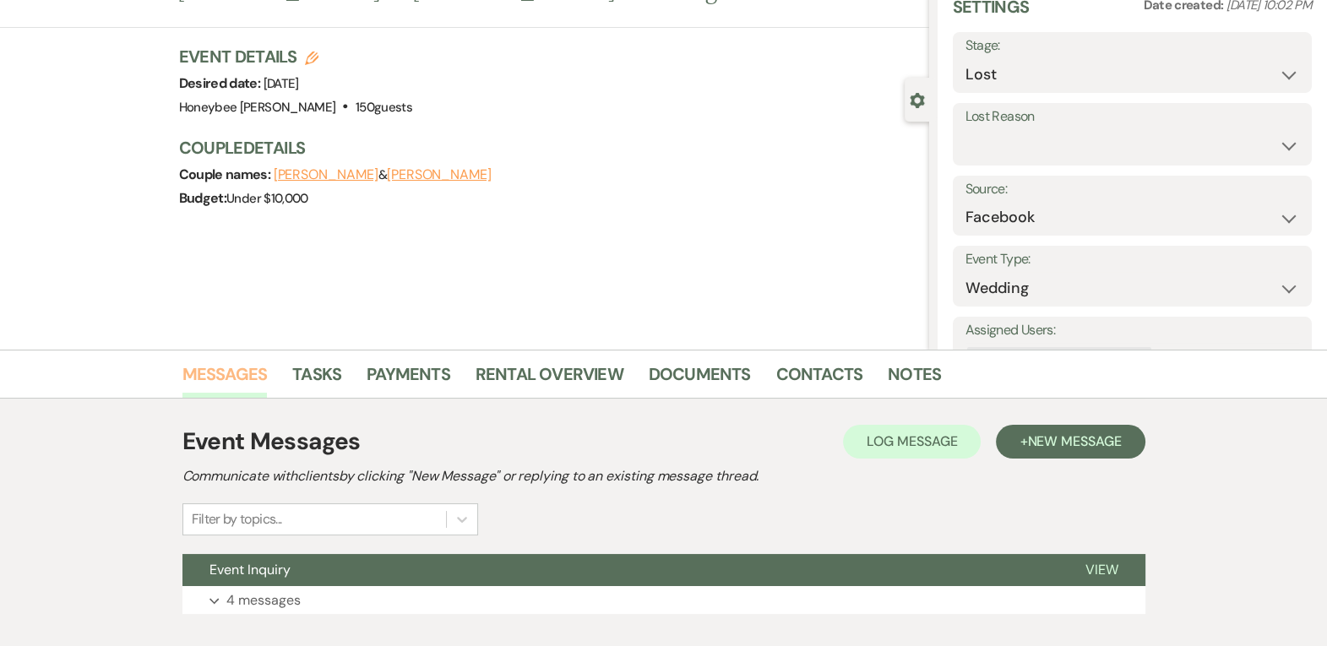
scroll to position [176, 0]
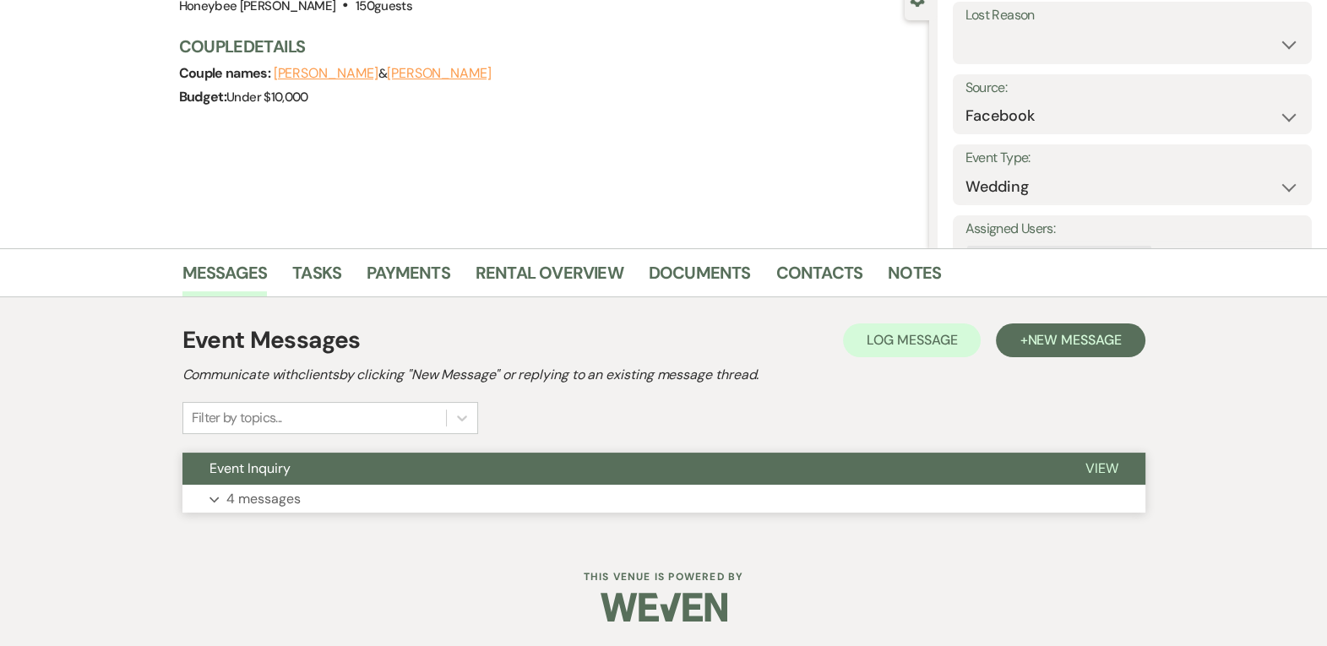
click at [448, 488] on button "Expand 4 messages" at bounding box center [663, 499] width 963 height 29
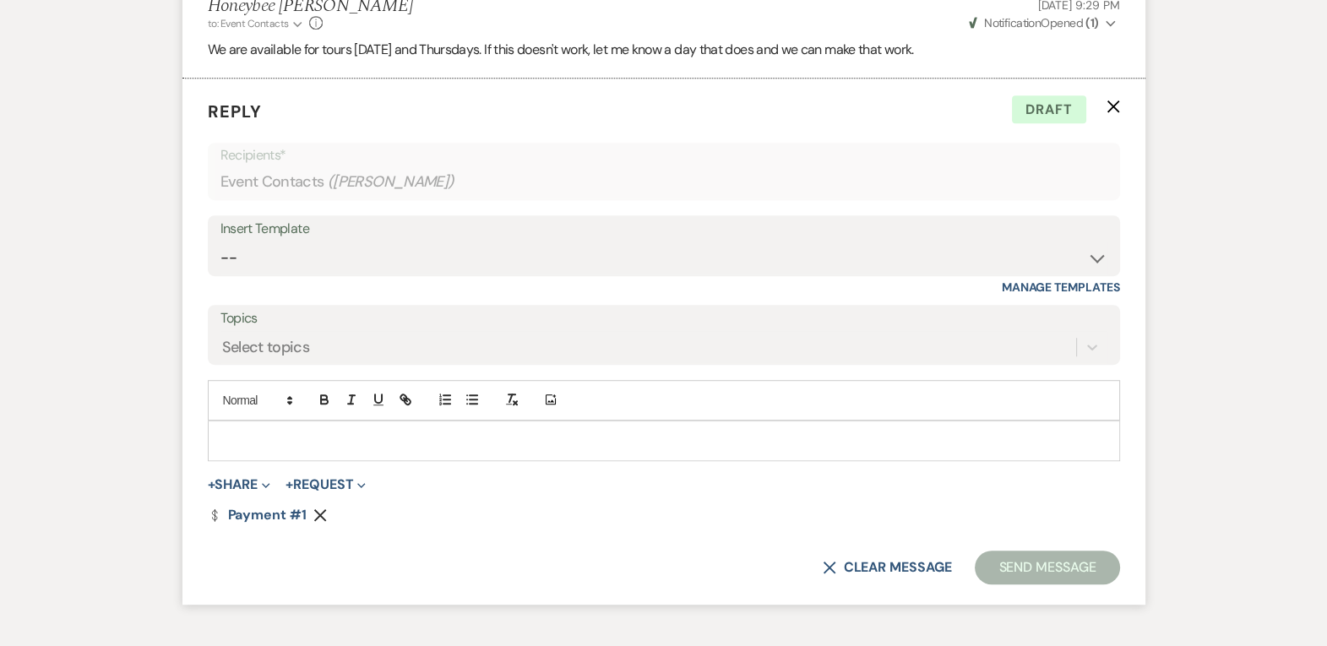
scroll to position [1268, 0]
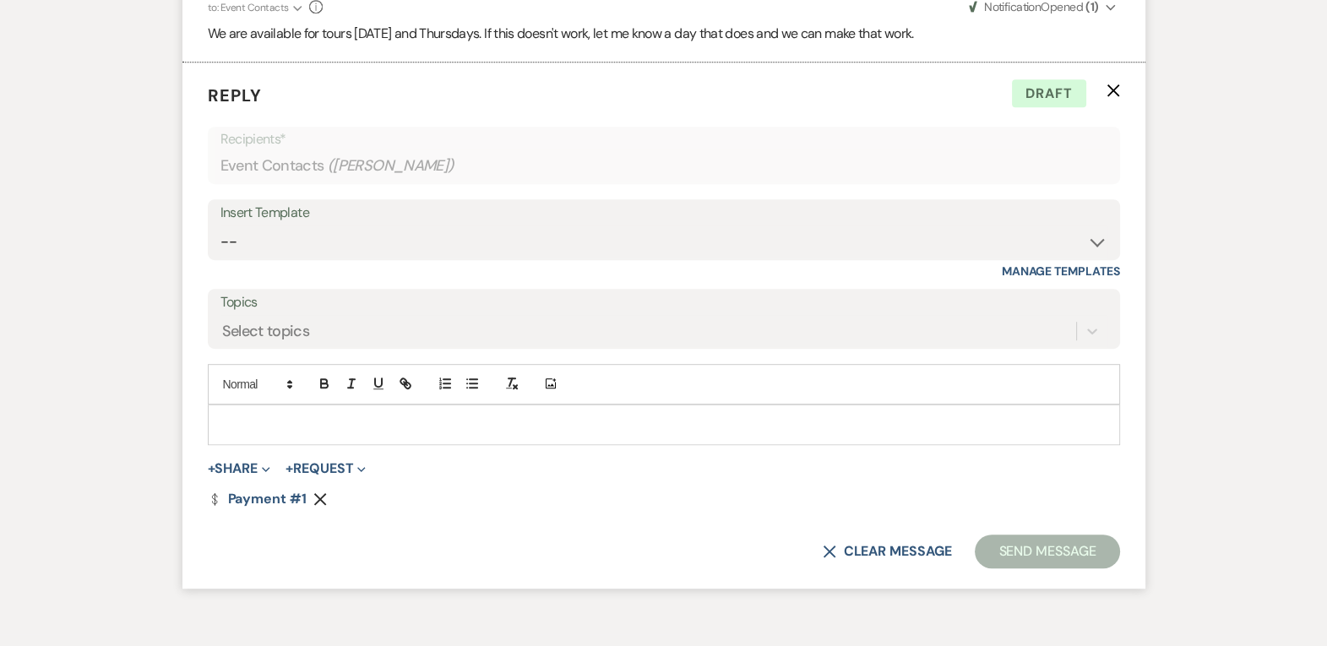
click at [626, 430] on p at bounding box center [663, 425] width 885 height 19
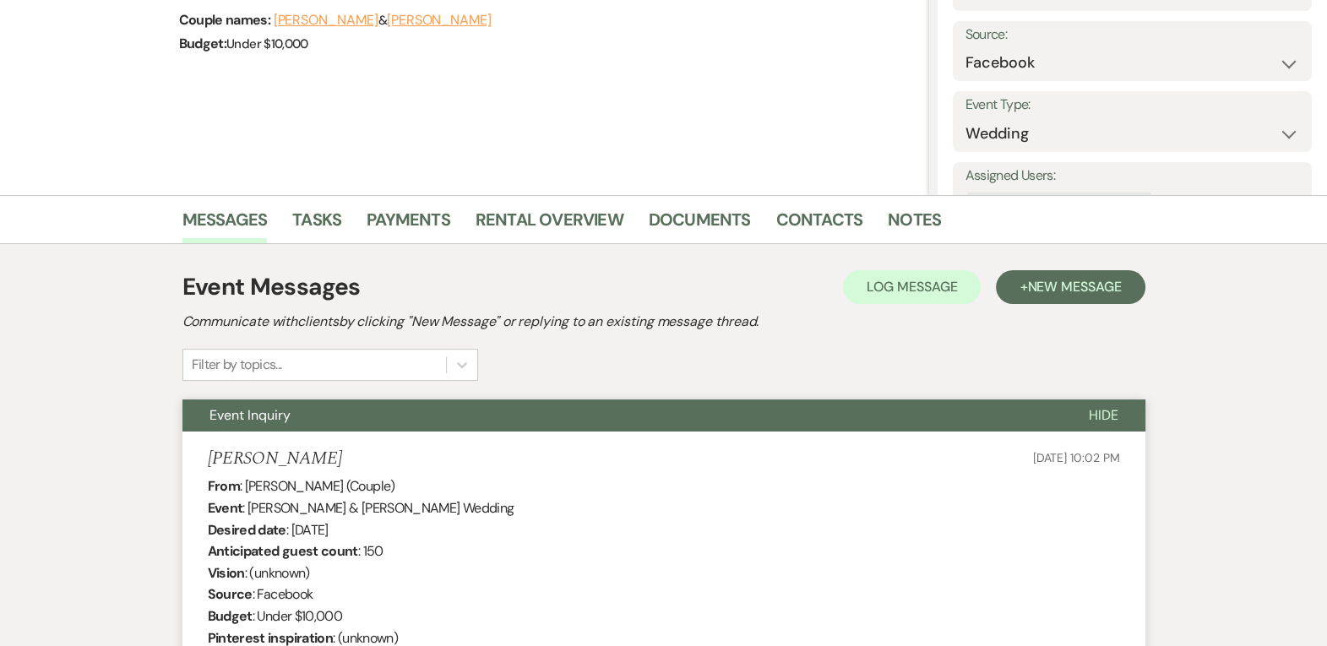
scroll to position [50, 0]
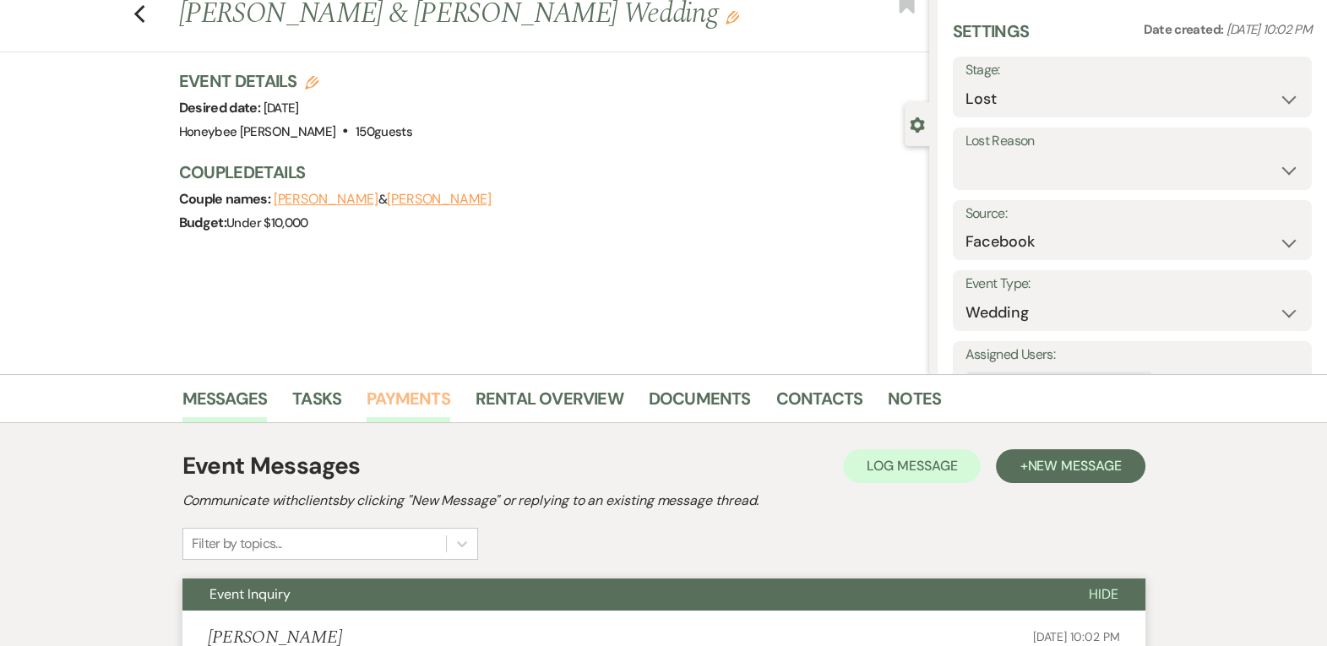
click at [413, 400] on link "Payments" at bounding box center [409, 403] width 84 height 37
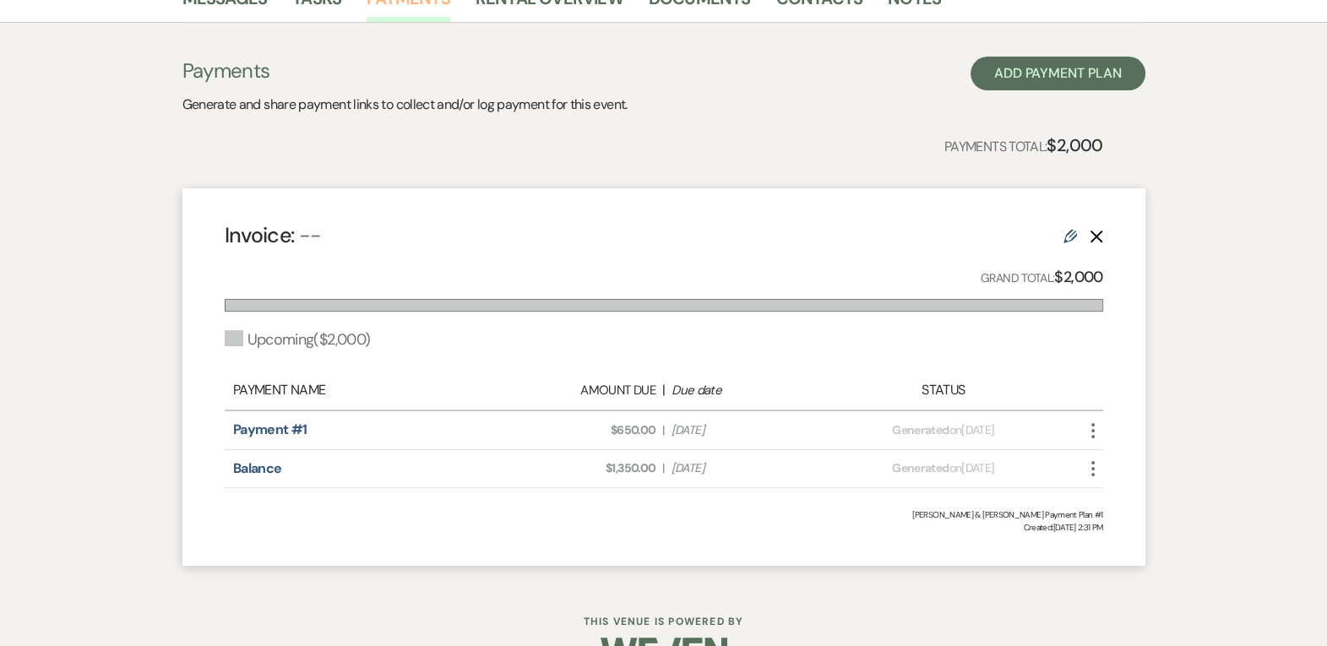
scroll to position [457, 0]
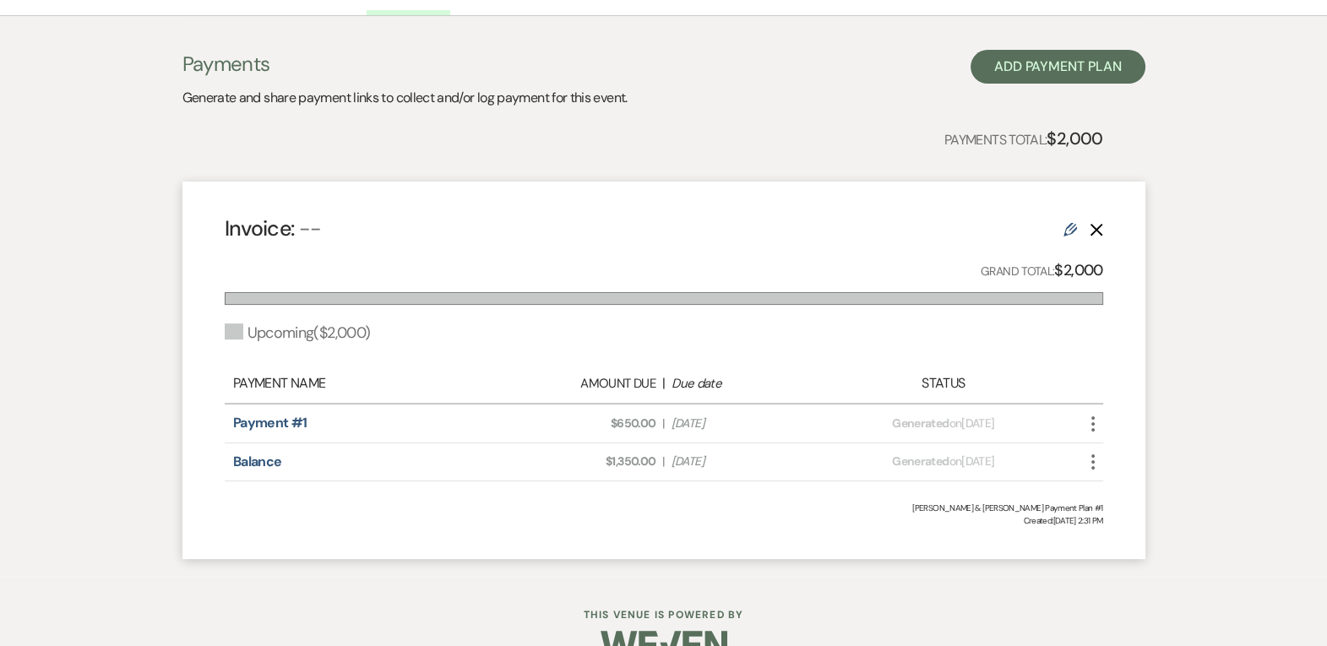
click at [1091, 427] on use "button" at bounding box center [1092, 423] width 3 height 15
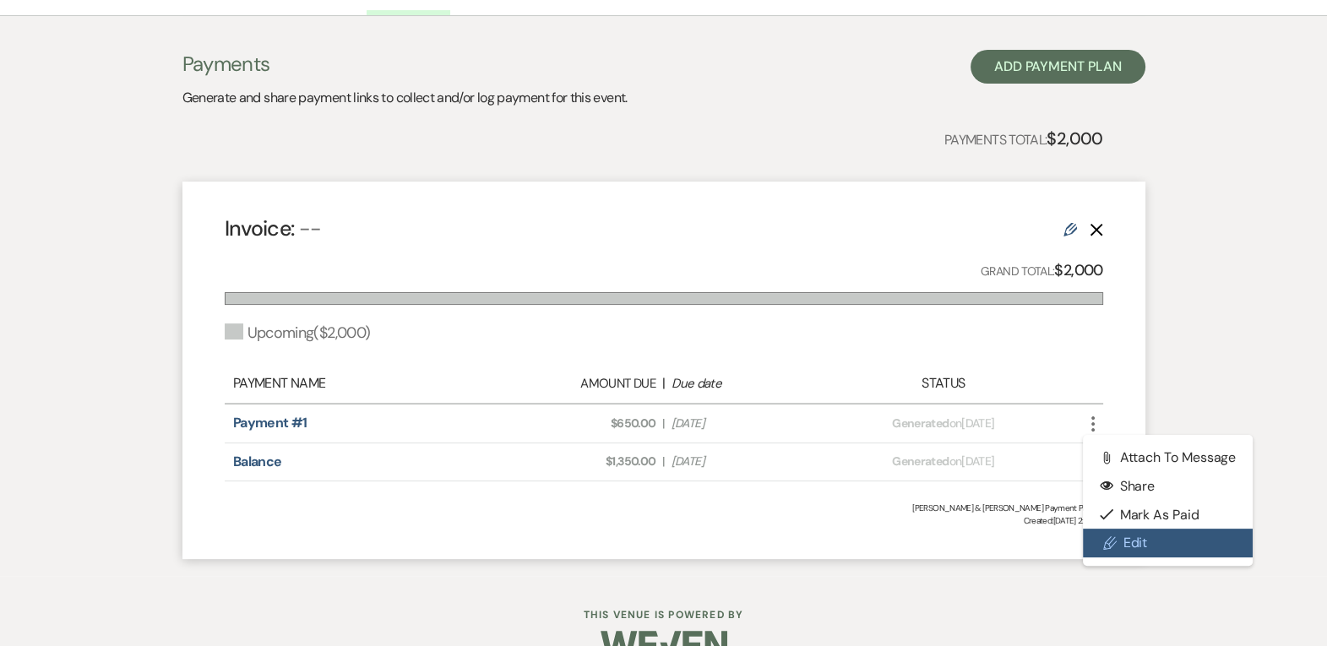
click at [1113, 536] on icon "Pencil" at bounding box center [1110, 543] width 14 height 14
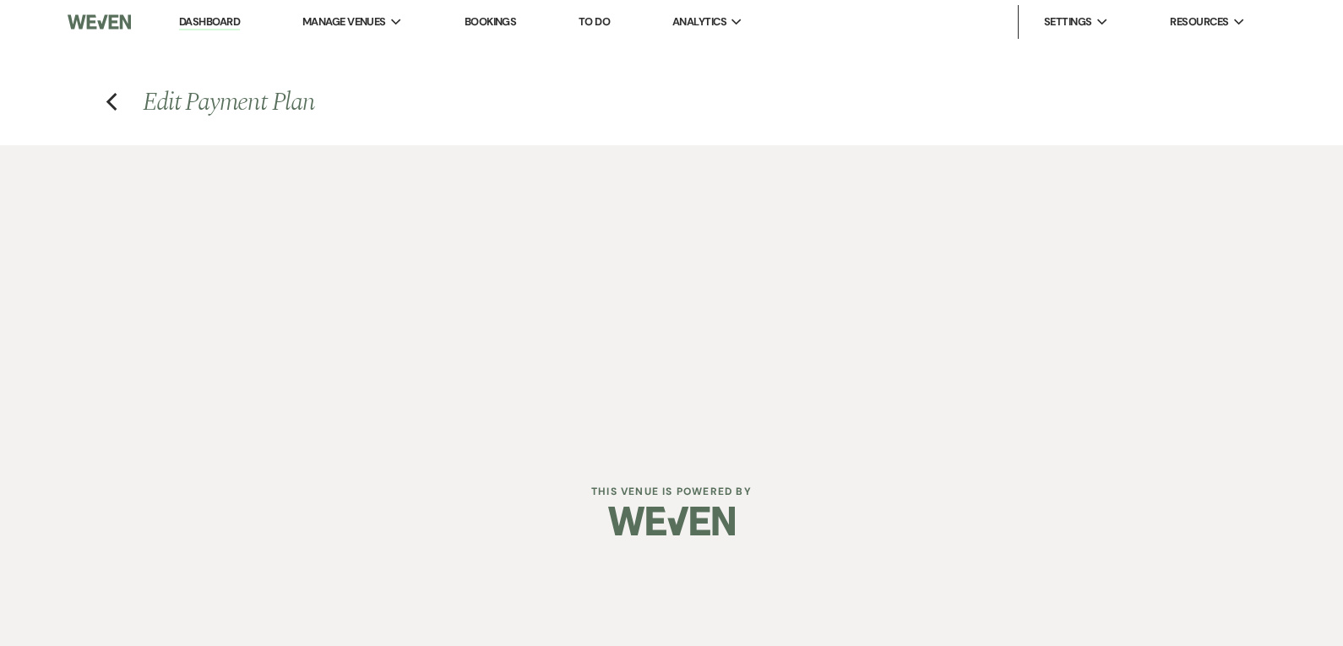
select select "2"
select select "flat"
select select "false"
select select "2"
select select "flat"
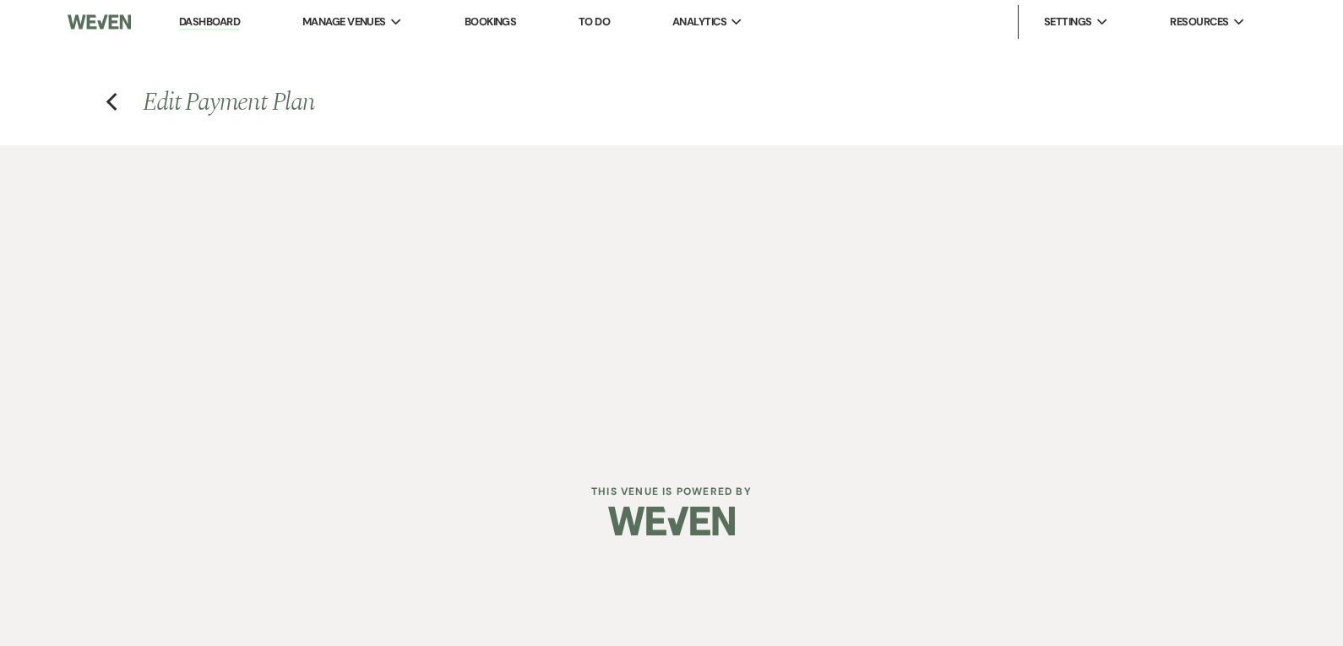
select select "false"
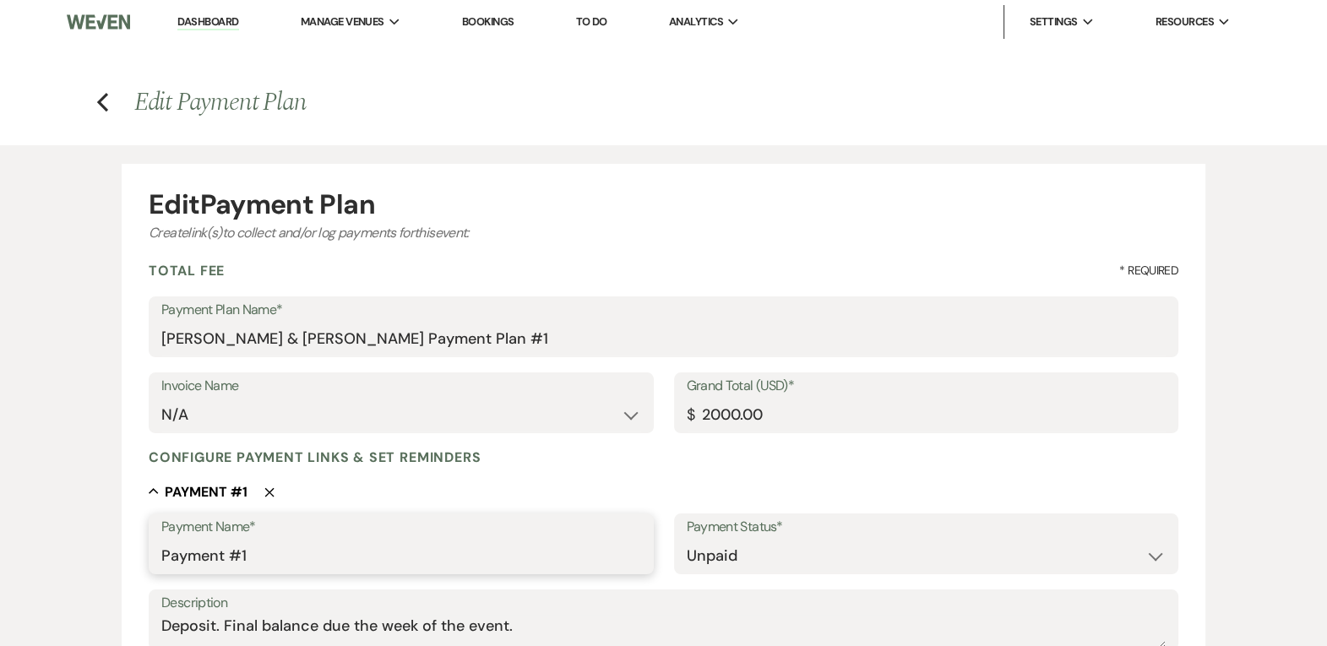
click at [297, 553] on input "Payment #1" at bounding box center [400, 556] width 479 height 33
type input "Deposit"
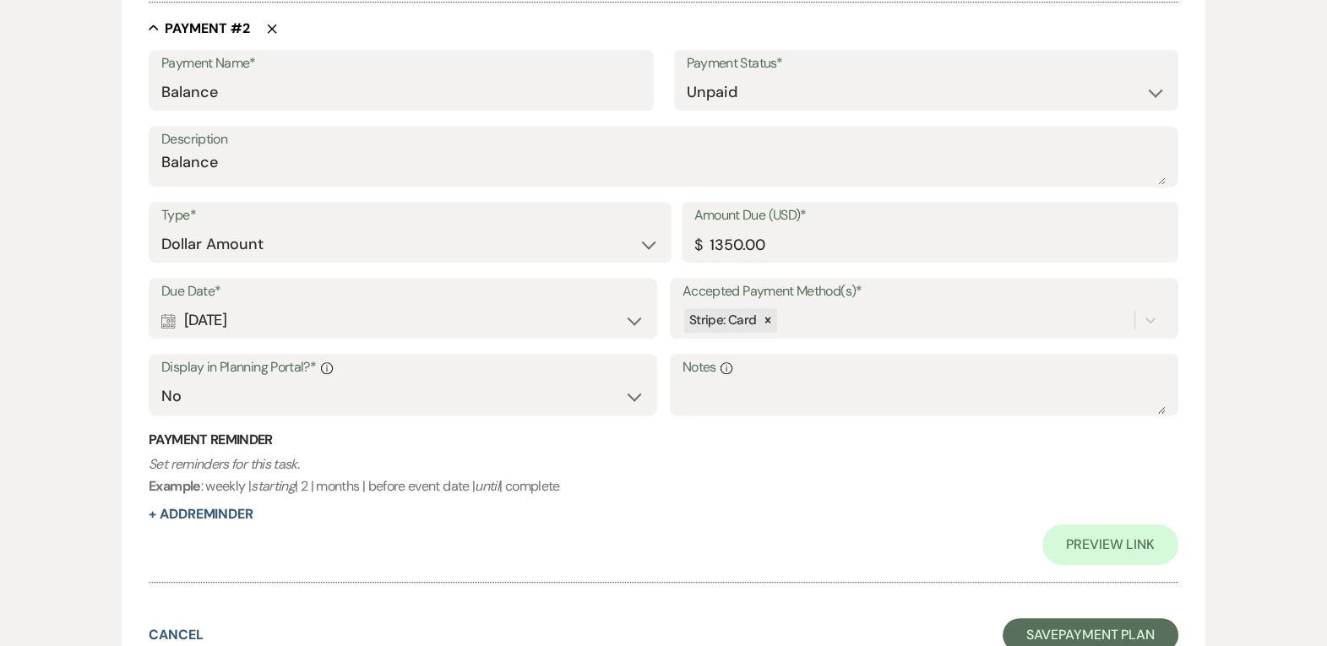
scroll to position [1184, 0]
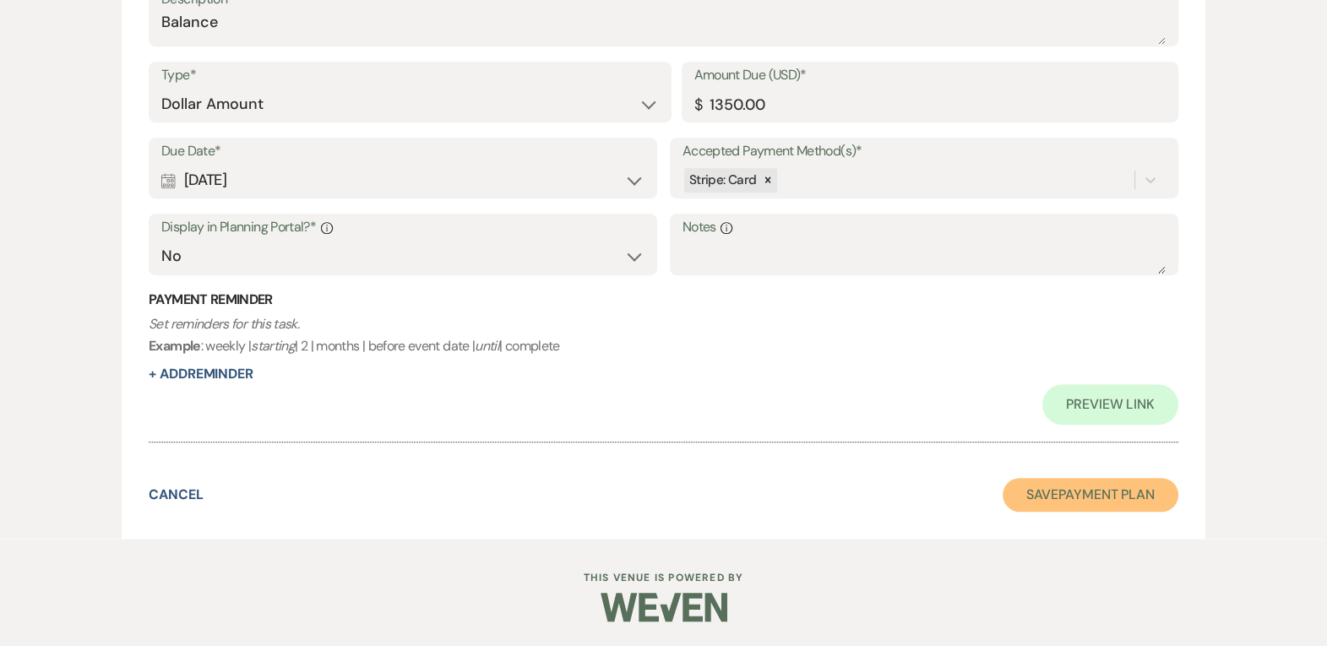
click at [1059, 496] on button "Save Payment Plan" at bounding box center [1091, 495] width 176 height 34
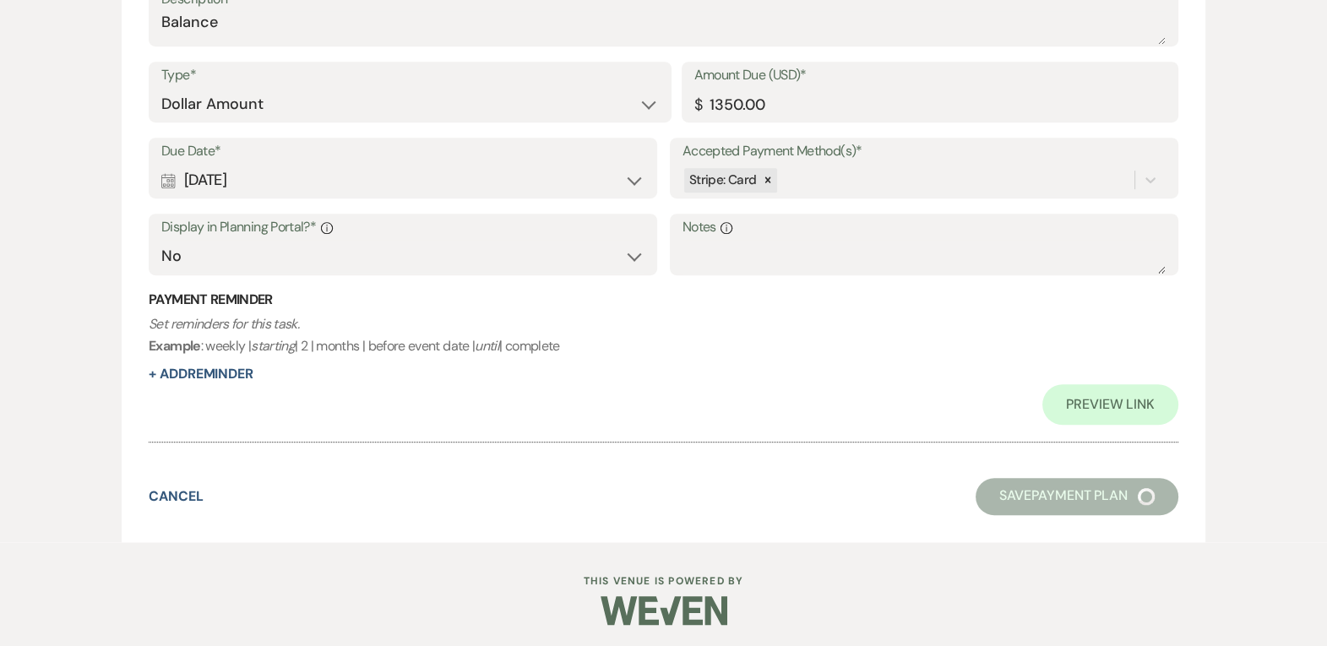
select select "8"
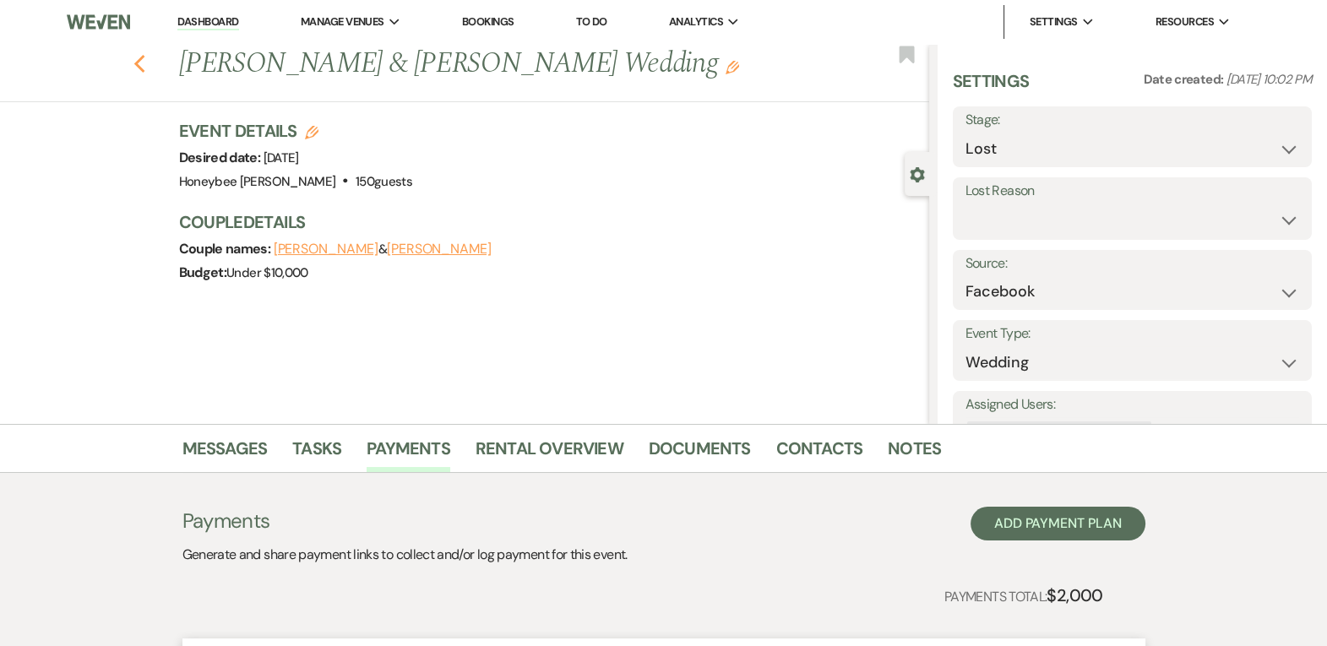
click at [146, 53] on button "Previous" at bounding box center [139, 63] width 13 height 24
select select "8"
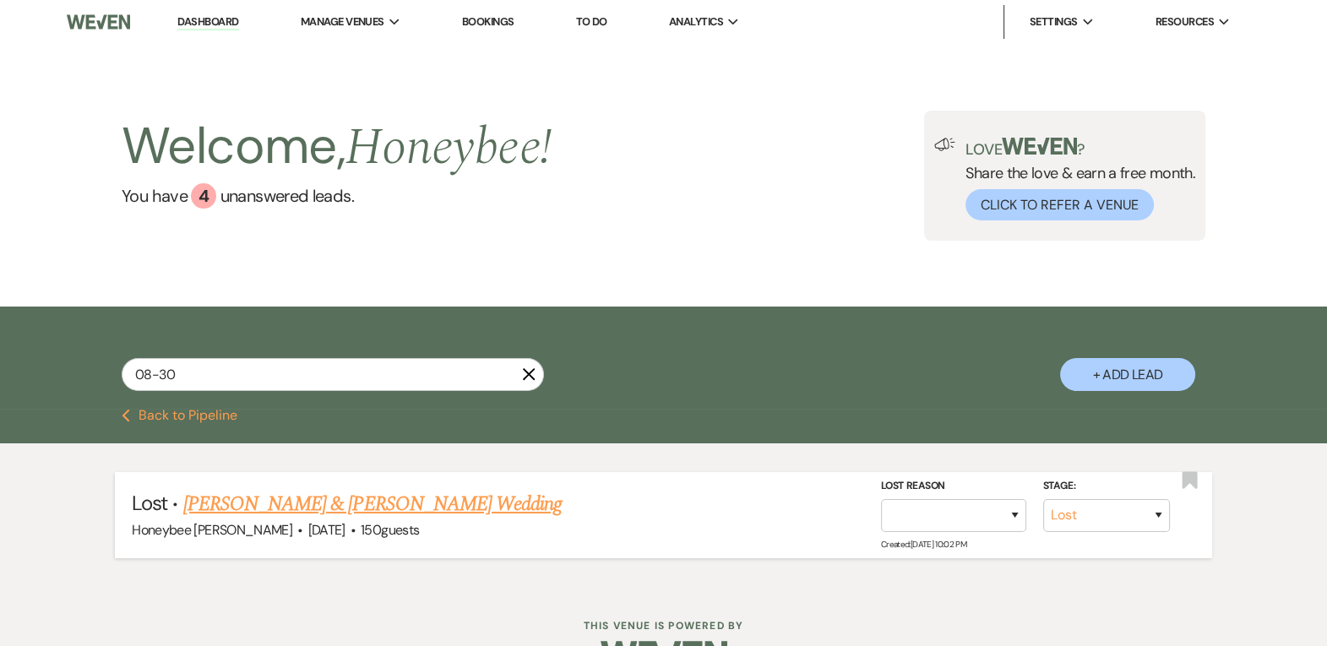
click at [434, 511] on link "[PERSON_NAME] & [PERSON_NAME] Wedding" at bounding box center [372, 504] width 378 height 30
select select "8"
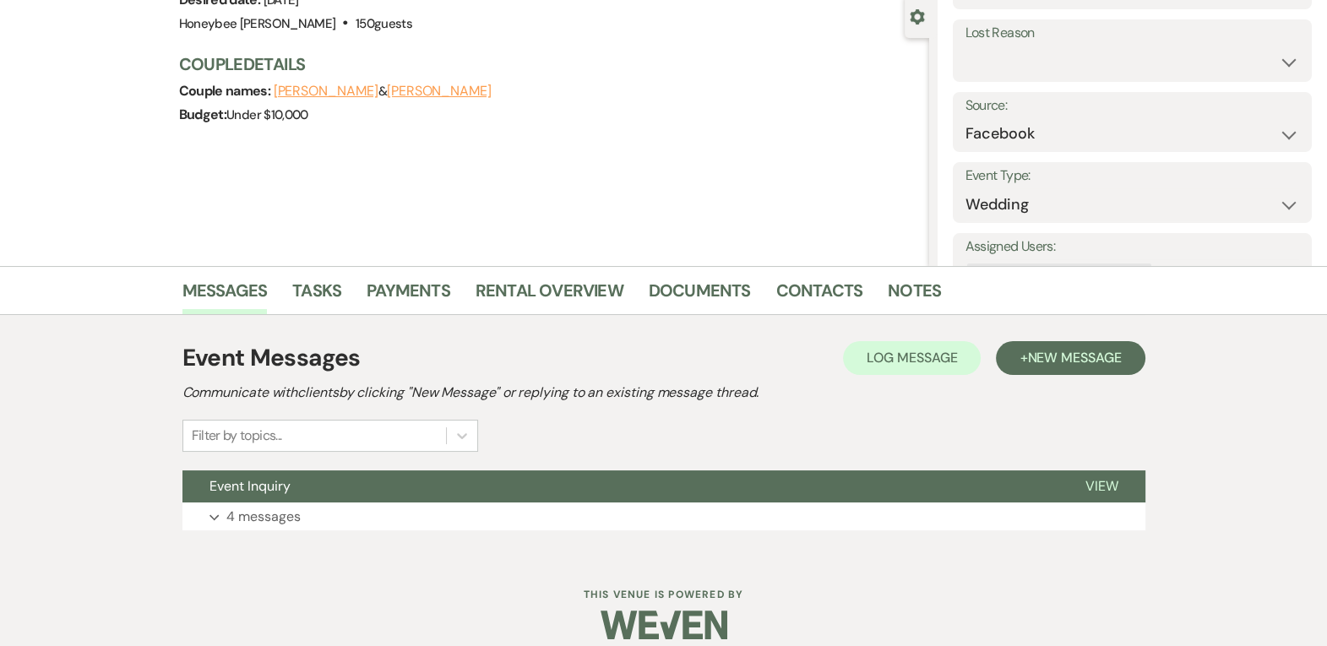
scroll to position [176, 0]
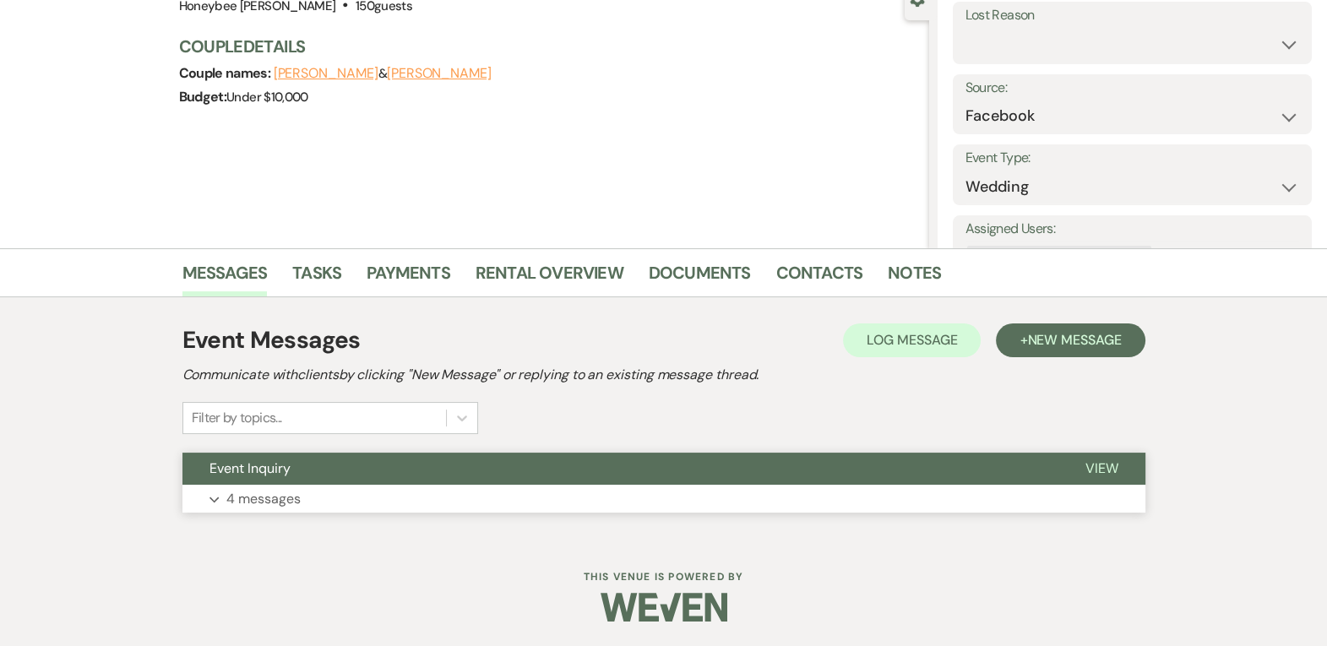
click at [1112, 485] on button "Expand 4 messages" at bounding box center [663, 499] width 963 height 29
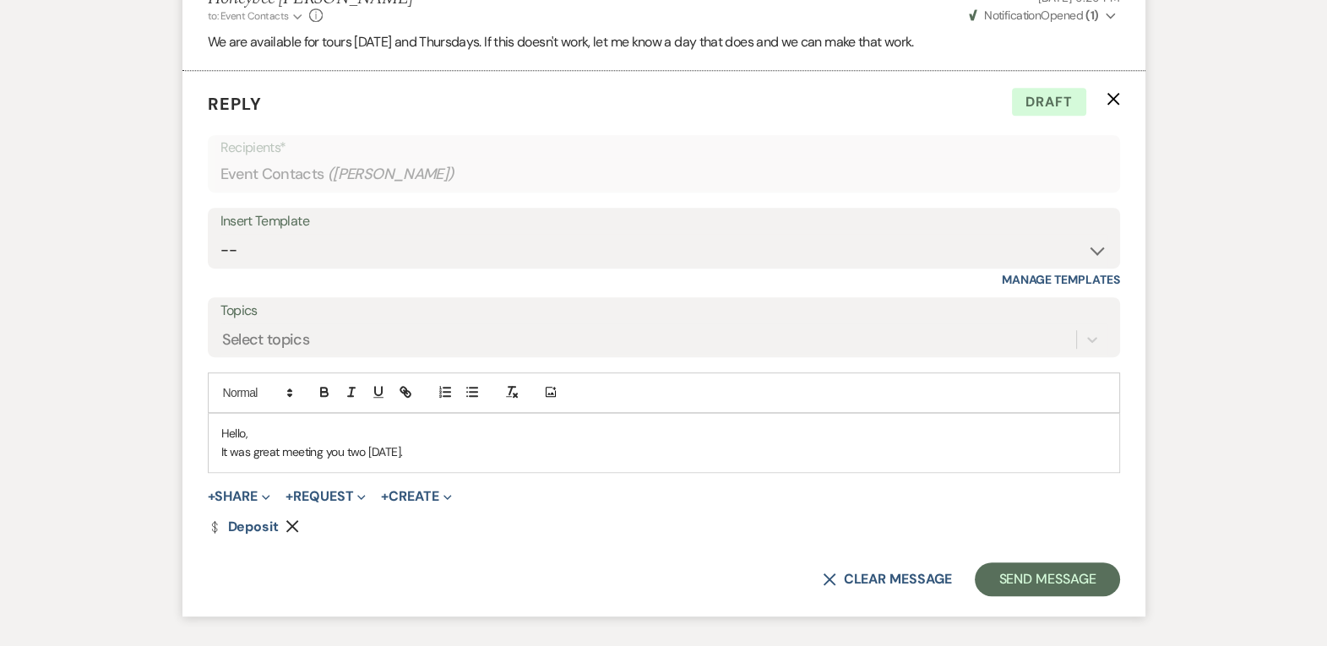
scroll to position [1278, 0]
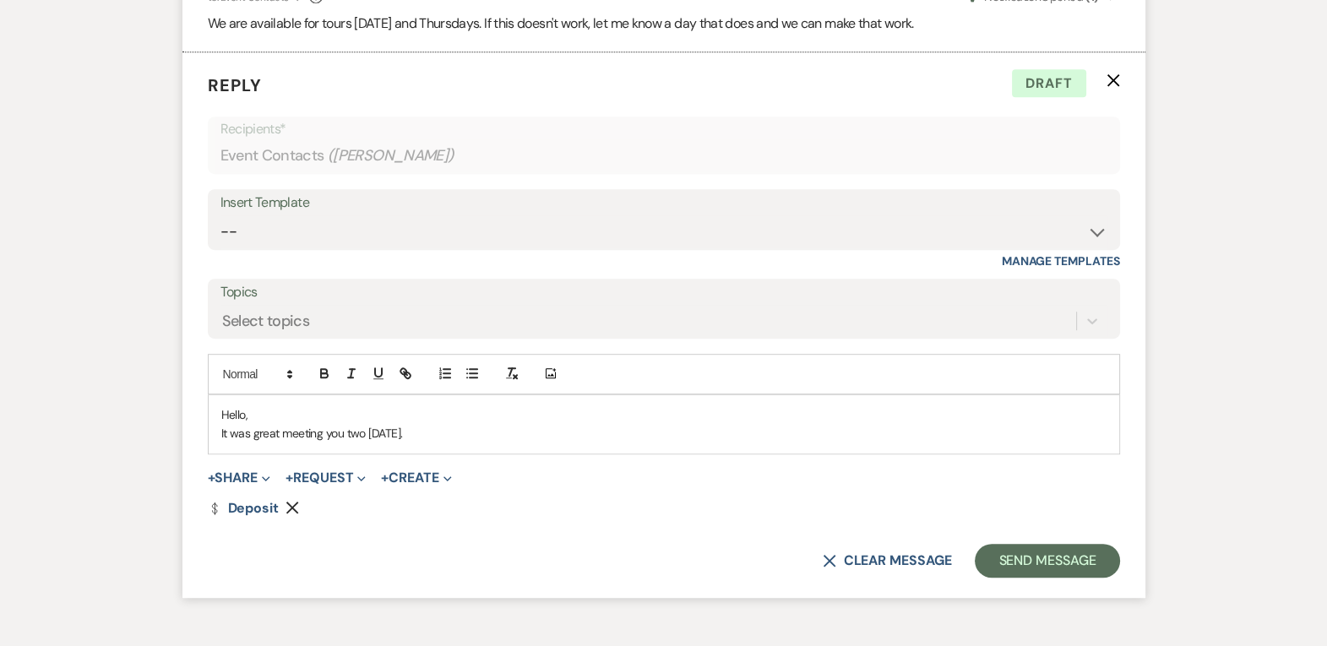
click at [710, 431] on p "It was great meeting you two [DATE]." at bounding box center [663, 433] width 885 height 19
click at [323, 433] on p "It was great meeting you two [DATE]." at bounding box center [663, 433] width 885 height 19
click at [453, 431] on p "It was great meeting with you two [DATE]." at bounding box center [663, 433] width 885 height 19
click at [705, 421] on p "Hello," at bounding box center [663, 414] width 885 height 19
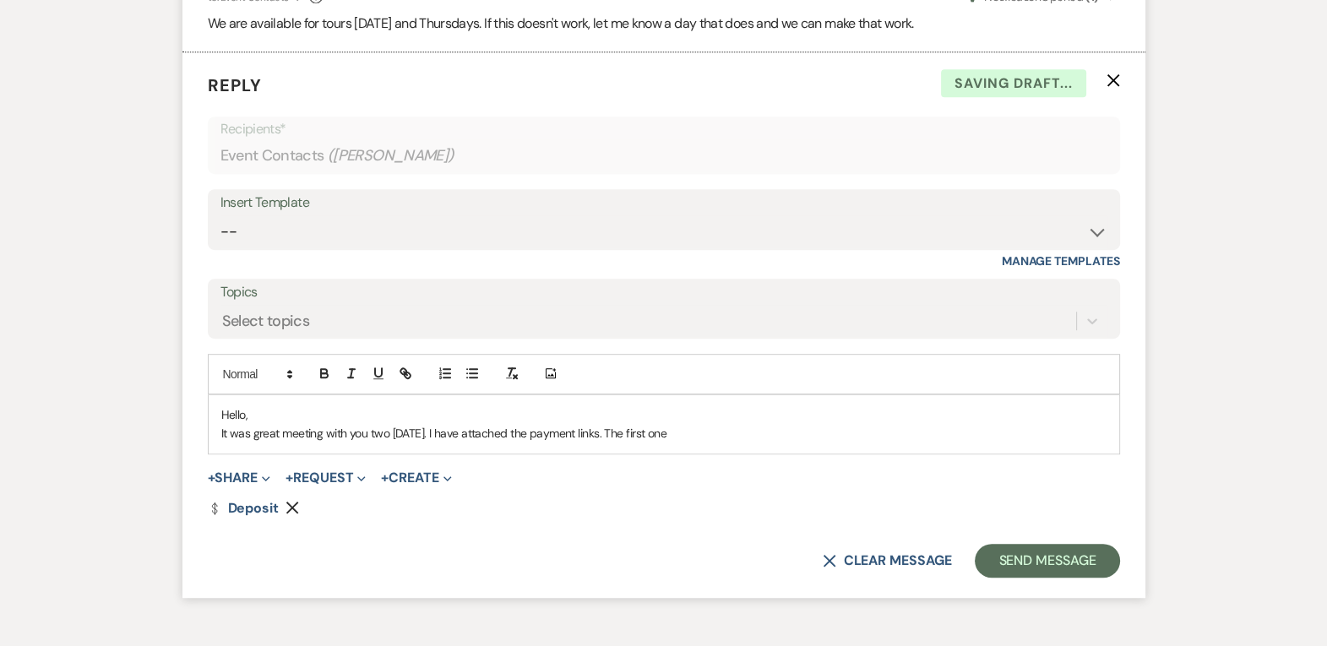
click at [709, 422] on p "Hello," at bounding box center [663, 414] width 885 height 19
click at [709, 429] on p "It was great meeting with you two [DATE]. I have attached the payment links. Th…" at bounding box center [663, 433] width 885 height 19
click at [333, 475] on button "+ Request Expand" at bounding box center [326, 478] width 80 height 14
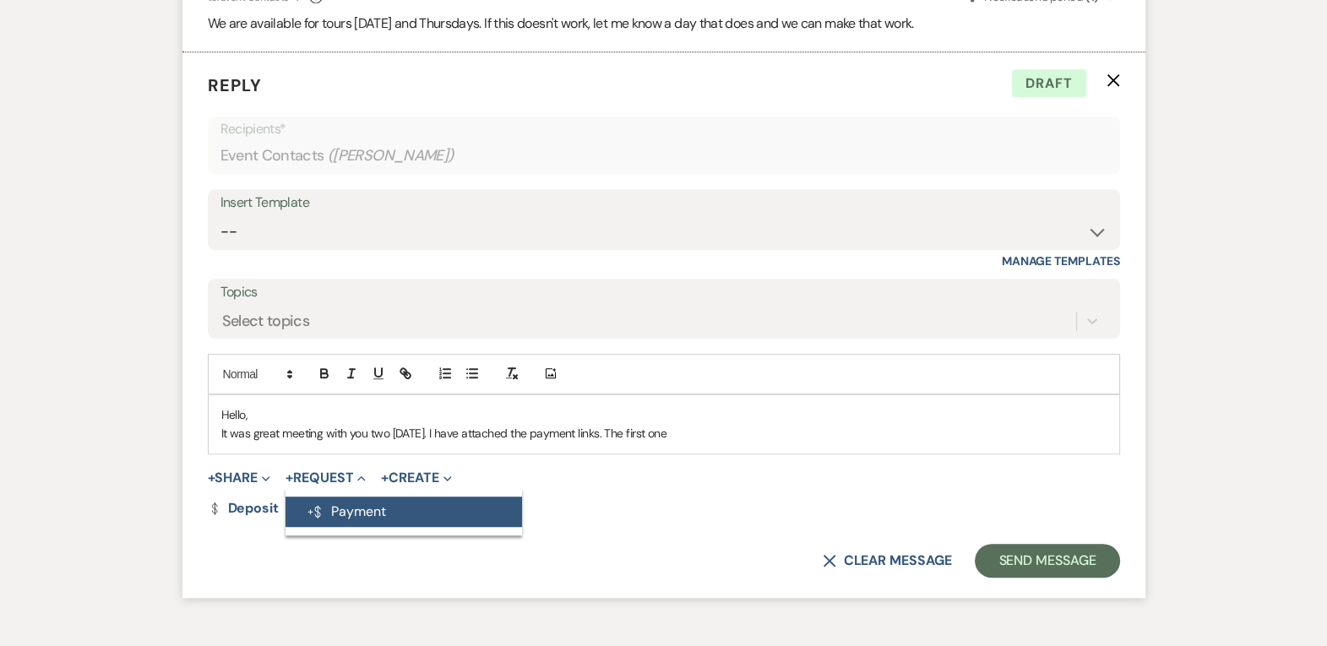
click at [335, 507] on button "Generate Payment Payment" at bounding box center [404, 512] width 237 height 30
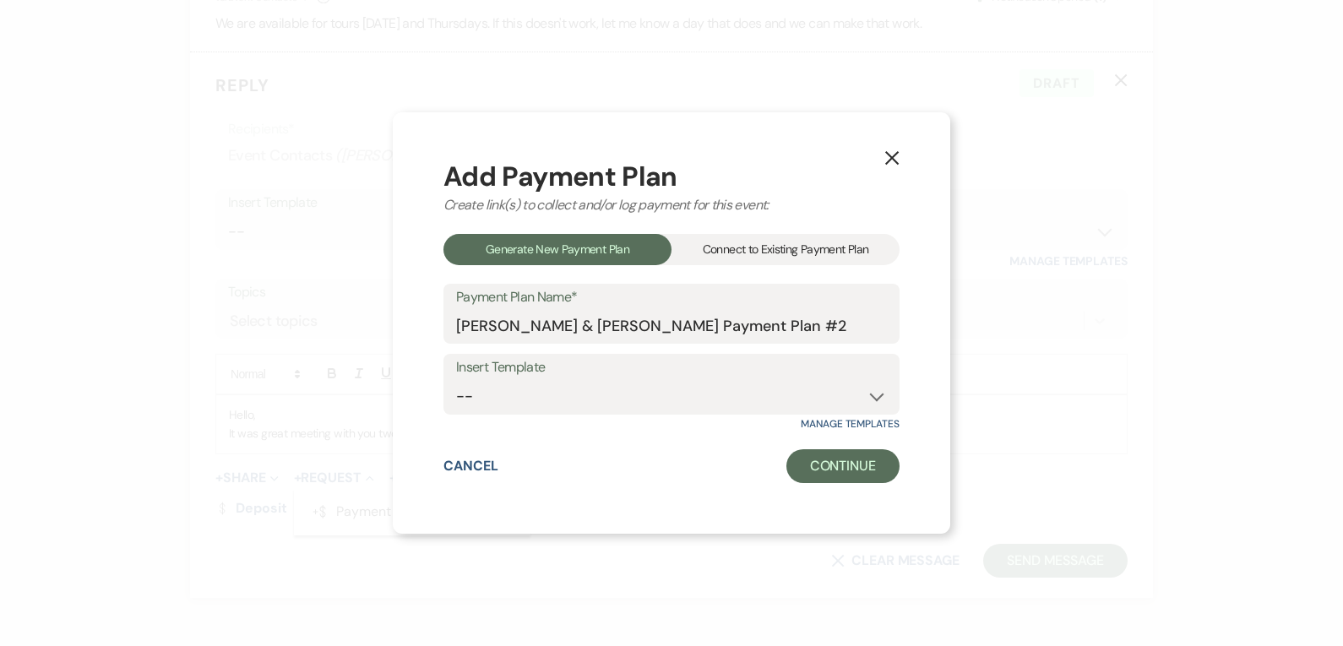
click at [803, 257] on div "Connect to Existing Payment Plan" at bounding box center [786, 249] width 228 height 31
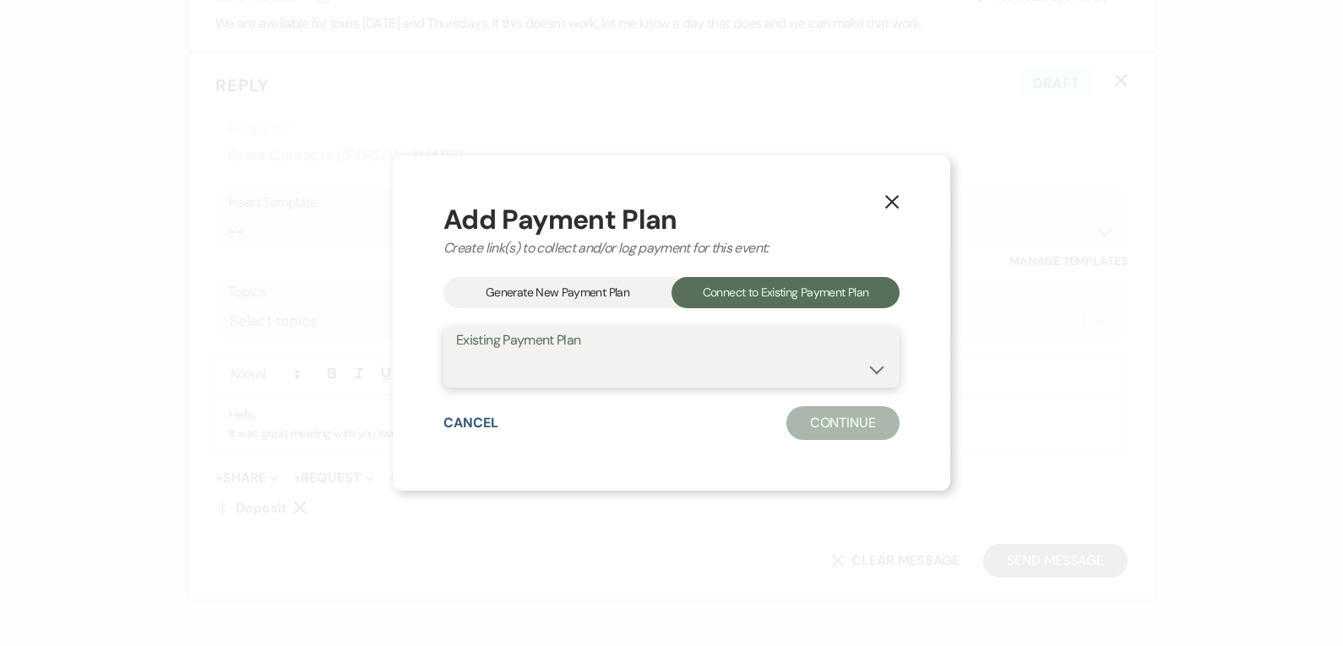
click at [678, 367] on select "[PERSON_NAME] & [PERSON_NAME] Payment Plan #1" at bounding box center [671, 369] width 431 height 33
click at [607, 301] on div "Generate New Payment Plan" at bounding box center [558, 292] width 228 height 31
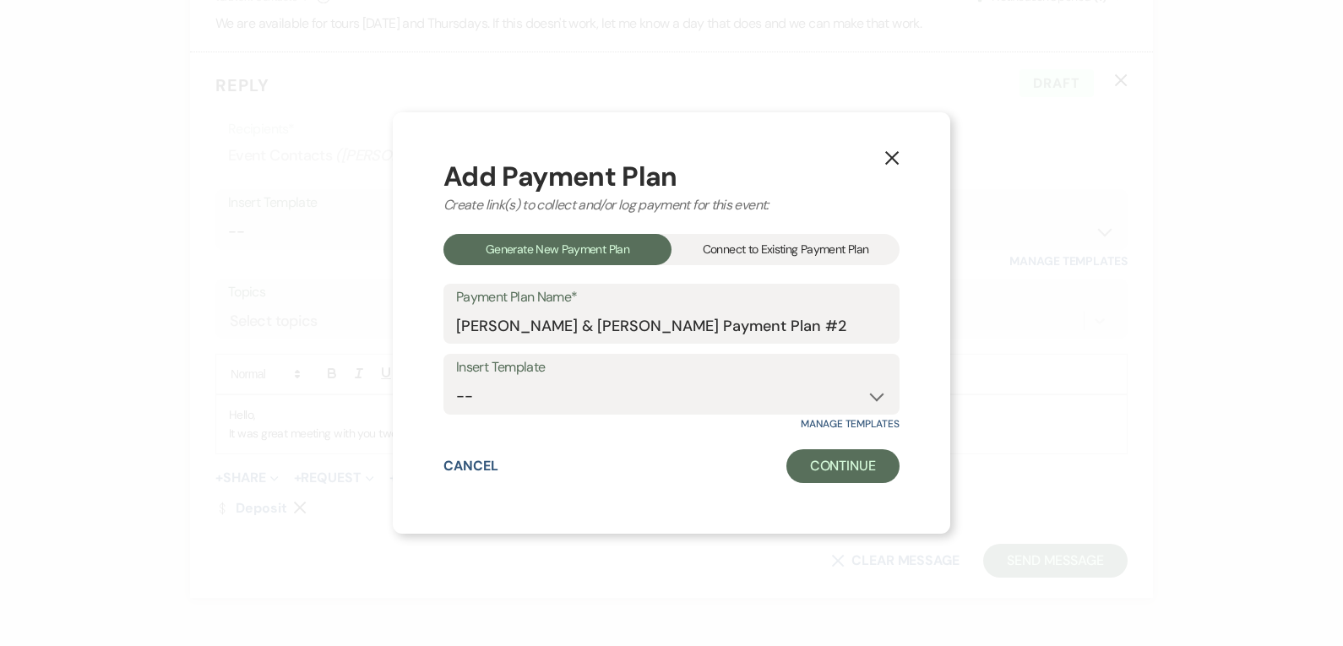
click at [844, 258] on div "Connect to Existing Payment Plan" at bounding box center [786, 249] width 228 height 31
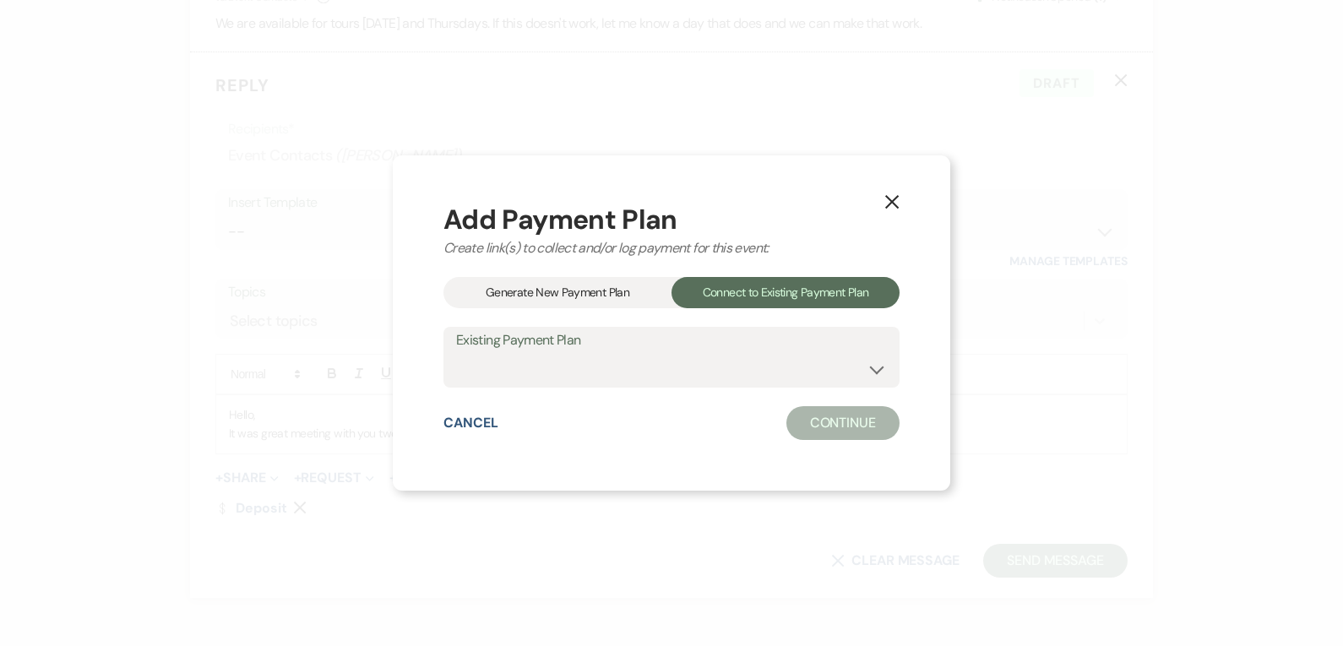
click at [432, 430] on div "X Add Payment Plan Create link(s) to collect and/or log payment for this event:…" at bounding box center [672, 322] width 558 height 335
click at [462, 421] on button "Cancel" at bounding box center [471, 423] width 55 height 14
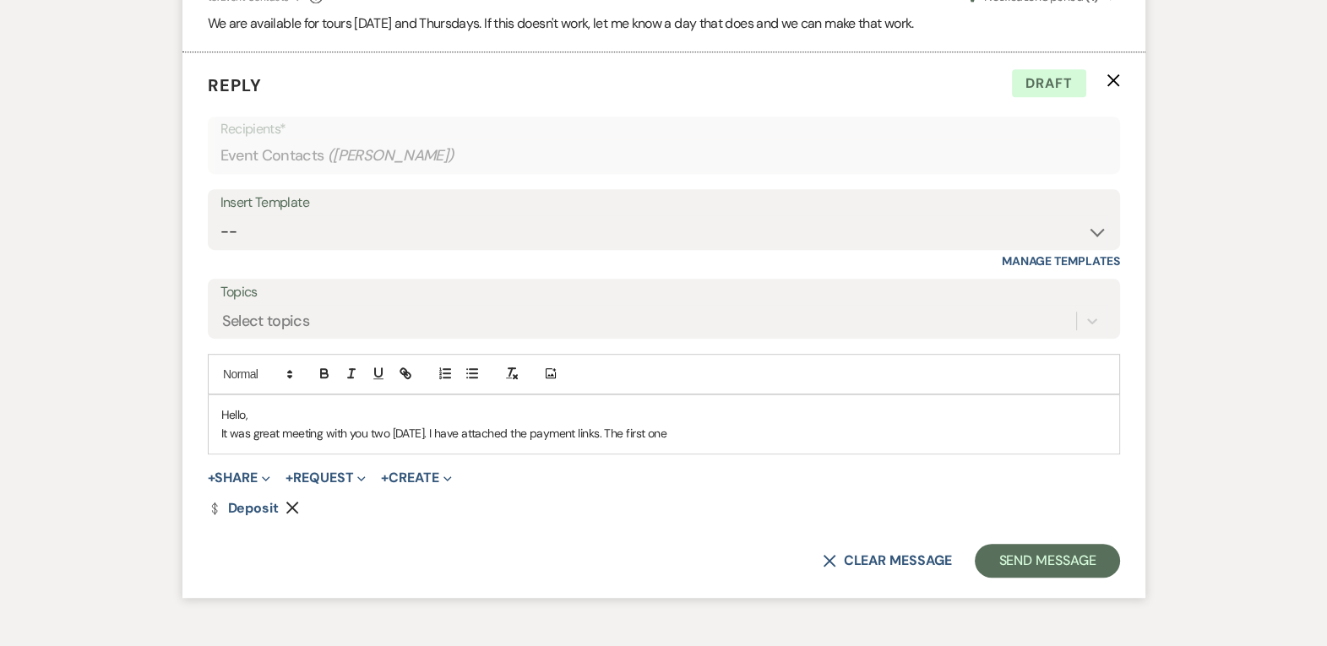
click at [326, 518] on form "Reply X Draft Recipients* Event Contacts ( [PERSON_NAME] ) Insert Template -- W…" at bounding box center [663, 325] width 963 height 546
click at [756, 425] on p "It was great meeting with you two [DATE]. I have attached the payment links. Th…" at bounding box center [663, 433] width 885 height 19
click at [593, 435] on p "It was great meeting with you two [DATE]. I have attached the payment links. Pl…" at bounding box center [663, 433] width 885 height 19
click at [824, 430] on p "It was great meeting with you two [DATE]. I have attached the payment link. Ple…" at bounding box center [663, 433] width 885 height 19
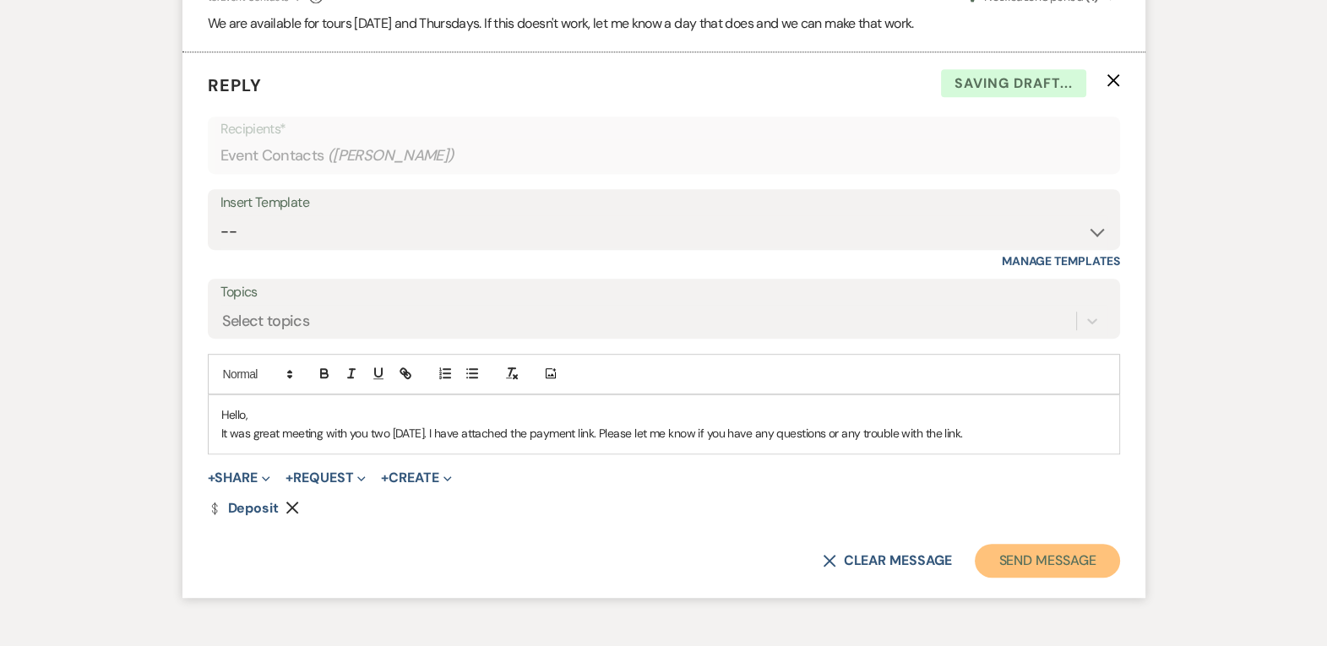
click at [1005, 560] on button "Send Message" at bounding box center [1047, 561] width 144 height 34
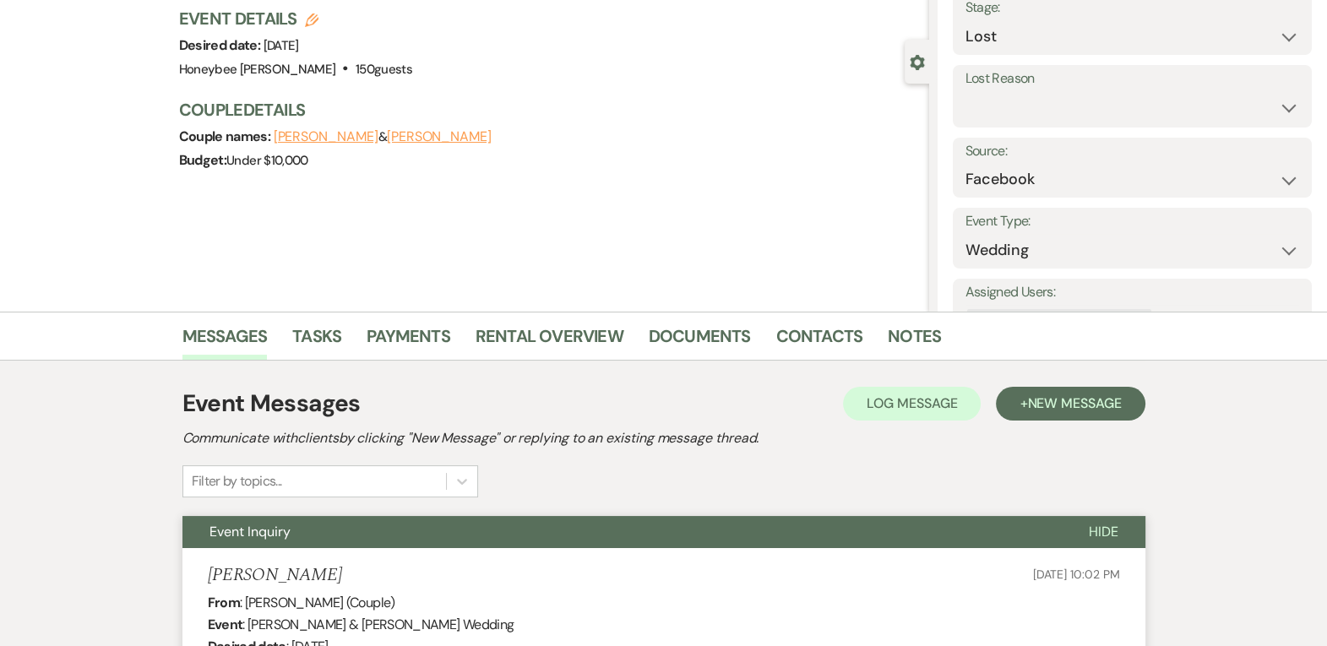
scroll to position [0, 0]
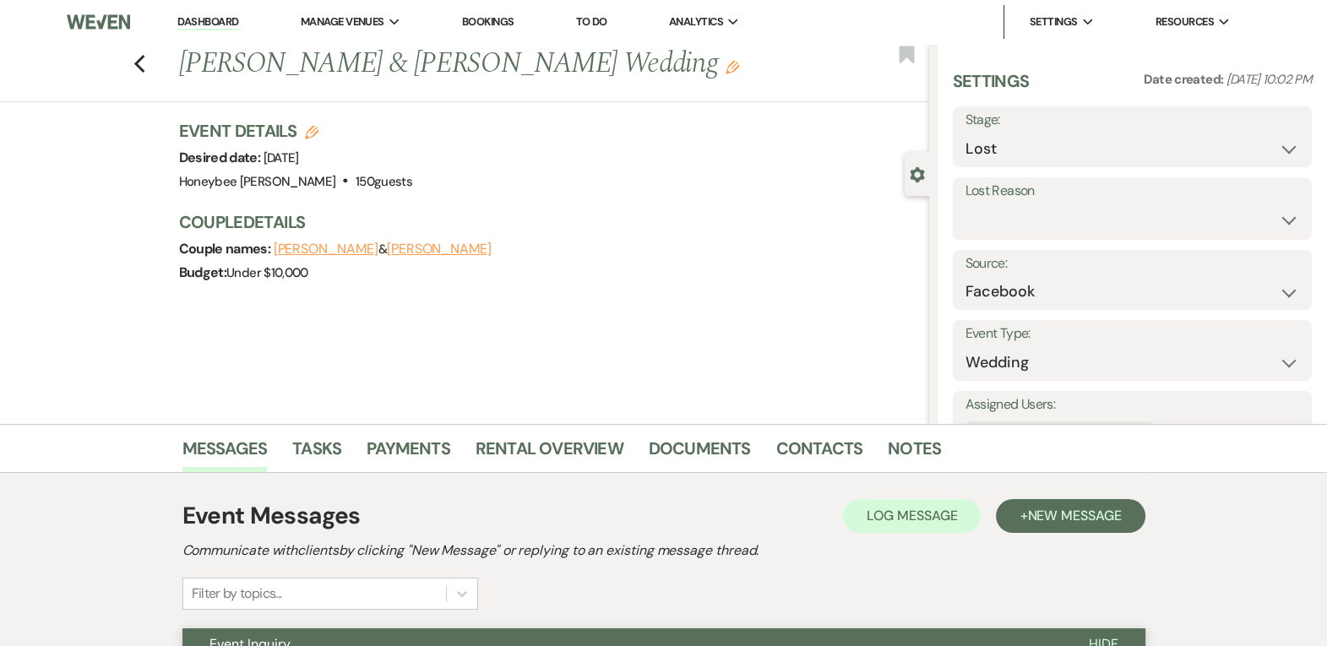
click at [245, 14] on li "Dashboard" at bounding box center [208, 22] width 78 height 34
click at [237, 17] on link "Dashboard" at bounding box center [207, 22] width 61 height 16
